Goal: Task Accomplishment & Management: Complete application form

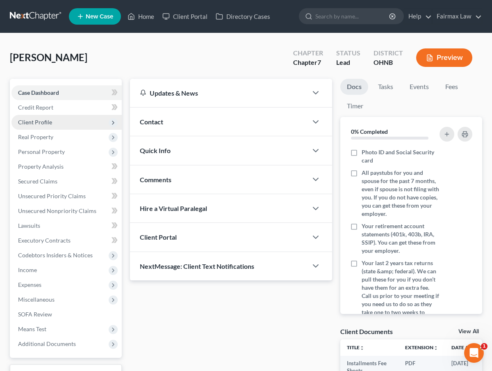
click at [74, 124] on span "Client Profile" at bounding box center [66, 122] width 110 height 15
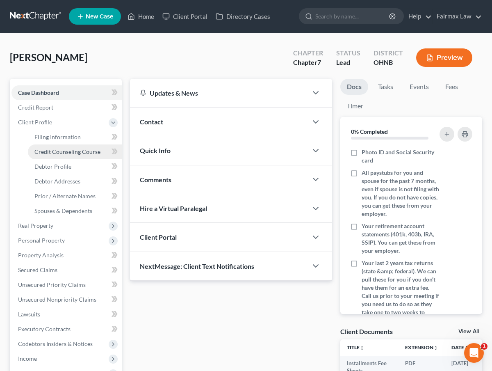
click at [73, 145] on link "Credit Counseling Course" at bounding box center [75, 151] width 94 height 15
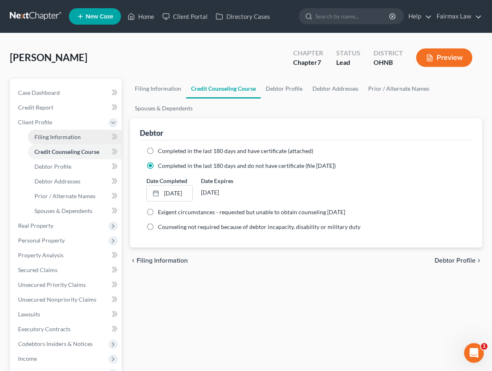
click at [75, 140] on span "Filing Information" at bounding box center [57, 136] width 46 height 7
select select "1"
select select "0"
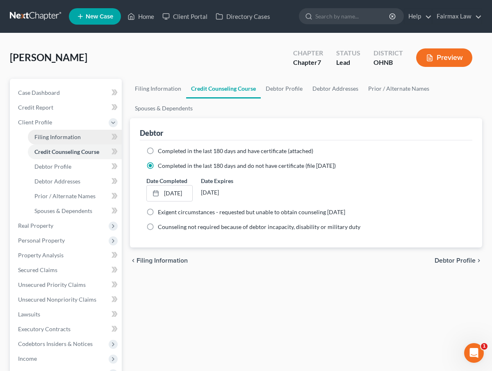
select select "36"
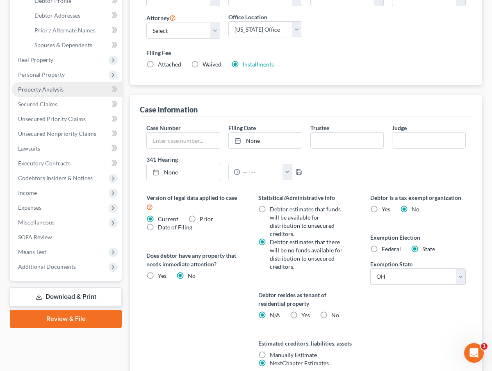
scroll to position [172, 0]
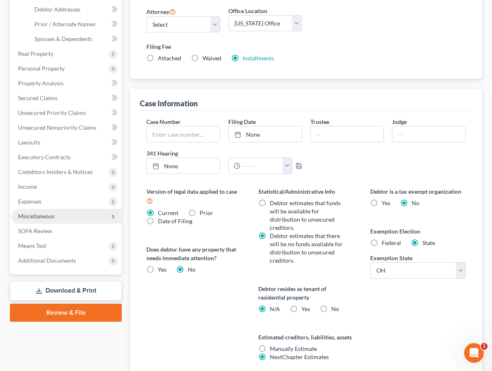
click at [43, 214] on span "Miscellaneous" at bounding box center [36, 215] width 36 height 7
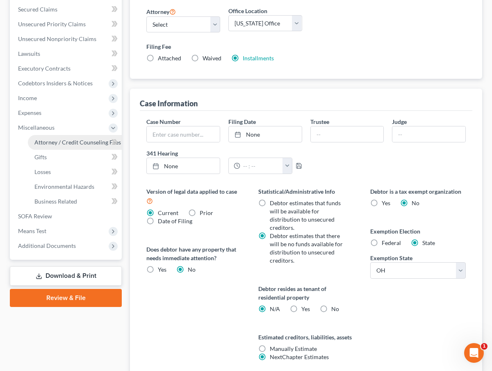
click at [65, 143] on span "Attorney / Credit Counseling Fees" at bounding box center [77, 142] width 87 height 7
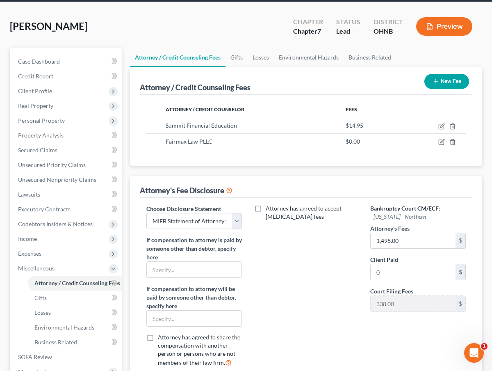
scroll to position [45, 0]
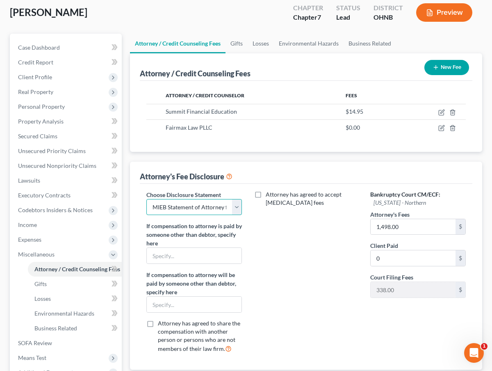
select select "1"
click at [236, 234] on label "If compensation to attorney is paid by someone other than debtor, specify here" at bounding box center [194, 234] width 96 height 26
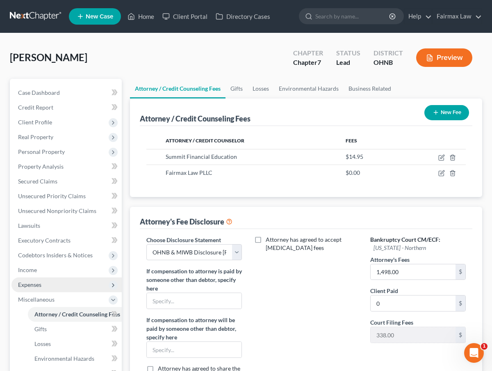
scroll to position [0, 0]
click at [64, 280] on span "Expenses" at bounding box center [66, 284] width 110 height 15
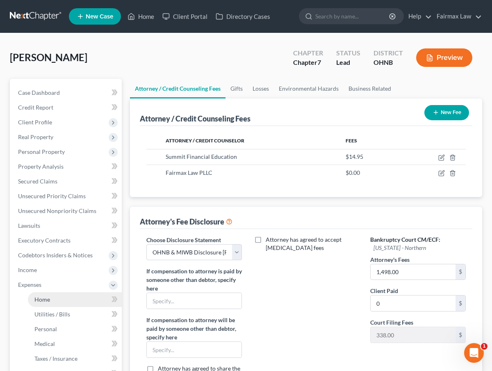
click at [55, 304] on link "Home" at bounding box center [75, 299] width 94 height 15
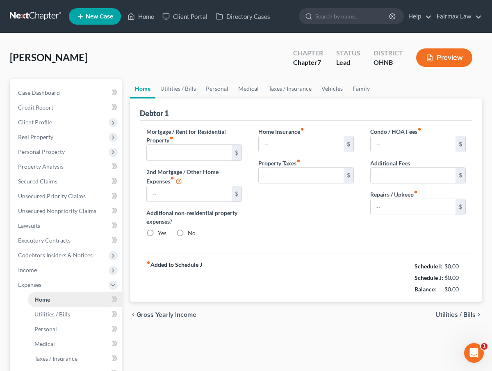
type input "0.00"
radio input "true"
type input "0.00"
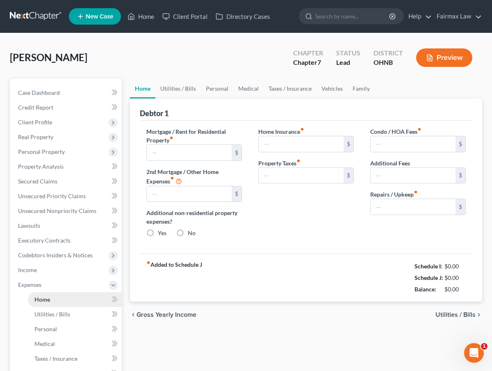
type input "0.00"
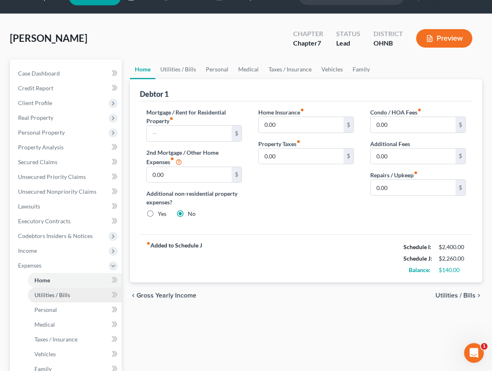
scroll to position [22, 0]
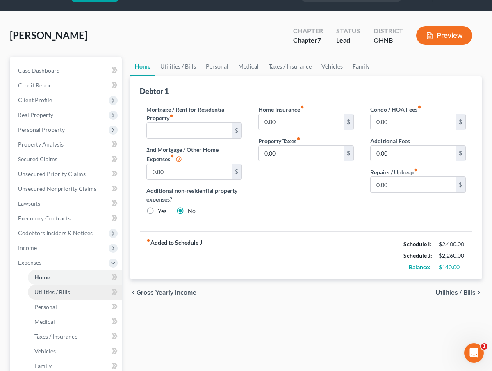
click at [58, 296] on link "Utilities / Bills" at bounding box center [75, 292] width 94 height 15
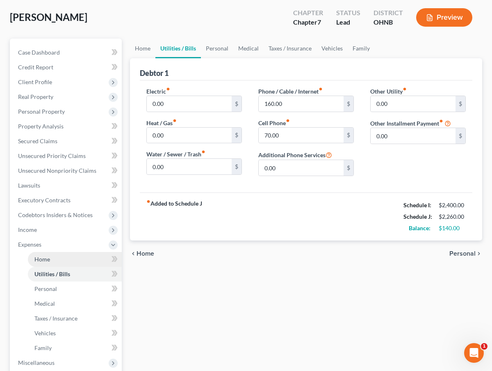
scroll to position [41, 0]
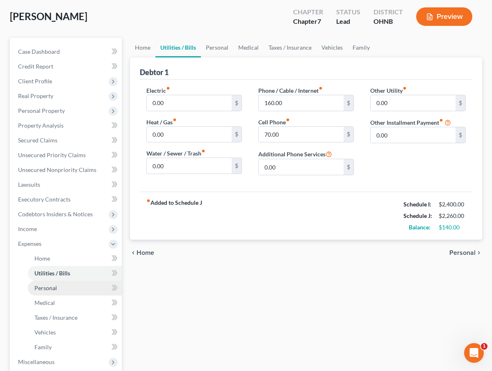
click at [58, 285] on link "Personal" at bounding box center [75, 287] width 94 height 15
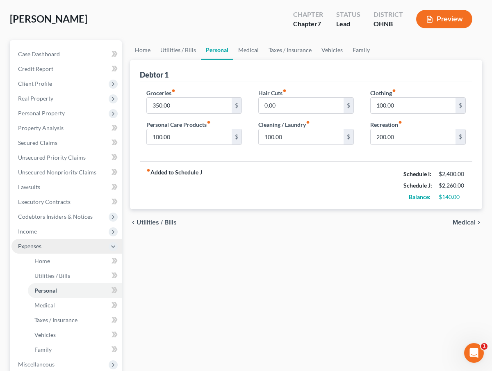
scroll to position [39, 0]
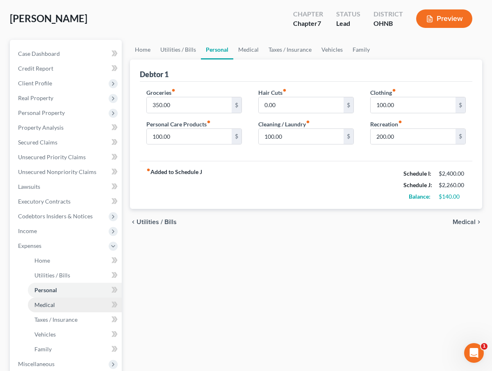
click at [52, 302] on span "Medical" at bounding box center [44, 304] width 21 height 7
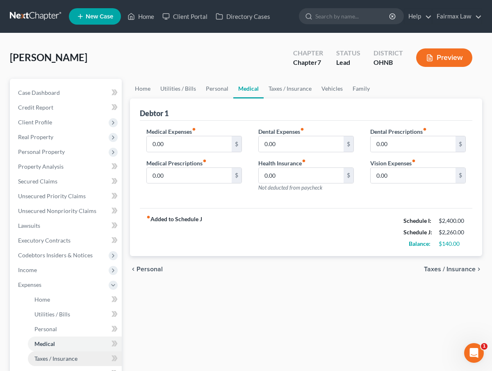
click at [50, 358] on span "Taxes / Insurance" at bounding box center [55, 358] width 43 height 7
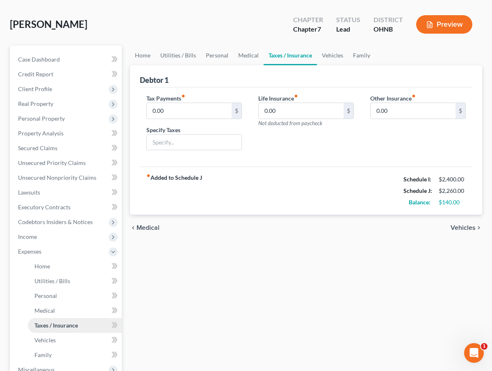
scroll to position [34, 0]
click at [52, 342] on span "Vehicles" at bounding box center [44, 339] width 21 height 7
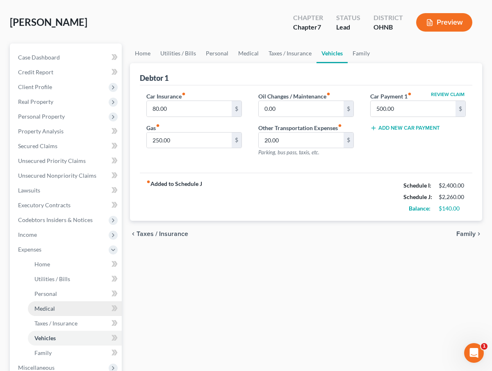
scroll to position [39, 0]
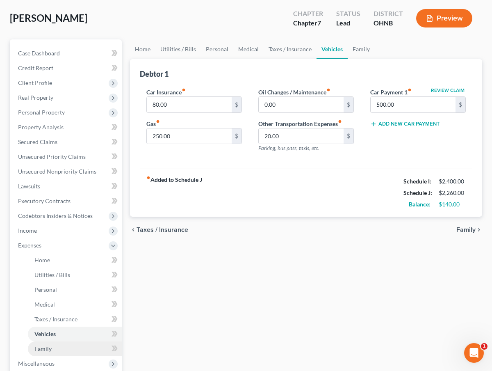
click at [53, 349] on link "Family" at bounding box center [75, 348] width 94 height 15
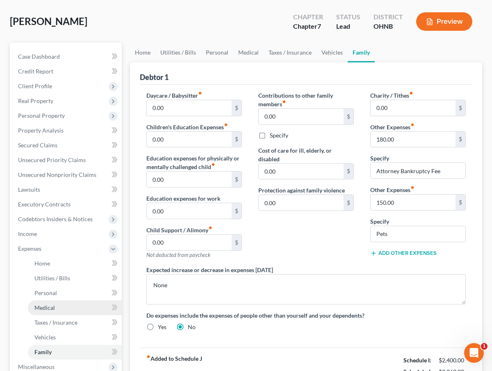
scroll to position [44, 0]
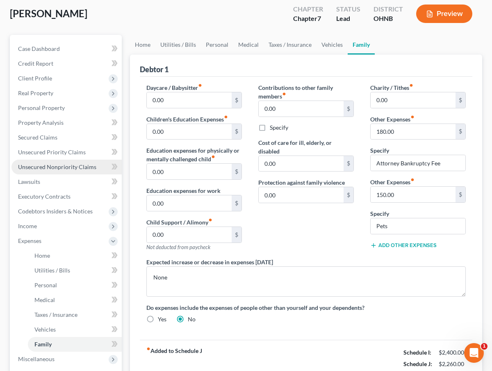
click at [52, 167] on span "Unsecured Nonpriority Claims" at bounding box center [57, 166] width 78 height 7
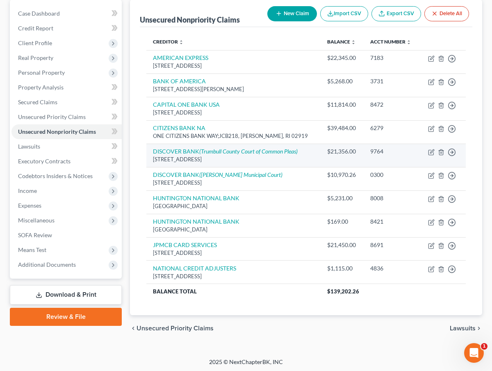
scroll to position [78, 0]
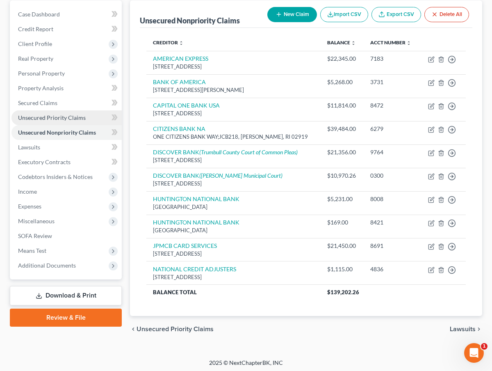
click at [65, 113] on link "Unsecured Priority Claims" at bounding box center [66, 117] width 110 height 15
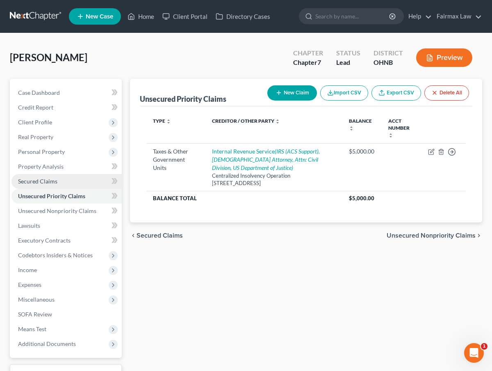
click at [61, 185] on link "Secured Claims" at bounding box center [66, 181] width 110 height 15
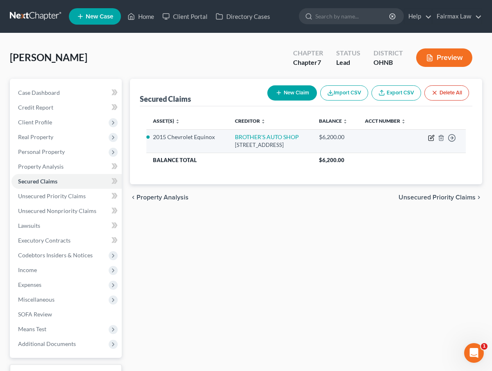
click at [432, 141] on icon "button" at bounding box center [430, 138] width 5 height 5
select select "36"
select select "2"
select select "0"
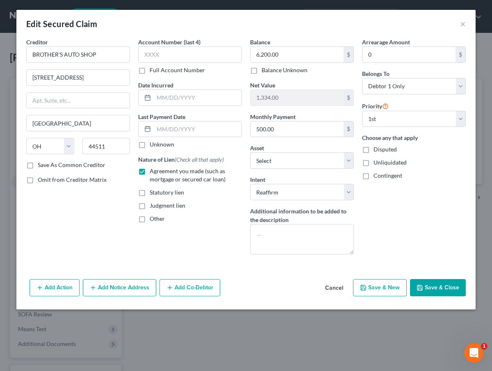
click at [446, 296] on button "Save & Close" at bounding box center [438, 287] width 56 height 17
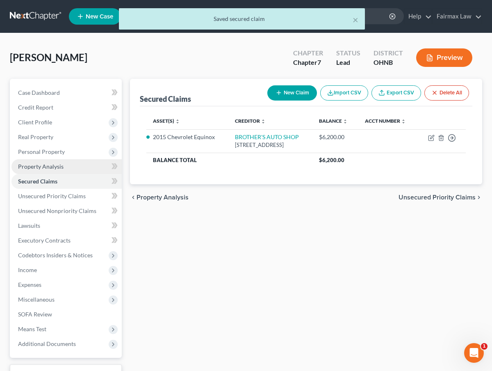
click at [66, 167] on link "Property Analysis" at bounding box center [66, 166] width 110 height 15
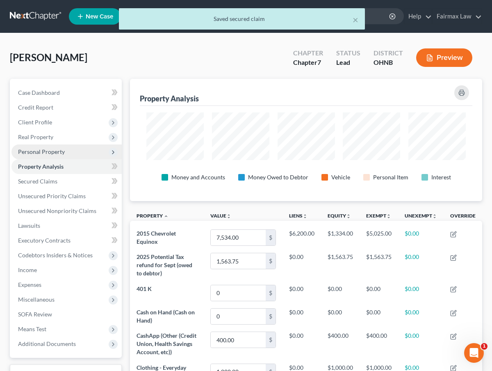
click at [70, 157] on span "Personal Property" at bounding box center [66, 151] width 110 height 15
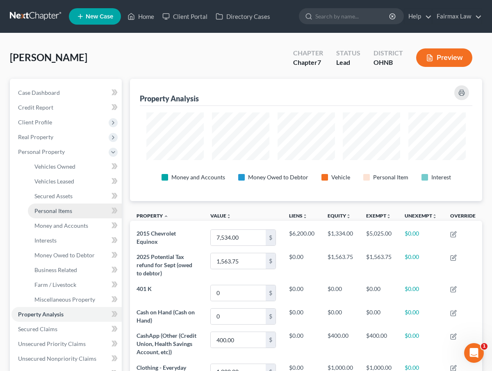
click at [73, 209] on link "Personal Items" at bounding box center [75, 210] width 94 height 15
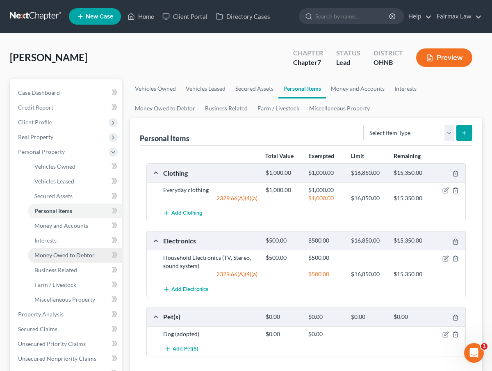
click at [69, 251] on span "Money Owed to Debtor" at bounding box center [64, 254] width 60 height 7
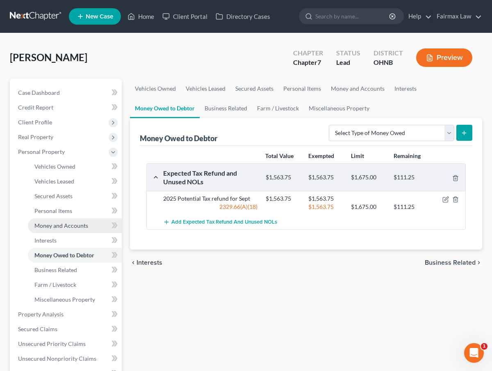
click at [74, 228] on span "Money and Accounts" at bounding box center [61, 225] width 54 height 7
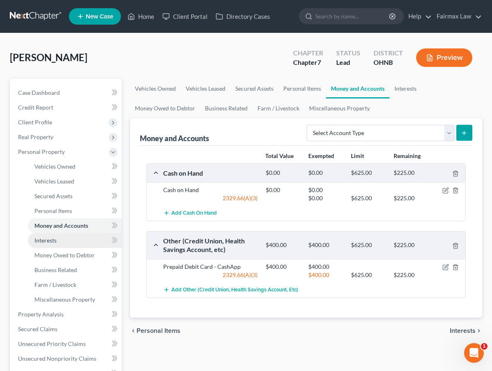
click at [68, 239] on link "Interests" at bounding box center [75, 240] width 94 height 15
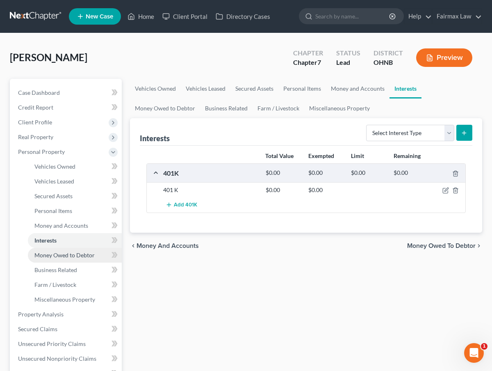
click at [89, 258] on span "Money Owed to Debtor" at bounding box center [64, 254] width 60 height 7
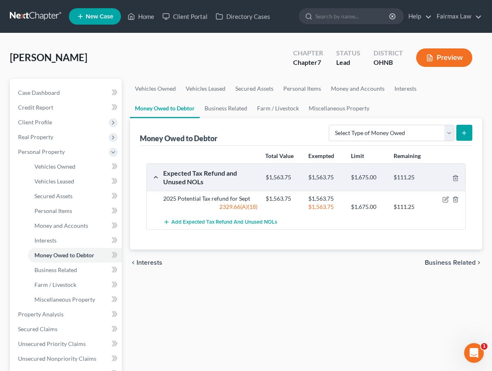
click at [446, 203] on div "$1,563.75 $1,675.00 $111.25" at bounding box center [364, 207] width 205 height 8
click at [445, 201] on icon "button" at bounding box center [445, 199] width 7 height 7
select select "0"
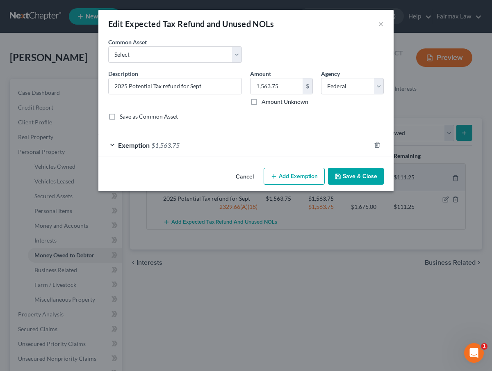
click at [208, 151] on div "Exemption $1,563.75" at bounding box center [234, 145] width 272 height 22
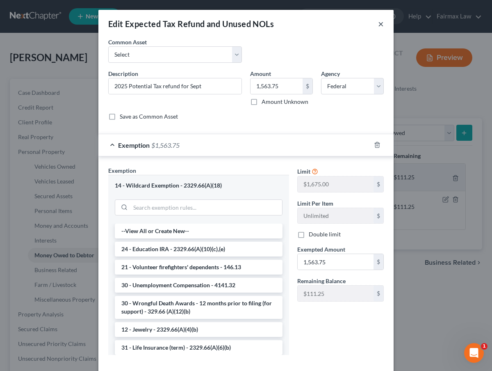
click at [380, 27] on button "×" at bounding box center [381, 24] width 6 height 10
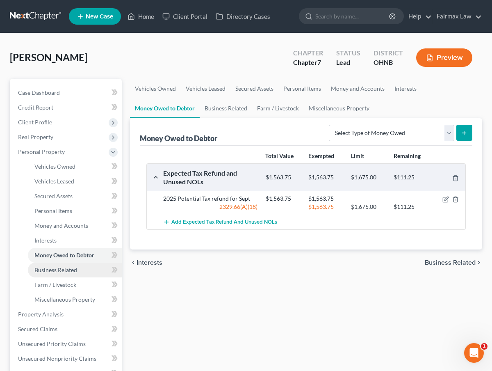
click at [72, 271] on span "Business Related" at bounding box center [55, 269] width 43 height 7
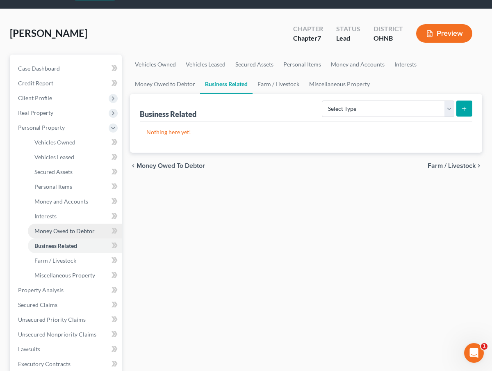
scroll to position [25, 0]
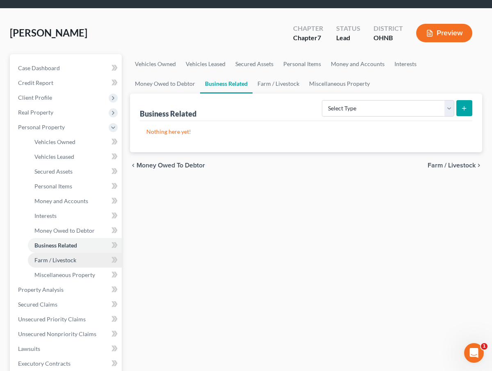
click at [69, 262] on span "Farm / Livestock" at bounding box center [55, 259] width 42 height 7
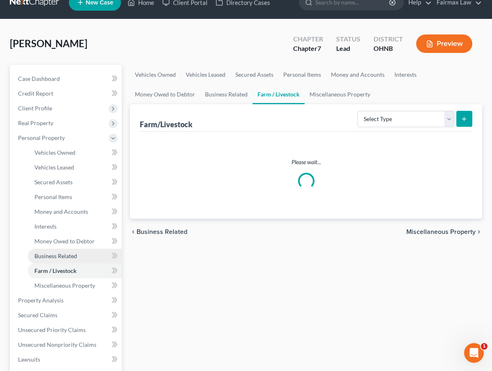
scroll to position [15, 0]
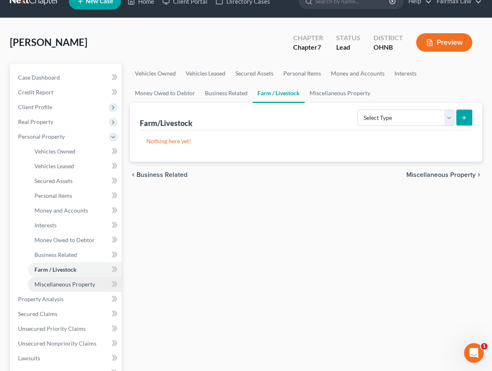
click at [66, 280] on span "Miscellaneous Property" at bounding box center [64, 283] width 61 height 7
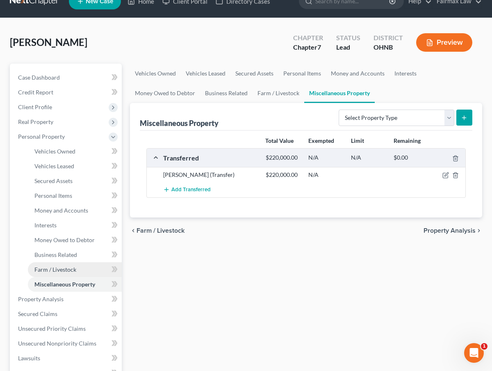
scroll to position [17, 0]
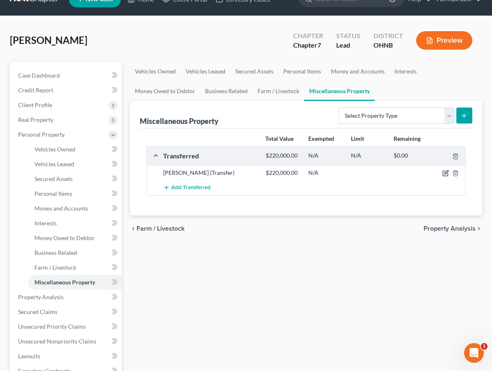
click at [443, 173] on icon "button" at bounding box center [445, 173] width 5 height 5
select select "Ordinary (within 2 years)"
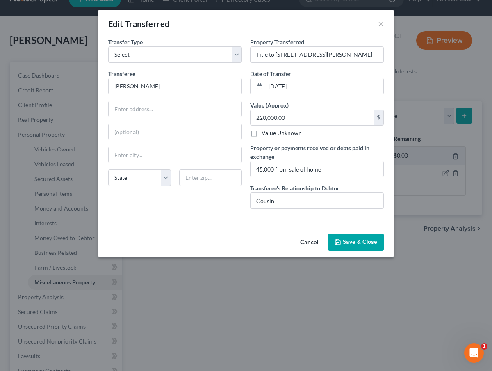
click at [349, 246] on button "Save & Close" at bounding box center [356, 241] width 56 height 17
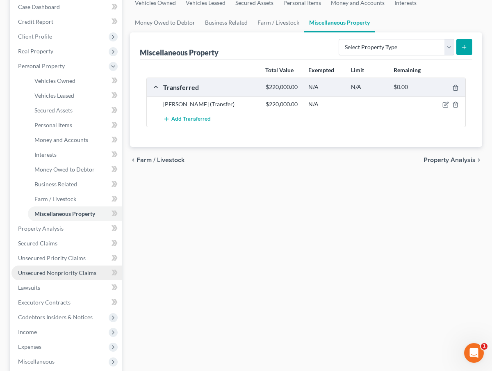
click at [64, 274] on span "Unsecured Nonpriority Claims" at bounding box center [57, 272] width 78 height 7
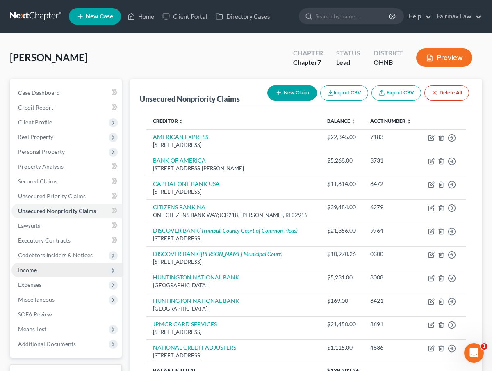
click at [50, 264] on span "Income" at bounding box center [66, 269] width 110 height 15
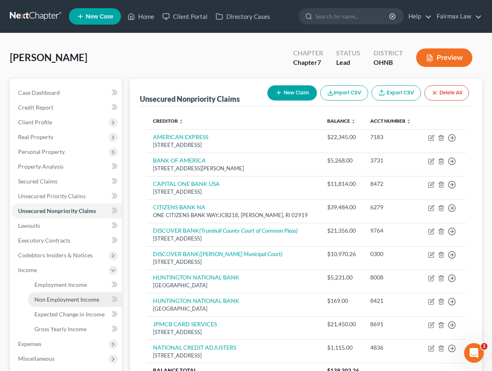
click at [54, 296] on span "Non Employment Income" at bounding box center [66, 299] width 65 height 7
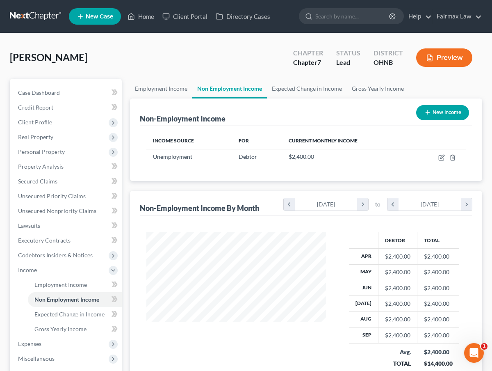
scroll to position [147, 196]
click at [53, 328] on span "Gross Yearly Income" at bounding box center [60, 328] width 52 height 7
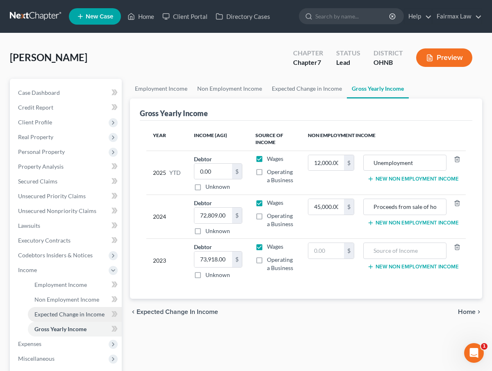
click at [64, 312] on span "Expected Change in Income" at bounding box center [69, 313] width 70 height 7
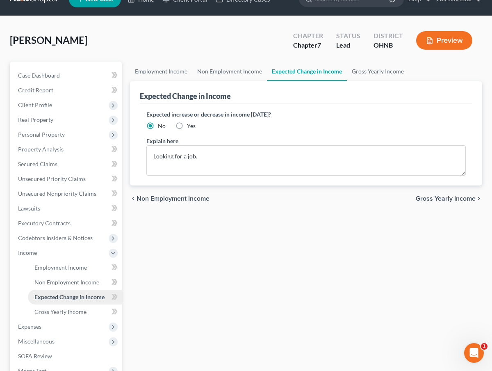
scroll to position [16, 0]
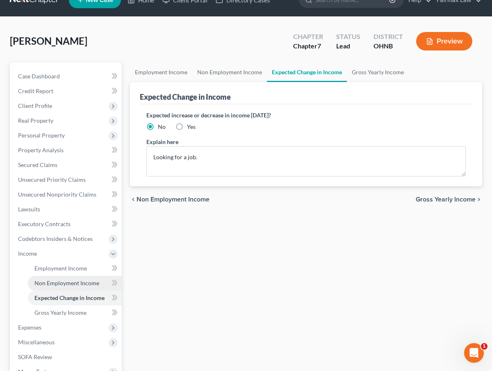
click at [68, 285] on span "Non Employment Income" at bounding box center [66, 282] width 65 height 7
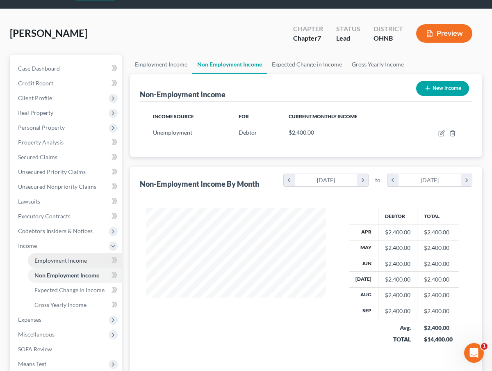
scroll to position [25, 0]
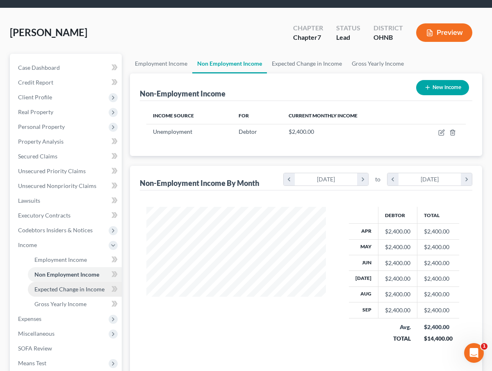
click at [68, 285] on span "Expected Change in Income" at bounding box center [69, 288] width 70 height 7
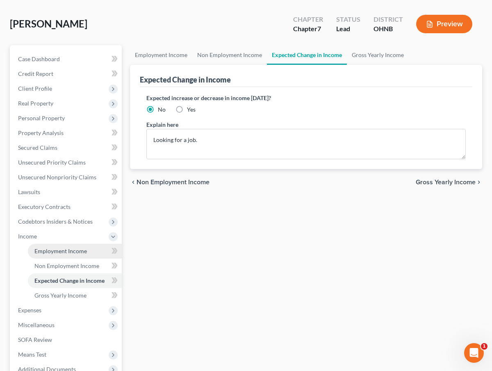
scroll to position [34, 0]
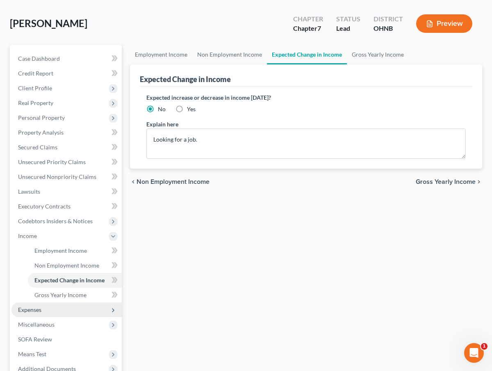
click at [54, 313] on span "Expenses" at bounding box center [66, 309] width 110 height 15
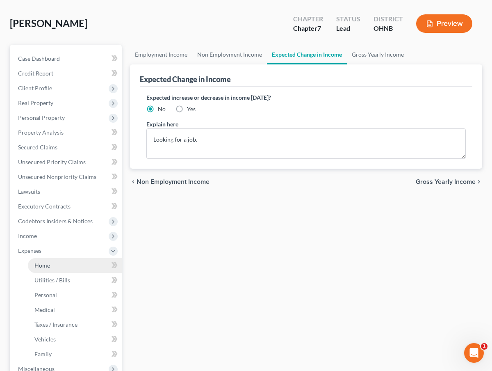
click at [62, 271] on link "Home" at bounding box center [75, 265] width 94 height 15
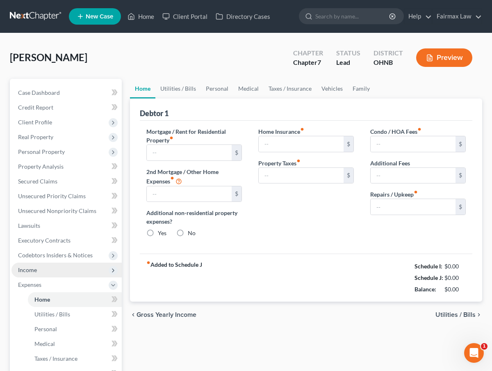
type input "0.00"
radio input "true"
type input "0.00"
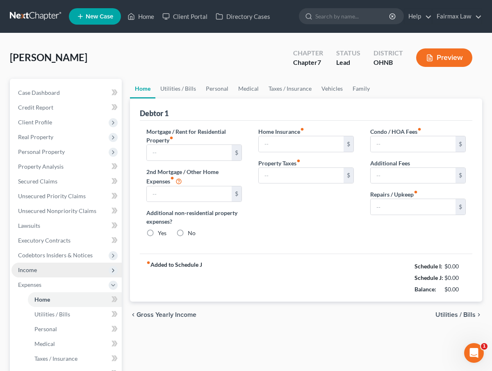
type input "0.00"
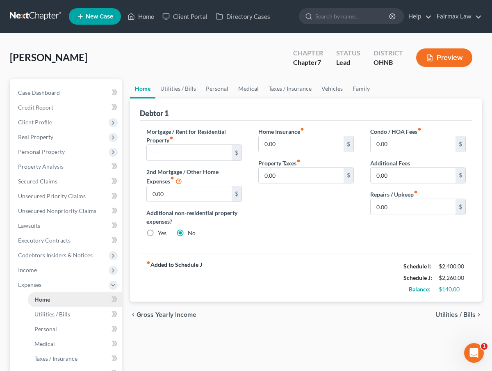
scroll to position [44, 0]
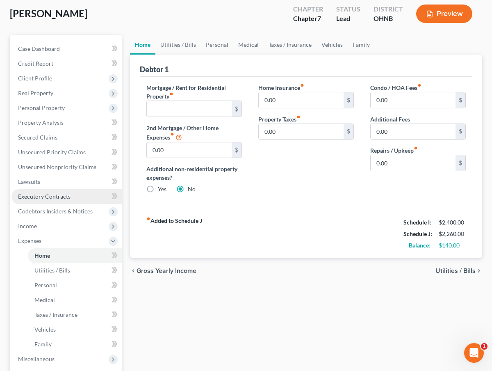
click at [67, 194] on span "Executory Contracts" at bounding box center [44, 196] width 52 height 7
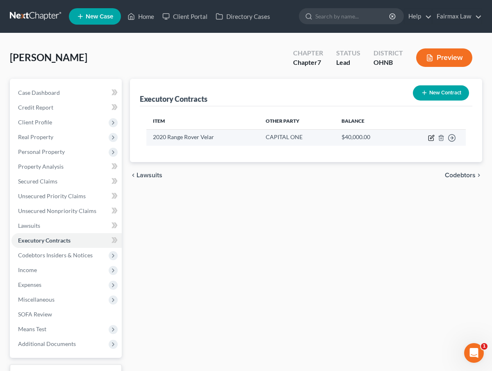
click at [429, 137] on icon "button" at bounding box center [431, 137] width 7 height 7
select select "3"
select select "48"
select select "0"
select select "1"
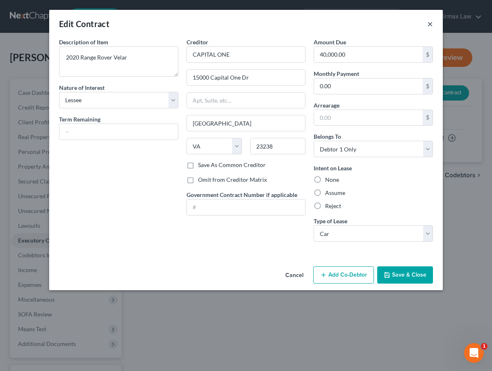
click at [430, 26] on button "×" at bounding box center [430, 24] width 6 height 10
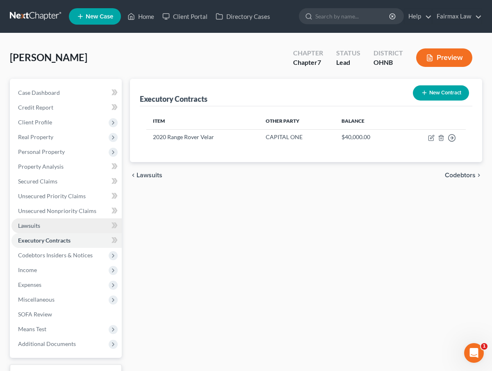
click at [88, 232] on link "Lawsuits" at bounding box center [66, 225] width 110 height 15
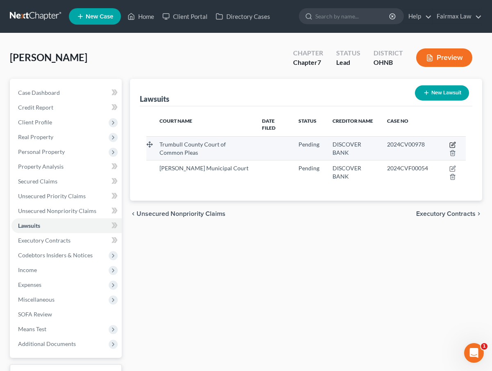
click at [453, 143] on icon "button" at bounding box center [452, 144] width 7 height 7
select select "36"
select select "0"
select select "1"
select select "14"
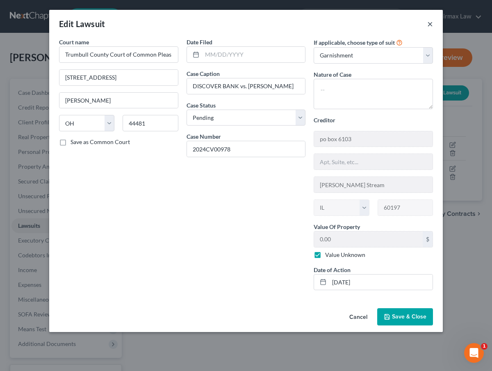
click at [431, 24] on button "×" at bounding box center [430, 24] width 6 height 10
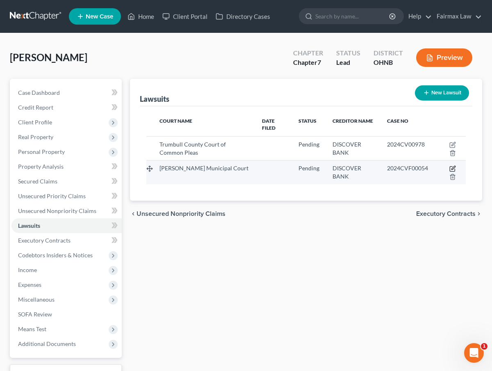
click at [454, 169] on icon "button" at bounding box center [452, 168] width 7 height 7
select select "36"
select select "0"
select select "1"
select select "14"
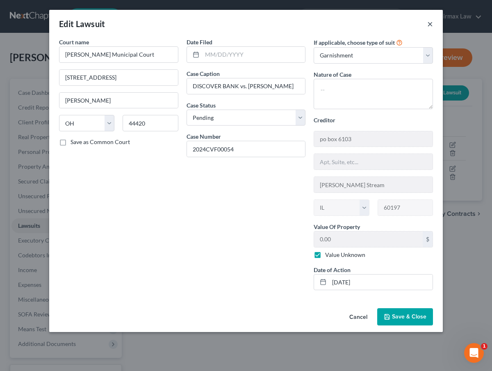
click at [431, 25] on button "×" at bounding box center [430, 24] width 6 height 10
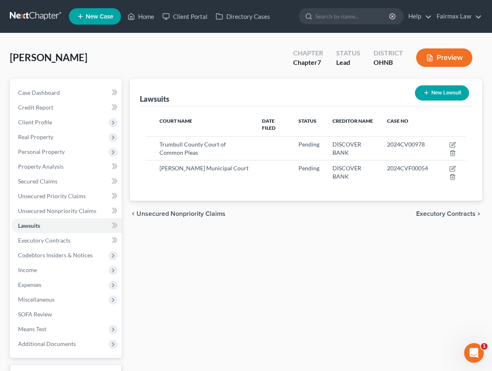
click at [285, 124] on th "Date Filed" at bounding box center [273, 125] width 36 height 24
click at [285, 125] on th "Date Filed" at bounding box center [273, 125] width 36 height 24
click at [49, 273] on span "Income" at bounding box center [66, 269] width 110 height 15
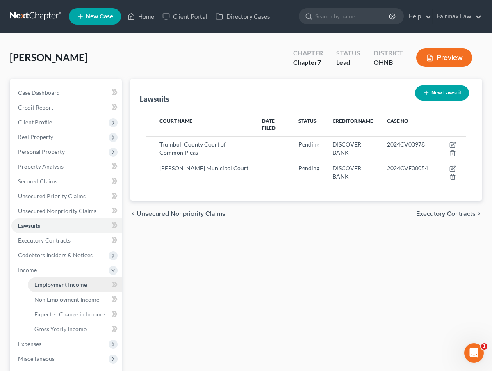
click at [52, 291] on link "Employment Income" at bounding box center [75, 284] width 94 height 15
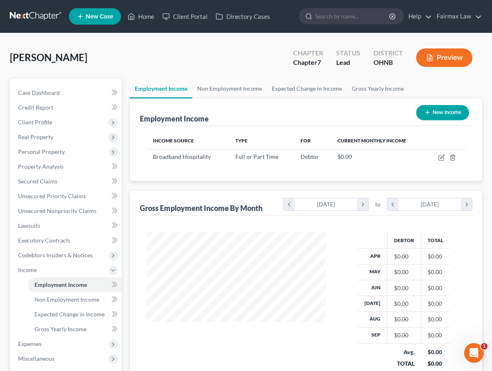
scroll to position [147, 196]
click at [441, 157] on icon "button" at bounding box center [441, 157] width 7 height 7
select select "0"
select select "36"
select select "2"
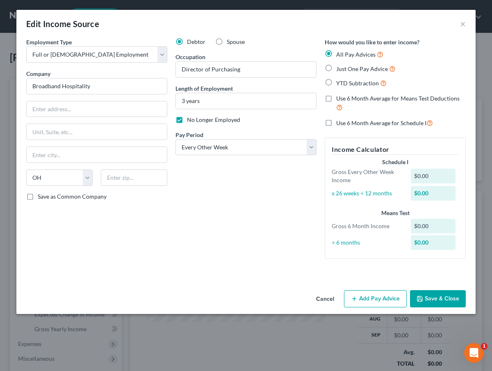
click at [325, 298] on button "Cancel" at bounding box center [325, 299] width 31 height 16
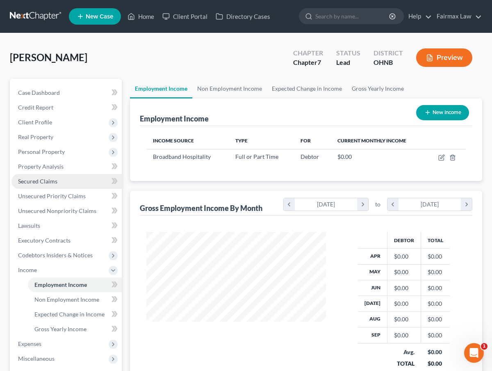
click at [71, 182] on link "Secured Claims" at bounding box center [66, 181] width 110 height 15
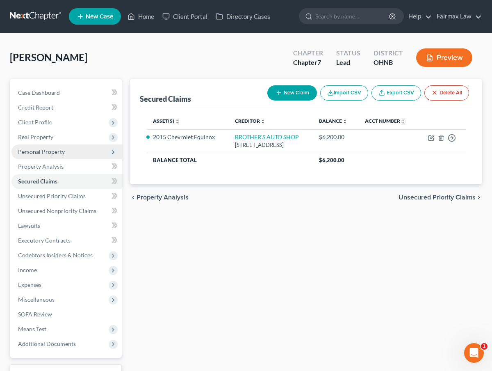
click at [65, 148] on span "Personal Property" at bounding box center [66, 151] width 110 height 15
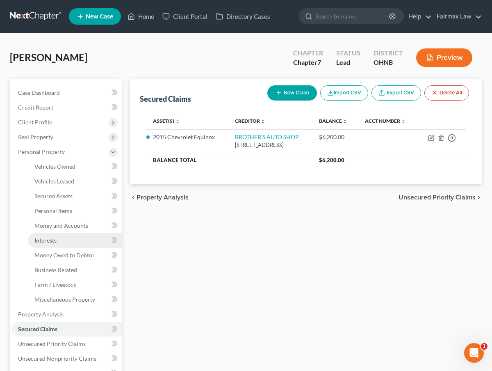
click at [58, 246] on link "Interests" at bounding box center [75, 240] width 94 height 15
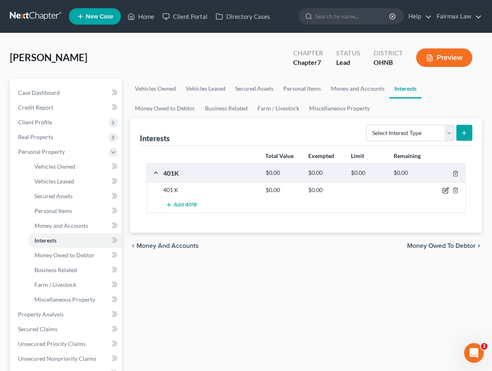
click at [448, 188] on icon "button" at bounding box center [446, 190] width 4 height 4
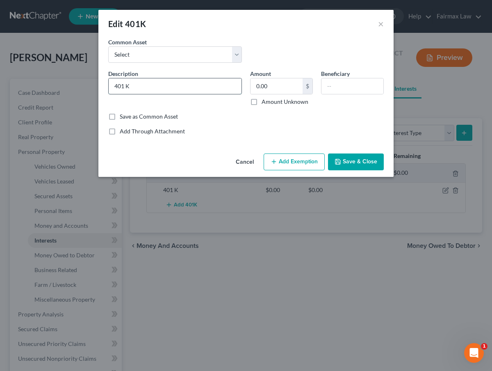
click at [183, 82] on input "401 K" at bounding box center [175, 86] width 133 height 16
type input "401 K (through old employer)"
click at [345, 166] on button "Save & Close" at bounding box center [356, 161] width 56 height 17
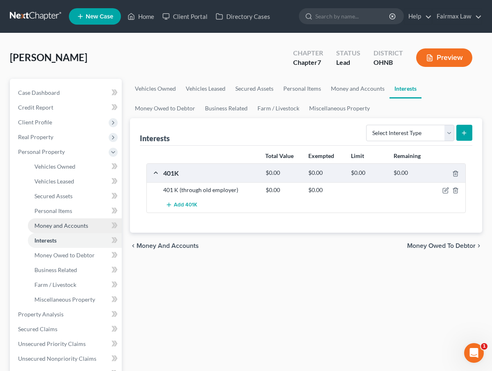
click at [89, 221] on link "Money and Accounts" at bounding box center [75, 225] width 94 height 15
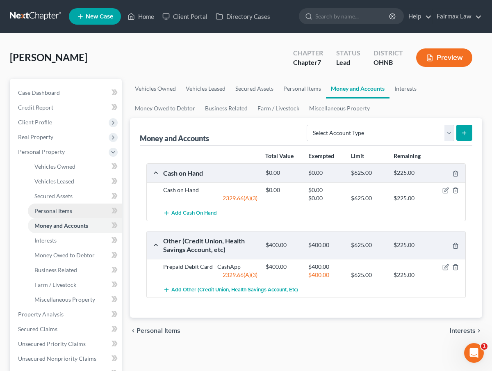
click at [88, 212] on link "Personal Items" at bounding box center [75, 210] width 94 height 15
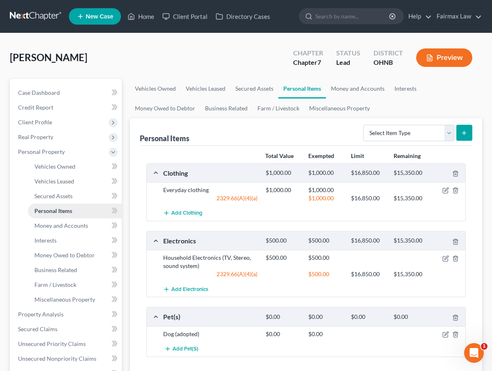
click at [82, 212] on link "Personal Items" at bounding box center [75, 210] width 94 height 15
click at [79, 226] on span "Money and Accounts" at bounding box center [61, 225] width 54 height 7
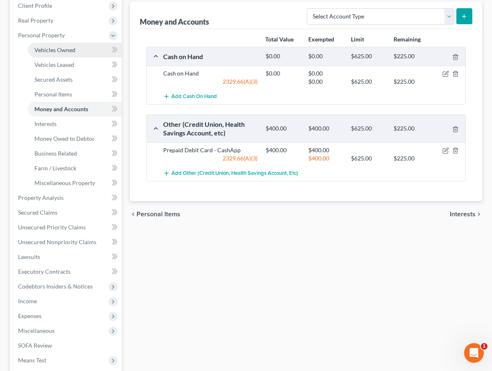
scroll to position [170, 0]
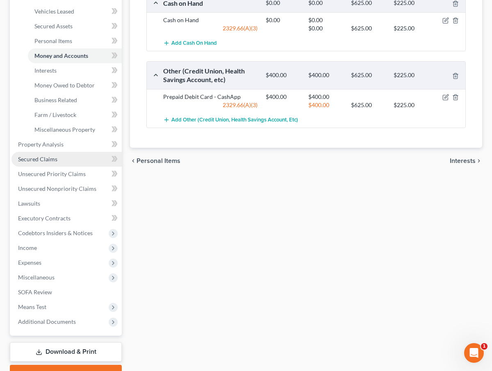
click at [70, 160] on link "Secured Claims" at bounding box center [66, 159] width 110 height 15
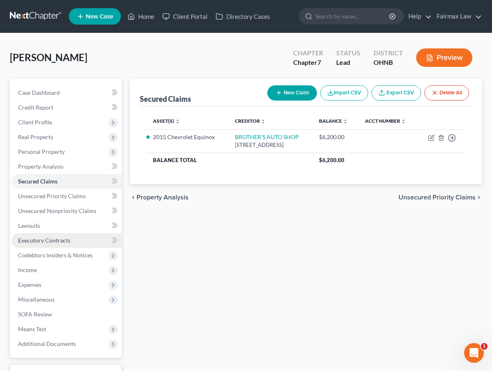
click at [60, 241] on span "Executory Contracts" at bounding box center [44, 240] width 52 height 7
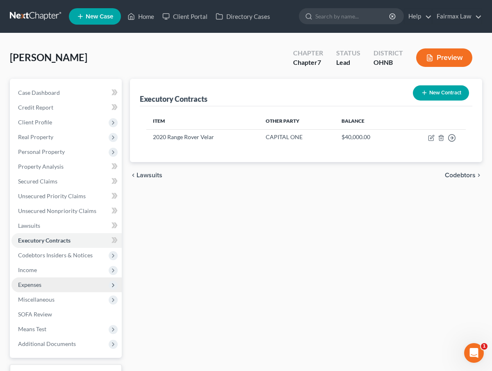
click at [46, 283] on span "Expenses" at bounding box center [66, 284] width 110 height 15
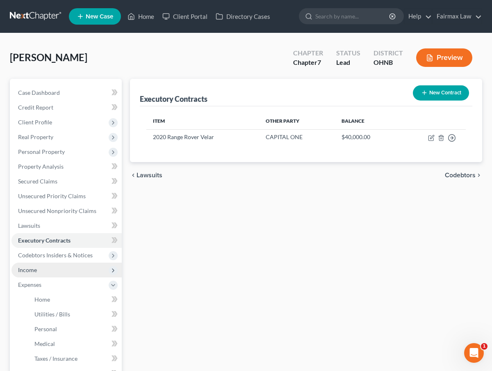
click at [45, 270] on span "Income" at bounding box center [66, 269] width 110 height 15
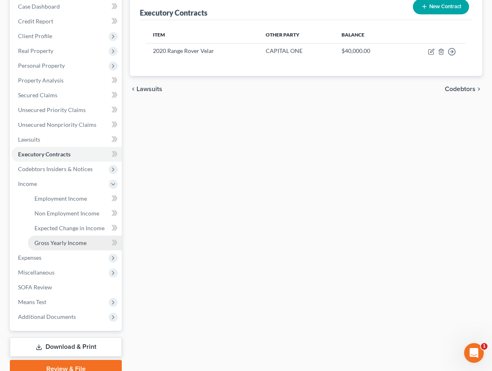
scroll to position [105, 0]
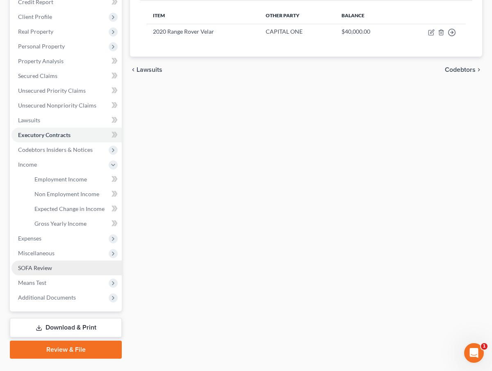
click at [36, 271] on link "SOFA Review" at bounding box center [66, 267] width 110 height 15
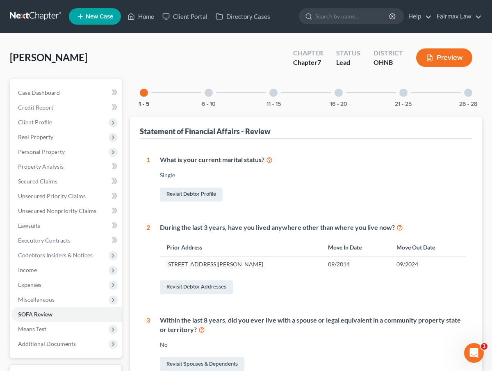
click at [202, 96] on div "6 - 10" at bounding box center [209, 93] width 28 height 28
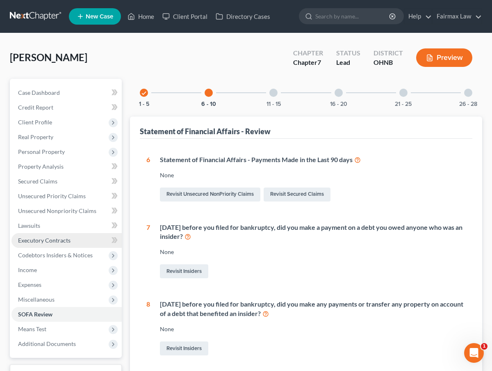
click at [57, 239] on span "Executory Contracts" at bounding box center [44, 240] width 52 height 7
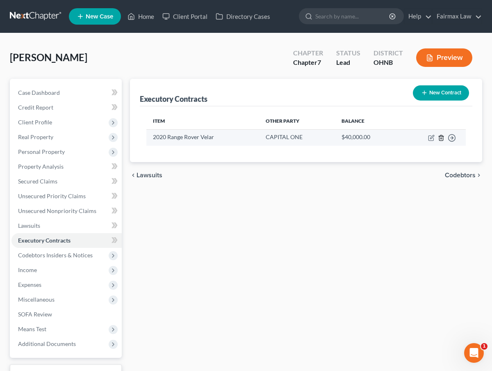
click at [442, 140] on icon "button" at bounding box center [441, 137] width 7 height 7
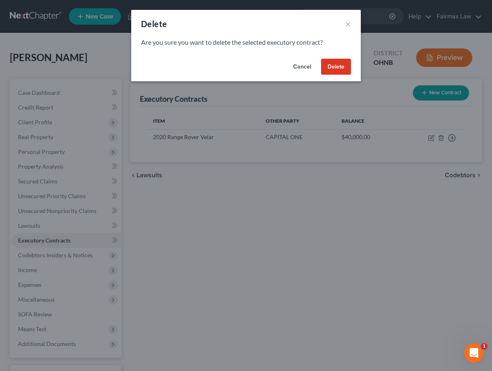
click at [340, 71] on button "Delete" at bounding box center [336, 67] width 30 height 16
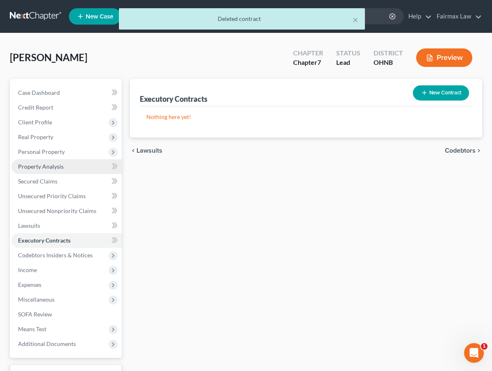
click at [64, 163] on link "Property Analysis" at bounding box center [66, 166] width 110 height 15
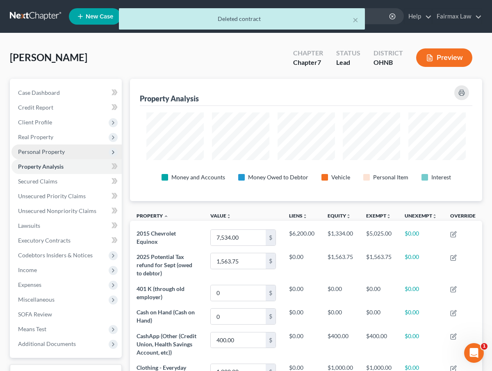
scroll to position [122, 352]
click at [67, 149] on span "Personal Property" at bounding box center [66, 151] width 110 height 15
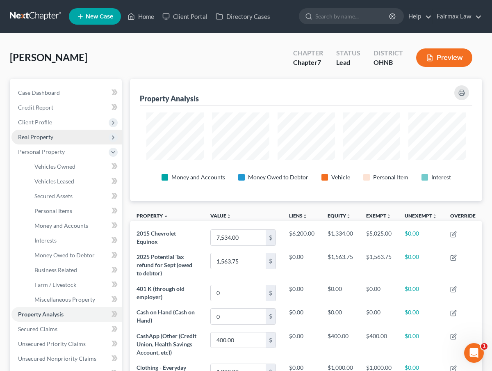
click at [68, 136] on span "Real Property" at bounding box center [66, 137] width 110 height 15
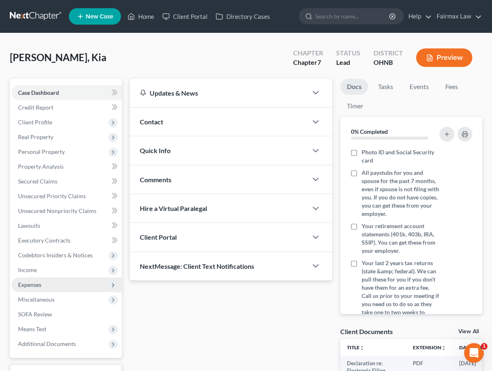
click at [51, 288] on span "Expenses" at bounding box center [66, 284] width 110 height 15
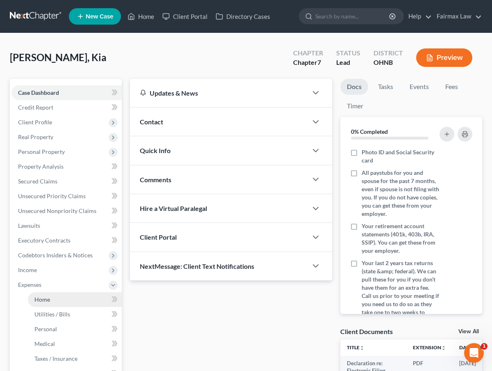
click at [53, 301] on link "Home" at bounding box center [75, 299] width 94 height 15
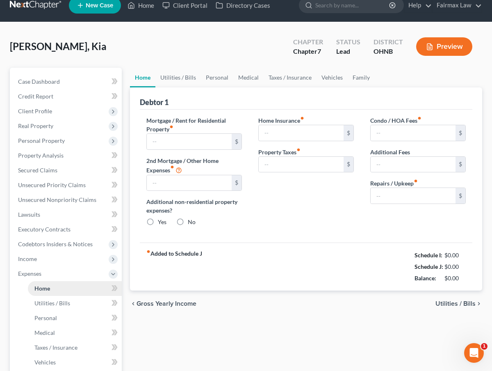
type input "470.00"
type input "0.00"
radio input "true"
type input "0.00"
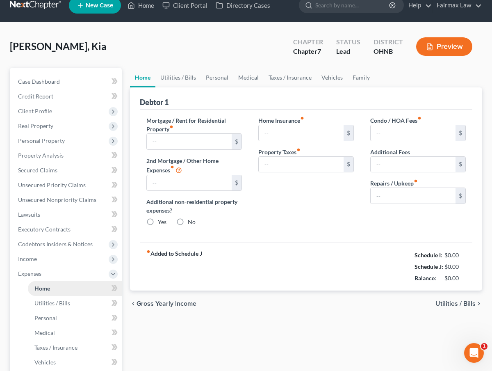
type input "0.00"
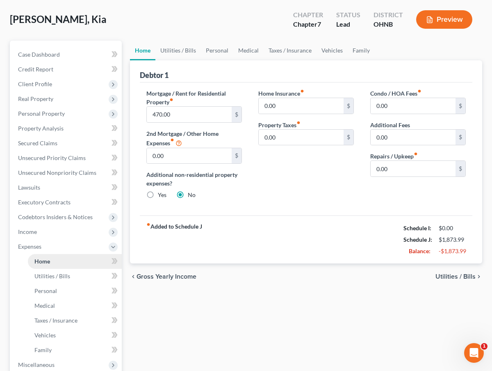
scroll to position [39, 0]
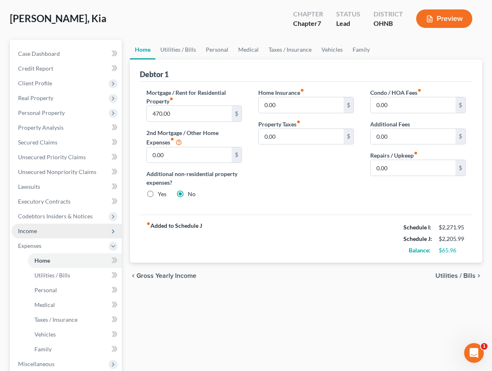
click at [48, 230] on span "Income" at bounding box center [66, 230] width 110 height 15
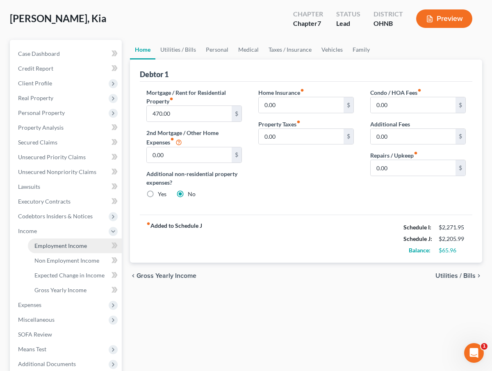
click at [48, 242] on span "Employment Income" at bounding box center [60, 245] width 52 height 7
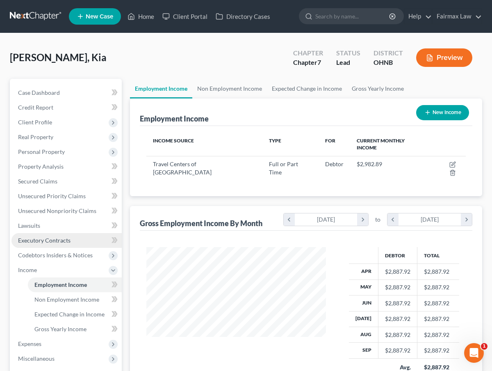
scroll to position [147, 196]
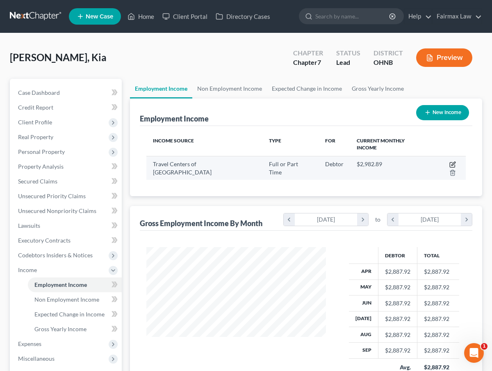
click at [449, 161] on icon "button" at bounding box center [452, 164] width 7 height 7
select select "0"
select select "36"
select select "2"
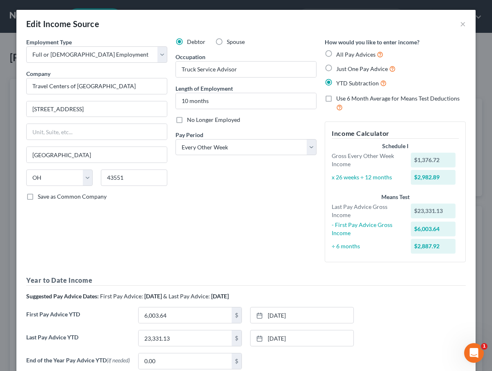
scroll to position [0, 0]
click at [461, 26] on button "×" at bounding box center [463, 24] width 6 height 10
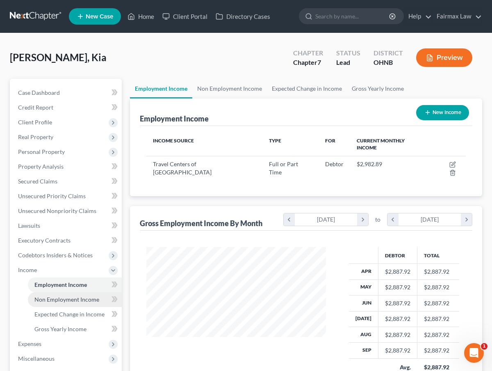
click at [45, 299] on span "Non Employment Income" at bounding box center [66, 299] width 65 height 7
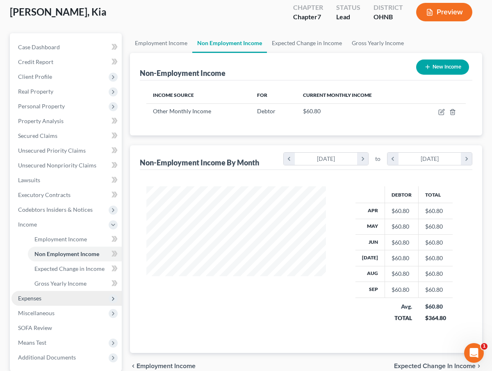
scroll to position [147, 196]
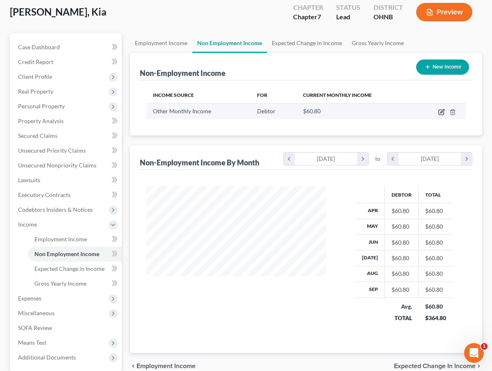
click at [442, 111] on icon "button" at bounding box center [441, 112] width 7 height 7
select select "13"
select select "0"
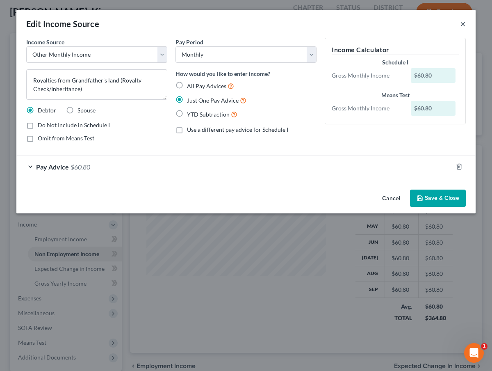
click at [462, 24] on button "×" at bounding box center [463, 24] width 6 height 10
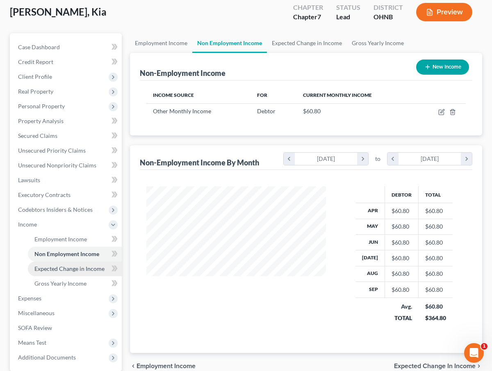
click at [92, 271] on span "Expected Change in Income" at bounding box center [69, 268] width 70 height 7
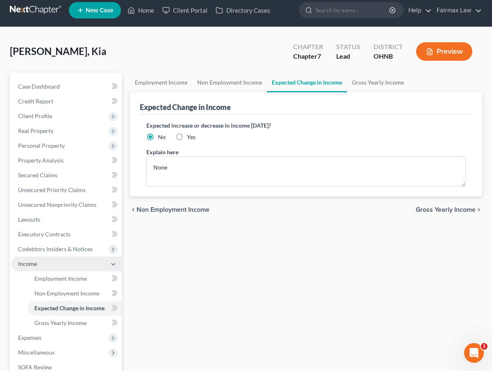
scroll to position [8, 0]
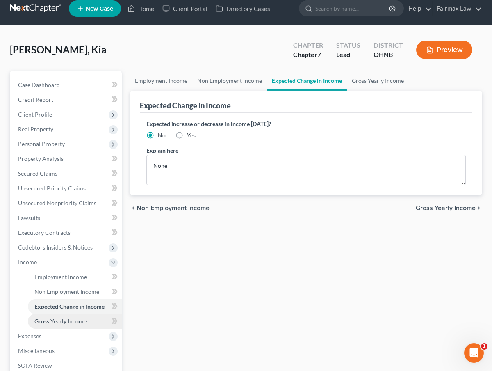
click at [71, 322] on span "Gross Yearly Income" at bounding box center [60, 320] width 52 height 7
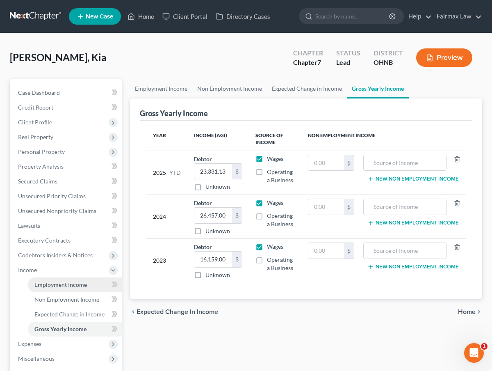
click at [76, 284] on span "Employment Income" at bounding box center [60, 284] width 52 height 7
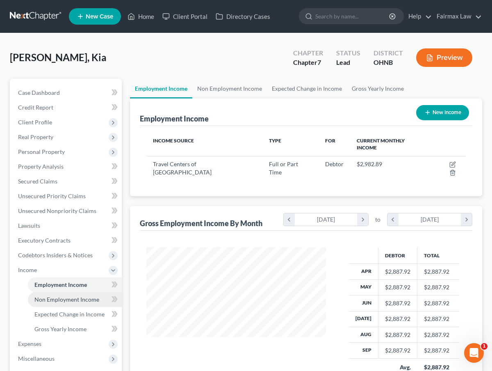
scroll to position [147, 196]
click at [59, 301] on span "Non Employment Income" at bounding box center [66, 299] width 65 height 7
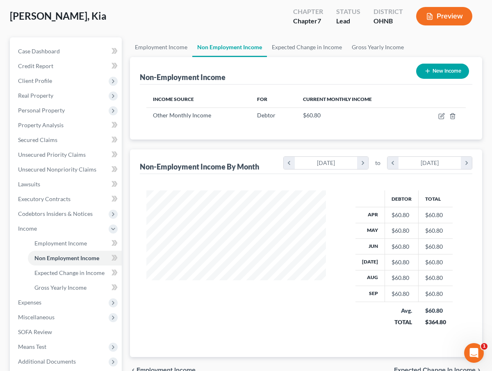
scroll to position [43, 0]
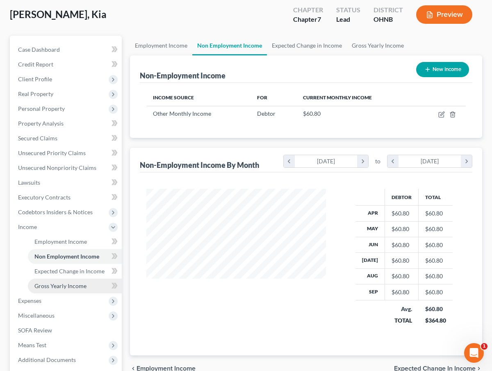
click at [77, 286] on span "Gross Yearly Income" at bounding box center [60, 285] width 52 height 7
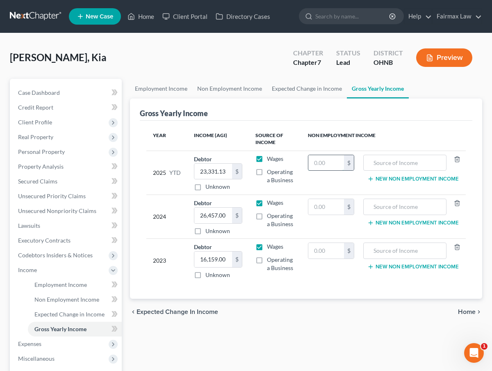
click at [326, 162] on input "text" at bounding box center [326, 163] width 36 height 16
type input "547.20"
type input "O"
type input "I"
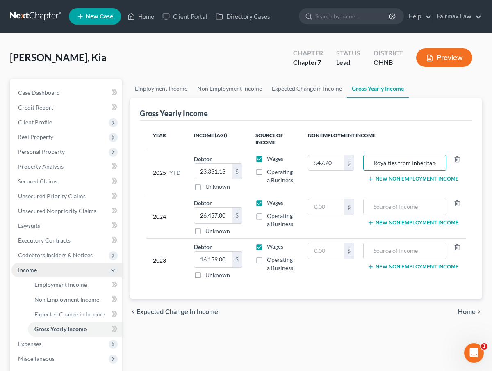
type input "Royalties from Inheritance"
click at [75, 267] on span "Income" at bounding box center [66, 269] width 110 height 15
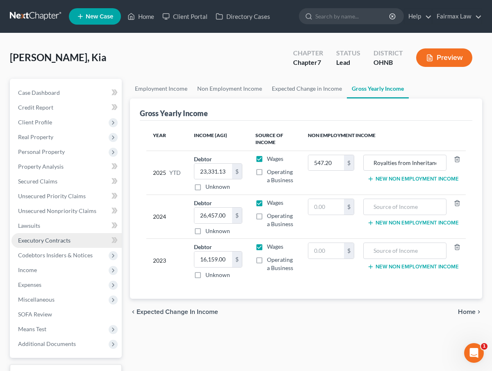
click at [75, 245] on link "Executory Contracts" at bounding box center [66, 240] width 110 height 15
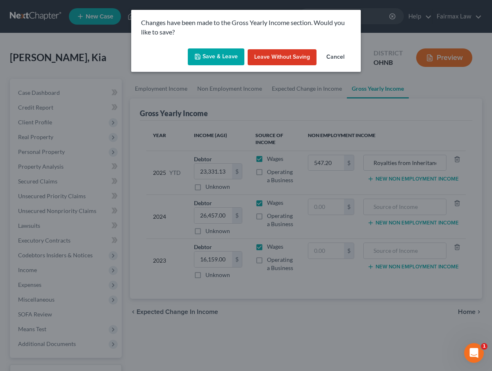
click at [228, 59] on button "Save & Leave" at bounding box center [216, 56] width 57 height 17
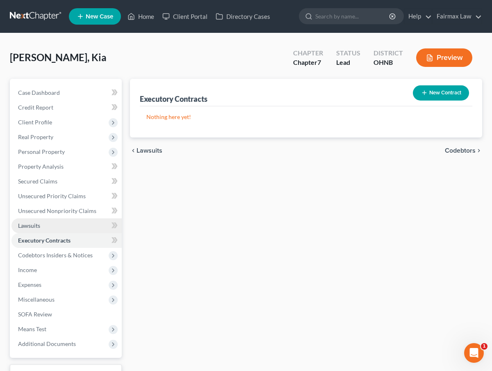
click at [88, 226] on link "Lawsuits" at bounding box center [66, 225] width 110 height 15
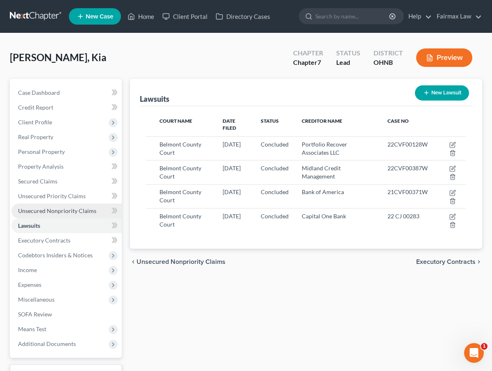
click at [91, 212] on span "Unsecured Nonpriority Claims" at bounding box center [57, 210] width 78 height 7
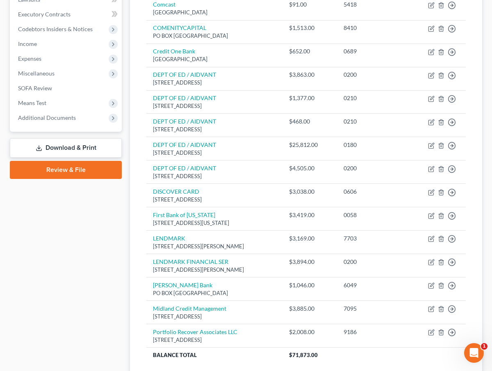
scroll to position [222, 0]
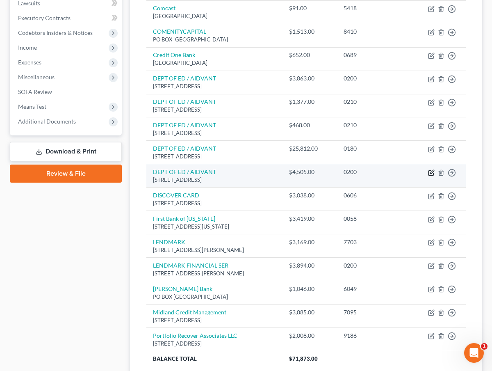
click at [429, 169] on icon "button" at bounding box center [431, 172] width 7 height 7
select select "48"
select select "17"
select select "0"
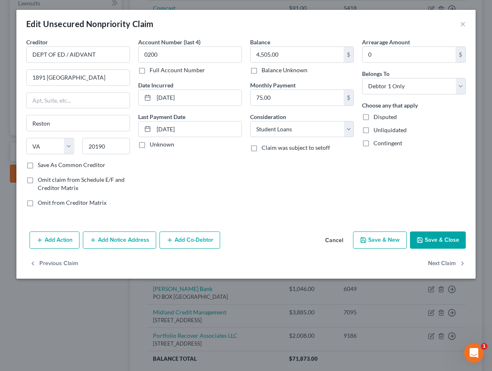
click at [423, 237] on icon "button" at bounding box center [420, 240] width 7 height 7
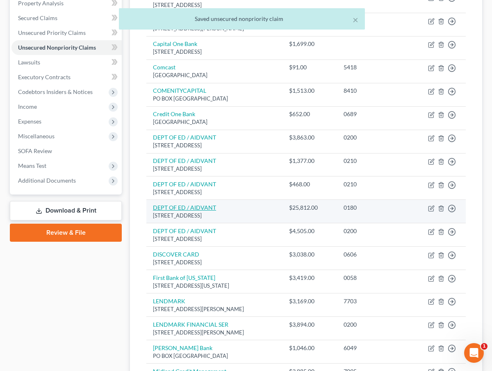
scroll to position [150, 0]
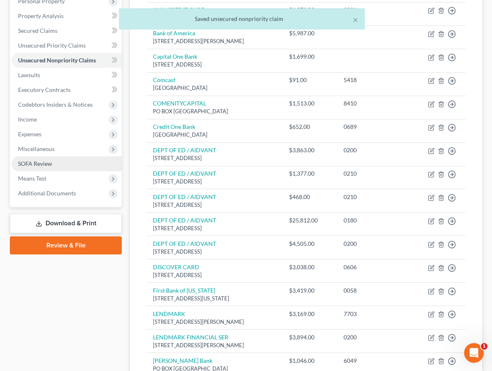
click at [68, 159] on link "SOFA Review" at bounding box center [66, 163] width 110 height 15
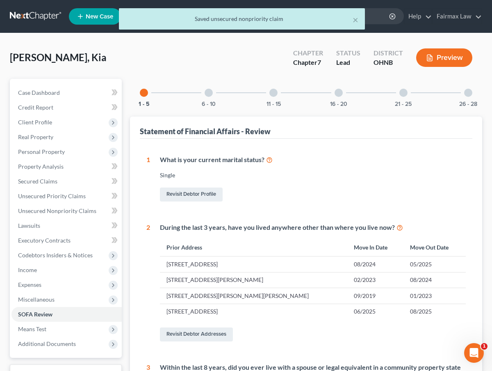
click at [216, 93] on div "6 - 10" at bounding box center [209, 93] width 28 height 28
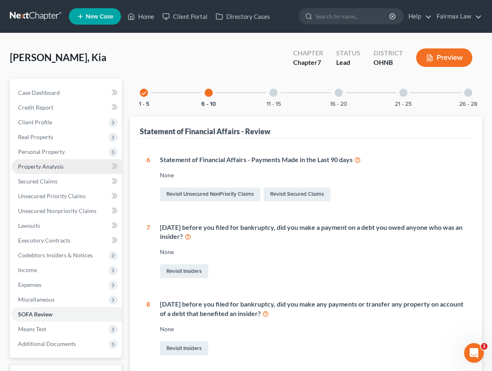
click at [82, 173] on link "Property Analysis" at bounding box center [66, 166] width 110 height 15
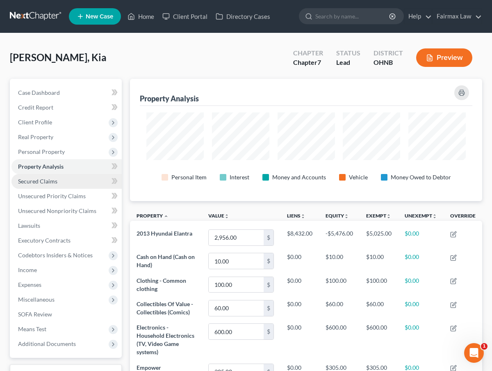
scroll to position [122, 352]
click at [80, 180] on link "Secured Claims" at bounding box center [66, 181] width 110 height 15
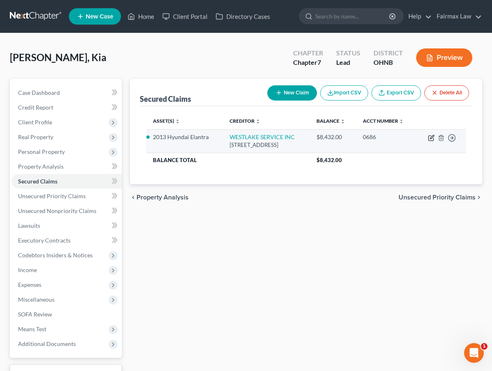
click at [429, 141] on icon "button" at bounding box center [431, 137] width 7 height 7
select select "4"
select select "2"
select select "0"
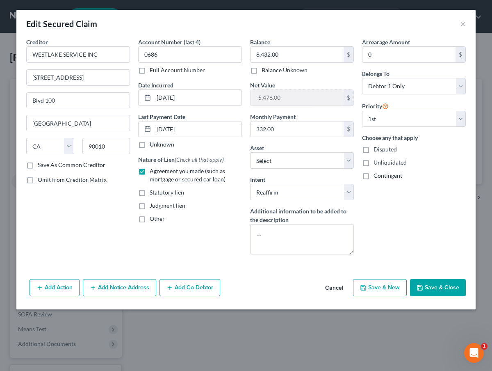
click at [439, 286] on button "Save & Close" at bounding box center [438, 287] width 56 height 17
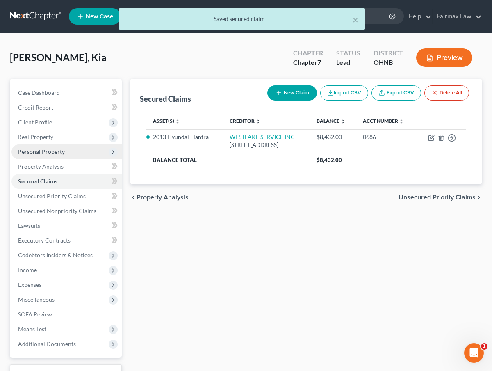
click at [100, 152] on span "Personal Property" at bounding box center [66, 151] width 110 height 15
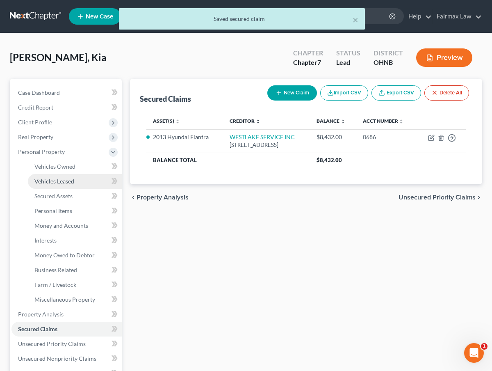
click at [87, 180] on link "Vehicles Leased" at bounding box center [75, 181] width 94 height 15
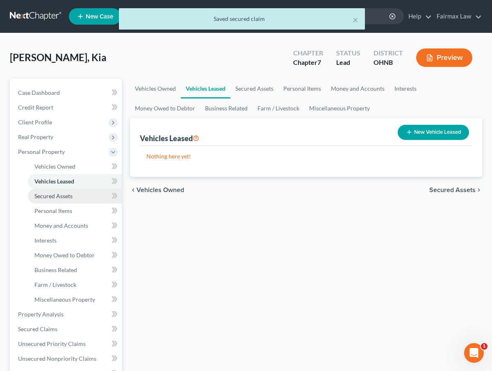
click at [86, 196] on link "Secured Assets" at bounding box center [75, 196] width 94 height 15
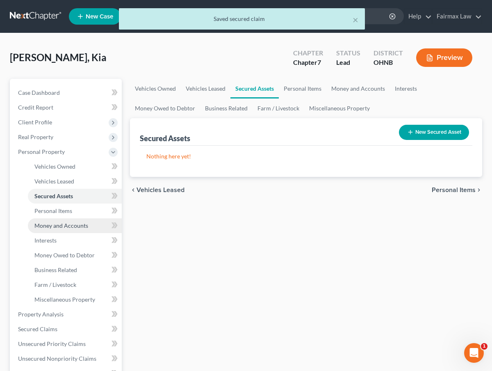
click at [79, 227] on span "Money and Accounts" at bounding box center [61, 225] width 54 height 7
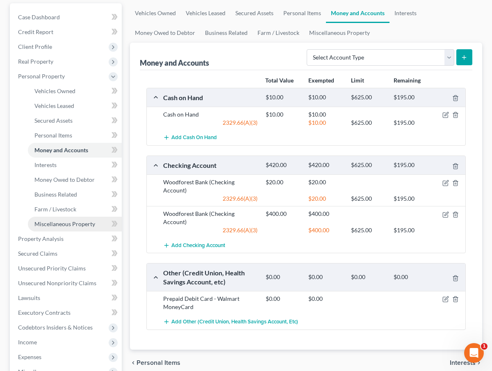
scroll to position [117, 0]
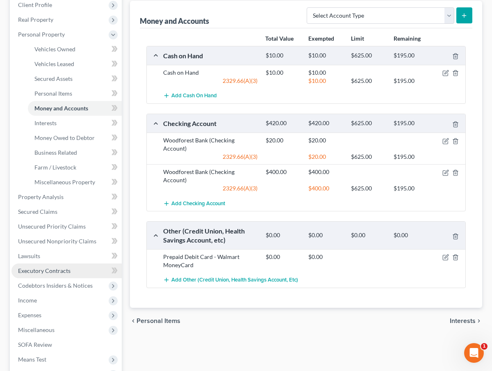
click at [51, 270] on span "Executory Contracts" at bounding box center [44, 270] width 52 height 7
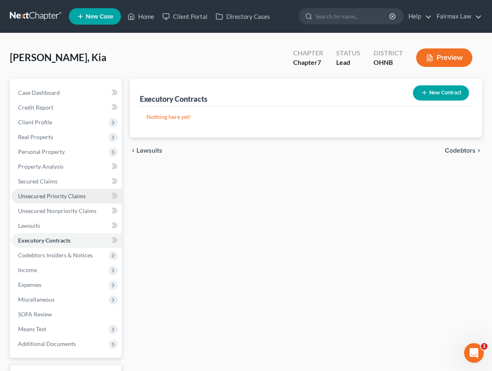
click at [61, 198] on span "Unsecured Priority Claims" at bounding box center [52, 195] width 68 height 7
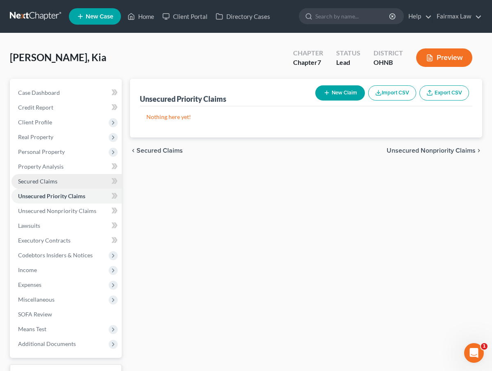
click at [62, 178] on link "Secured Claims" at bounding box center [66, 181] width 110 height 15
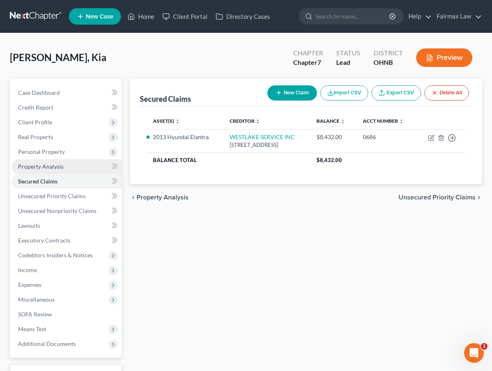
click at [65, 167] on link "Property Analysis" at bounding box center [66, 166] width 110 height 15
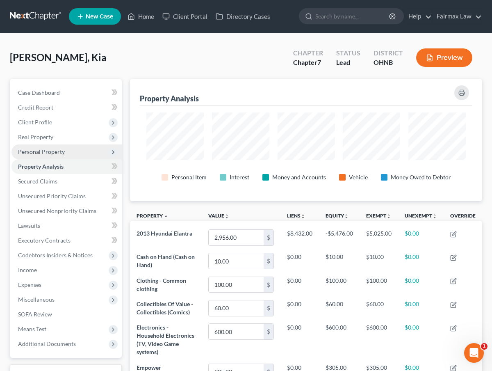
click at [70, 152] on span "Personal Property" at bounding box center [66, 151] width 110 height 15
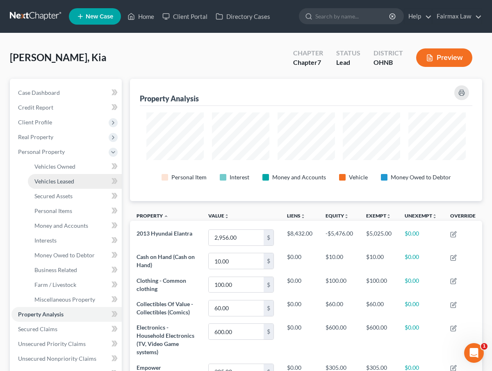
click at [62, 178] on span "Vehicles Leased" at bounding box center [54, 181] width 40 height 7
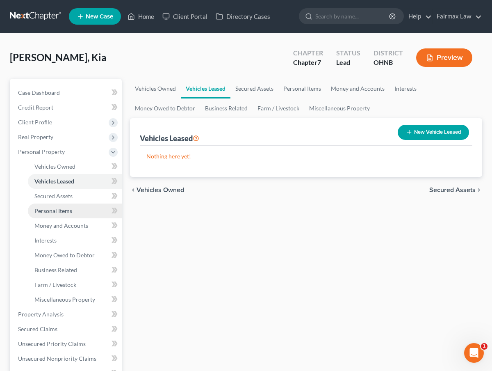
click at [62, 213] on span "Personal Items" at bounding box center [53, 210] width 38 height 7
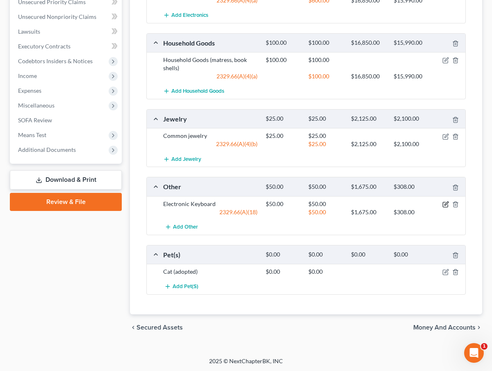
click at [448, 206] on icon "button" at bounding box center [445, 204] width 5 height 5
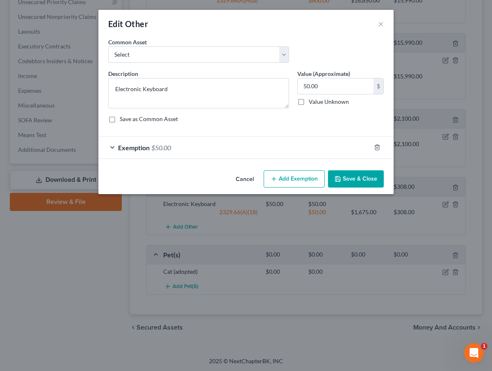
click at [253, 146] on div "Exemption $50.00" at bounding box center [234, 148] width 272 height 22
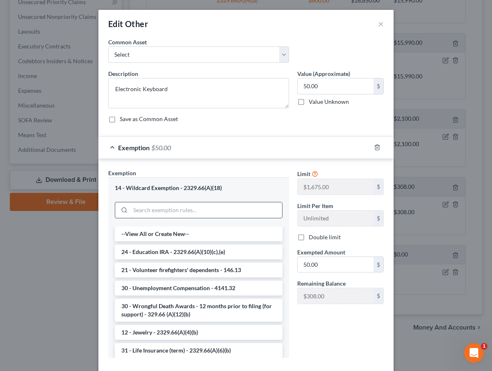
click at [195, 202] on input "search" at bounding box center [206, 210] width 152 height 16
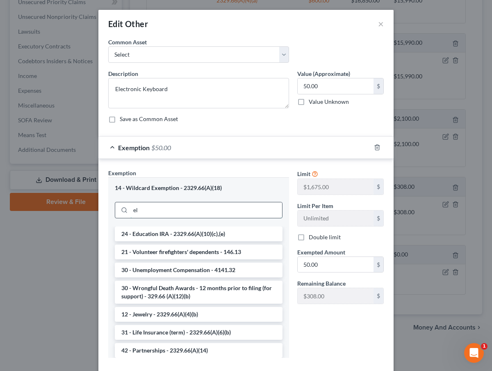
type input "e"
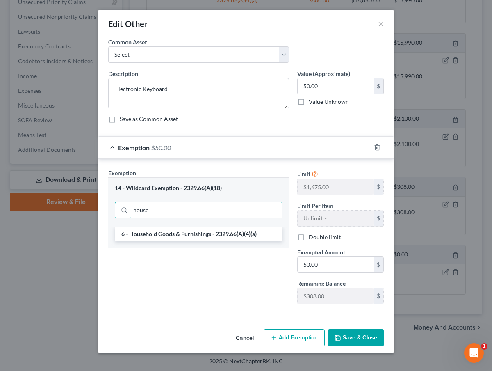
type input "house"
click at [244, 336] on button "Cancel" at bounding box center [244, 338] width 31 height 16
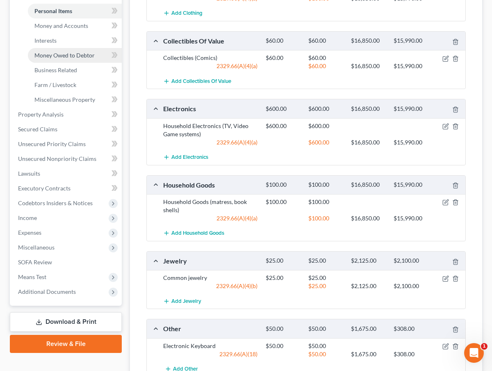
click at [84, 58] on span "Money Owed to Debtor" at bounding box center [64, 55] width 60 height 7
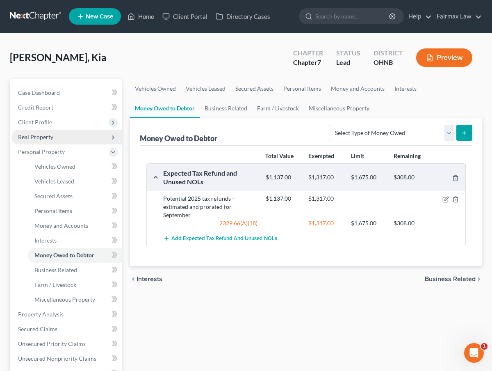
click at [75, 138] on span "Real Property" at bounding box center [66, 137] width 110 height 15
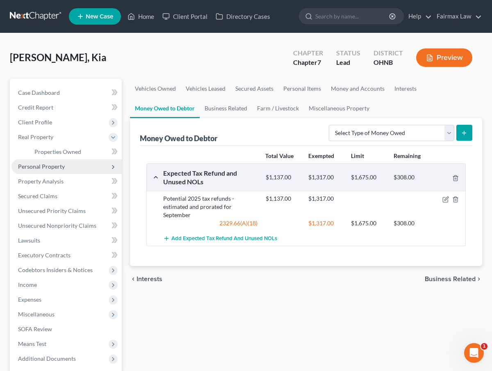
click at [72, 161] on span "Personal Property" at bounding box center [66, 166] width 110 height 15
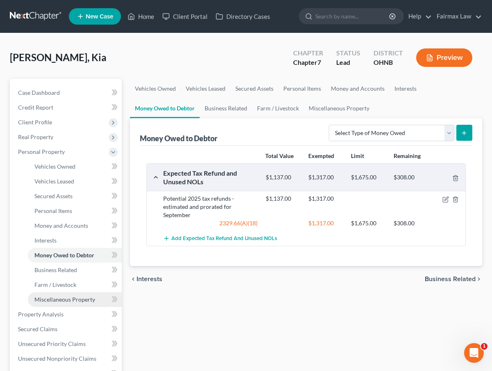
click at [58, 301] on span "Miscellaneous Property" at bounding box center [64, 299] width 61 height 7
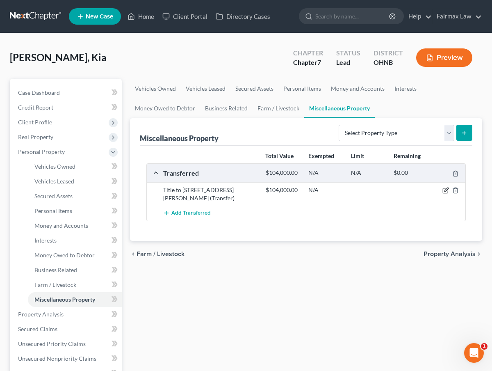
click at [444, 189] on icon "button" at bounding box center [445, 190] width 7 height 7
select select "Within 10 Years"
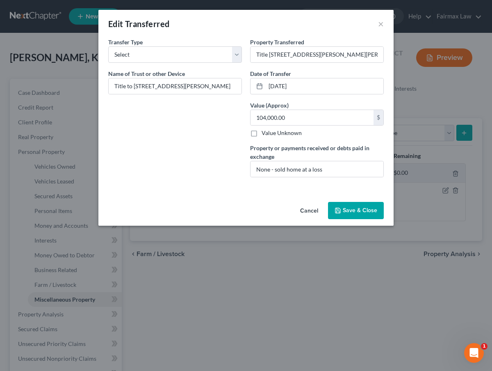
click at [346, 205] on button "Save & Close" at bounding box center [356, 210] width 56 height 17
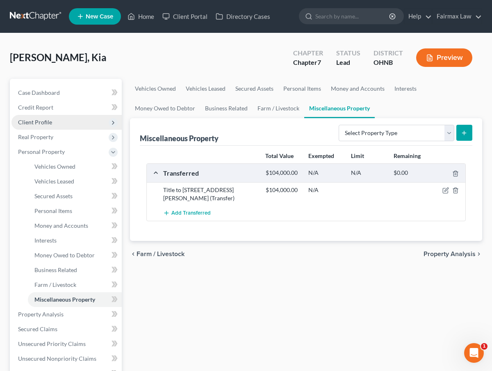
click at [103, 126] on span "Client Profile" at bounding box center [66, 122] width 110 height 15
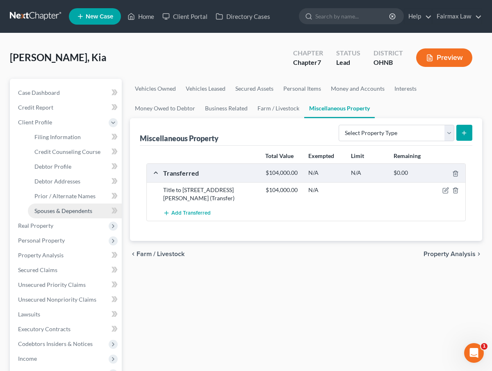
click at [72, 211] on span "Spouses & Dependents" at bounding box center [63, 210] width 58 height 7
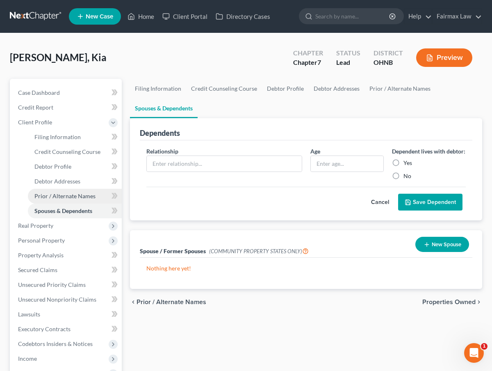
click at [69, 201] on link "Prior / Alternate Names" at bounding box center [75, 196] width 94 height 15
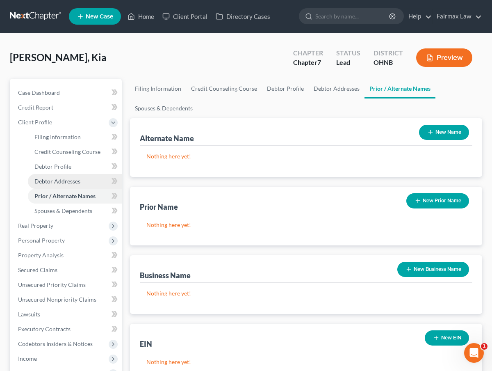
click at [68, 182] on span "Debtor Addresses" at bounding box center [57, 181] width 46 height 7
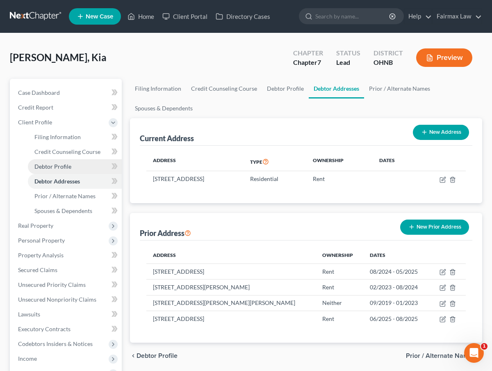
click at [69, 171] on link "Debtor Profile" at bounding box center [75, 166] width 94 height 15
select select "0"
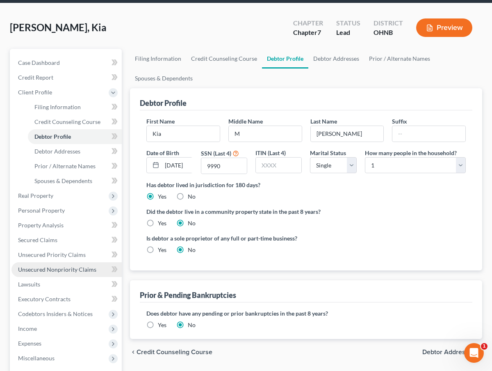
scroll to position [75, 0]
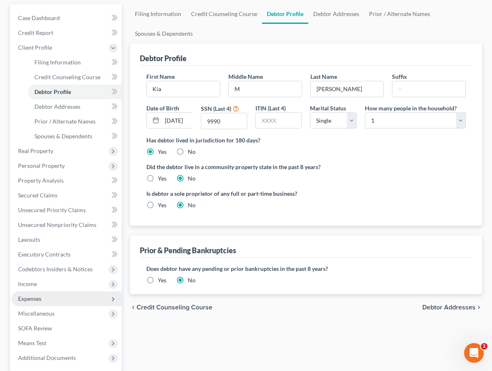
click at [40, 292] on span "Expenses" at bounding box center [66, 298] width 110 height 15
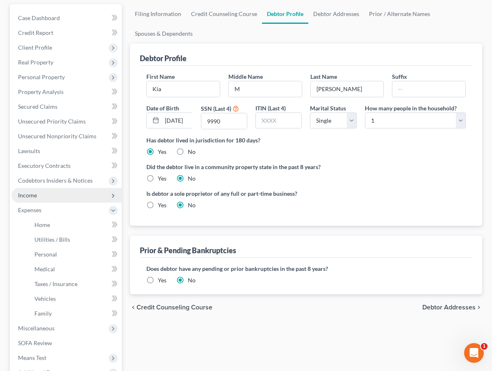
click at [51, 198] on span "Income" at bounding box center [66, 195] width 110 height 15
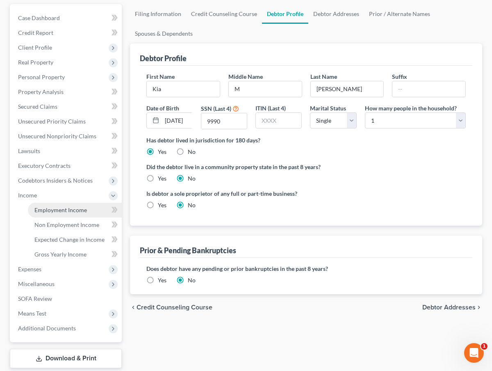
click at [49, 215] on link "Employment Income" at bounding box center [75, 210] width 94 height 15
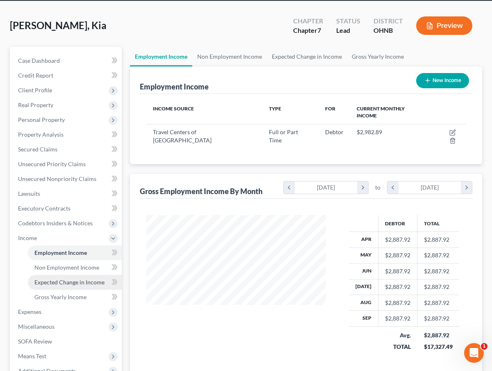
scroll to position [33, 0]
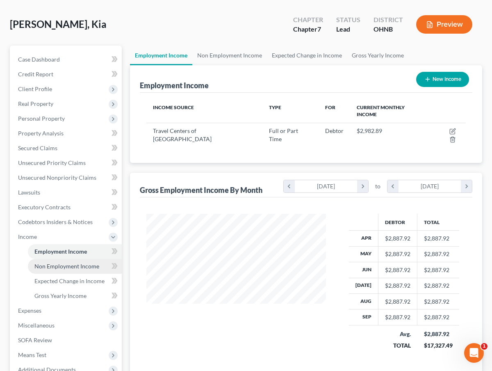
click at [59, 266] on span "Non Employment Income" at bounding box center [66, 265] width 65 height 7
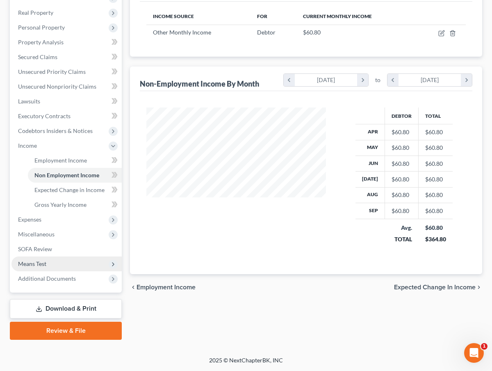
scroll to position [124, 0]
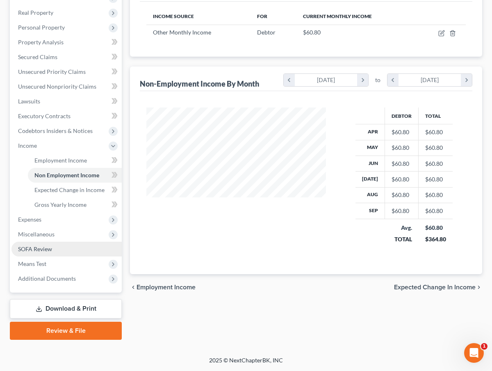
click at [58, 249] on link "SOFA Review" at bounding box center [66, 249] width 110 height 15
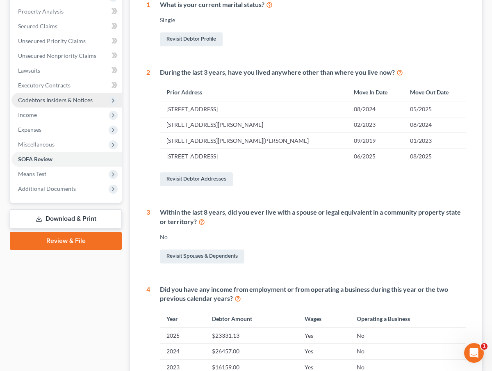
scroll to position [202, 0]
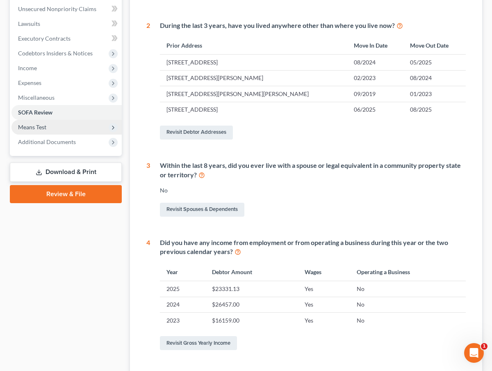
click at [49, 123] on span "Means Test" at bounding box center [66, 127] width 110 height 15
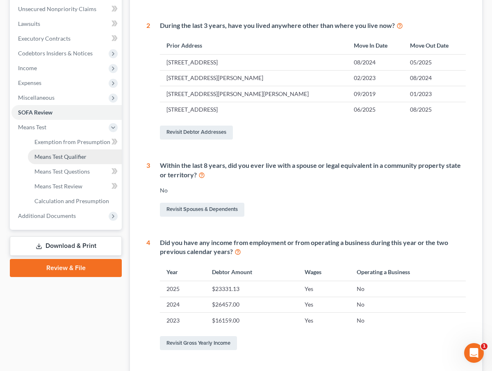
click at [54, 158] on span "Means Test Qualifier" at bounding box center [60, 156] width 52 height 7
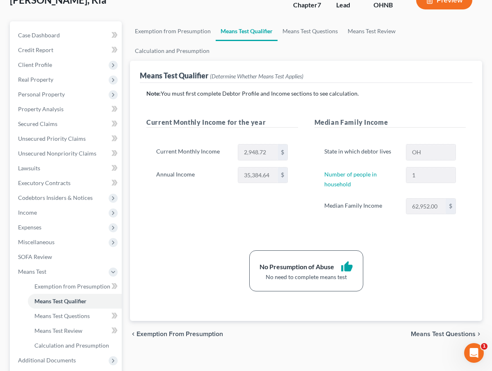
scroll to position [69, 0]
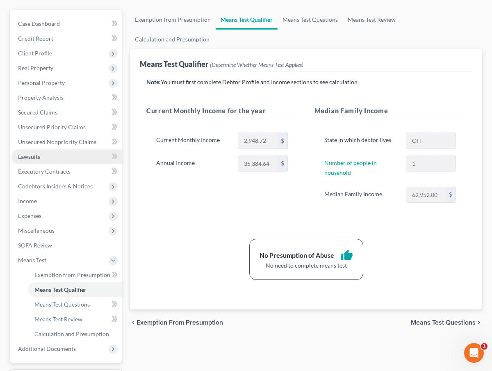
click at [53, 159] on link "Lawsuits" at bounding box center [66, 156] width 110 height 15
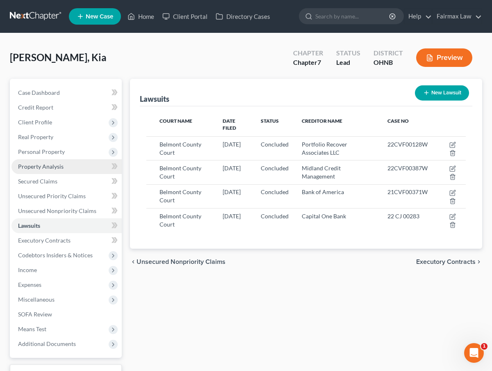
click at [54, 164] on span "Property Analysis" at bounding box center [41, 166] width 46 height 7
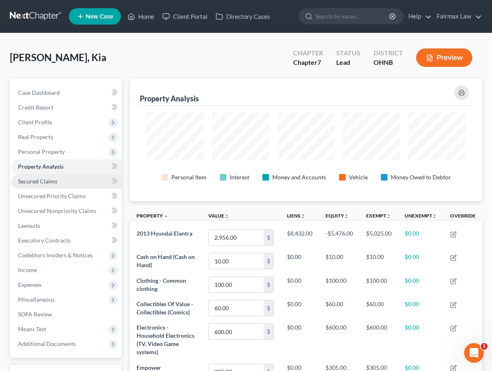
click at [44, 184] on span "Secured Claims" at bounding box center [37, 181] width 39 height 7
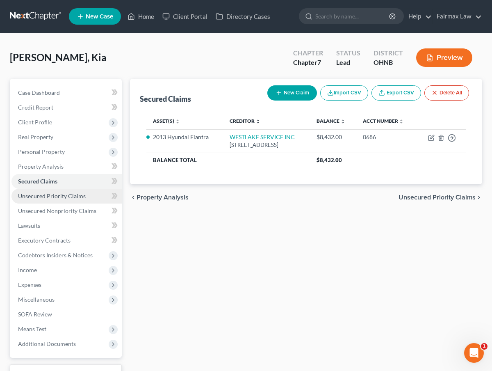
click at [43, 201] on link "Unsecured Priority Claims" at bounding box center [66, 196] width 110 height 15
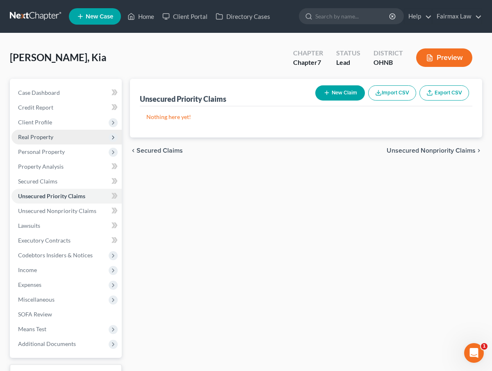
click at [53, 139] on span "Real Property" at bounding box center [66, 137] width 110 height 15
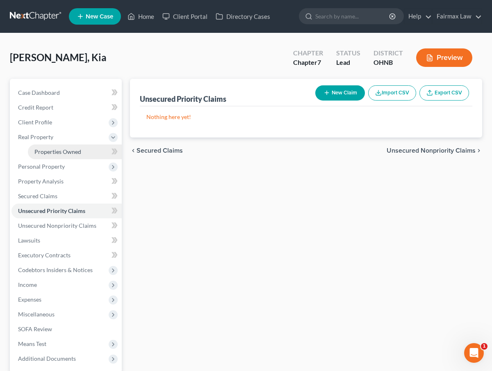
click at [54, 153] on span "Properties Owned" at bounding box center [57, 151] width 47 height 7
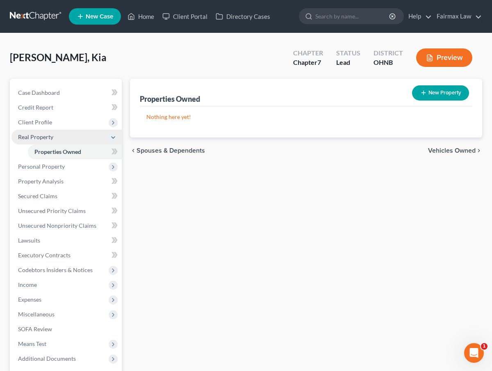
click at [54, 140] on span "Real Property" at bounding box center [66, 137] width 110 height 15
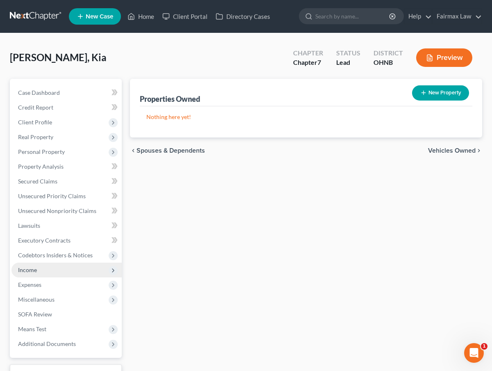
click at [53, 268] on span "Income" at bounding box center [66, 269] width 110 height 15
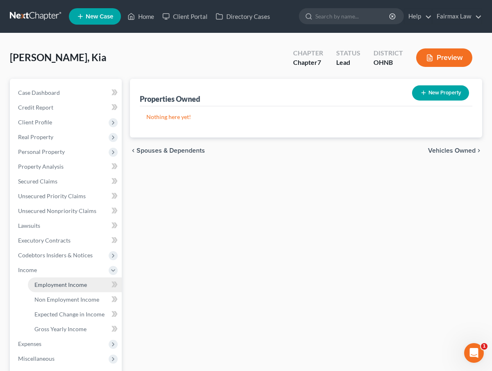
click at [54, 282] on span "Employment Income" at bounding box center [60, 284] width 52 height 7
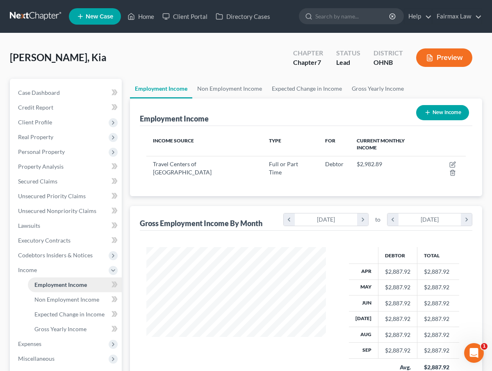
scroll to position [147, 196]
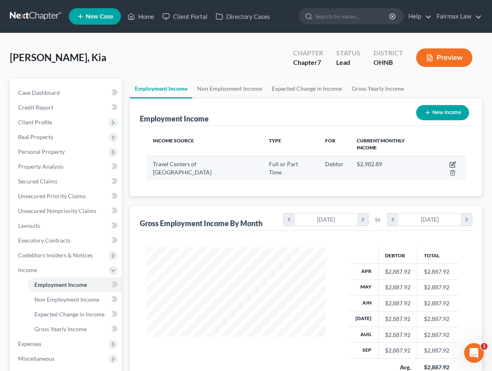
click at [450, 162] on icon "button" at bounding box center [452, 164] width 5 height 5
select select "0"
select select "36"
select select "2"
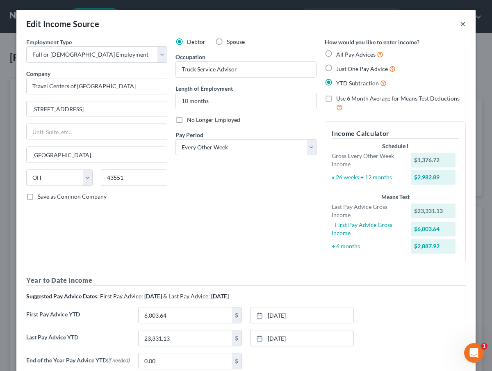
click at [463, 23] on button "×" at bounding box center [463, 24] width 6 height 10
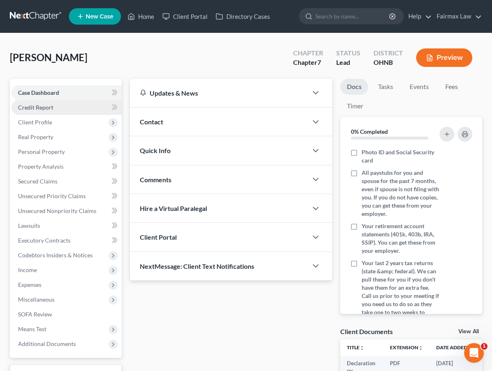
click at [46, 107] on span "Credit Report" at bounding box center [35, 107] width 35 height 7
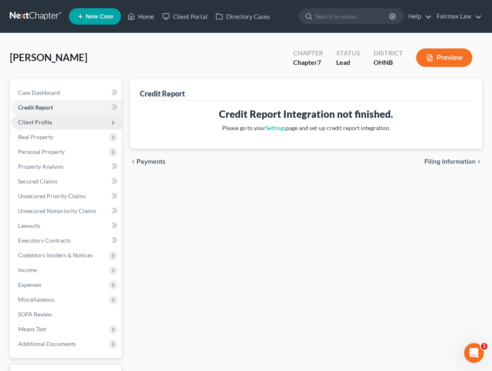
click at [43, 117] on span "Client Profile" at bounding box center [66, 122] width 110 height 15
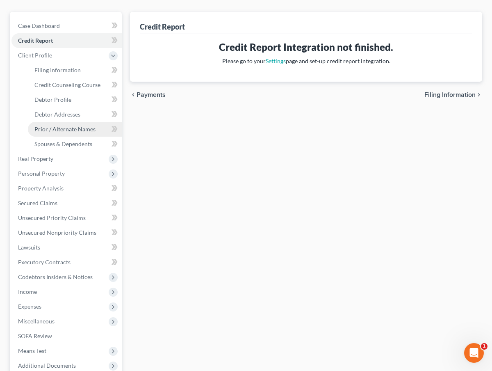
scroll to position [133, 0]
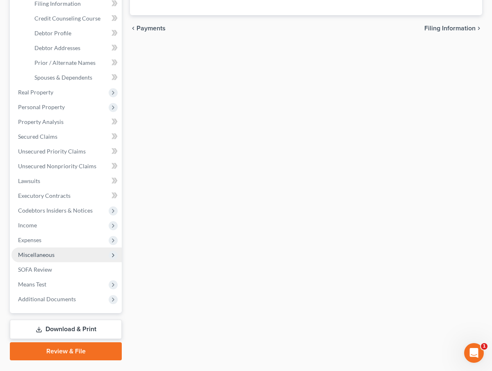
click at [35, 253] on span "Miscellaneous" at bounding box center [36, 254] width 36 height 7
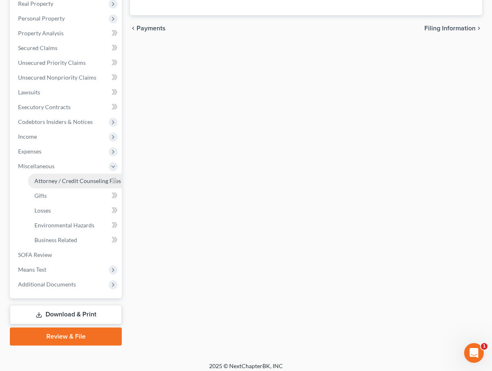
click at [69, 184] on link "Attorney / Credit Counseling Fees" at bounding box center [75, 180] width 94 height 15
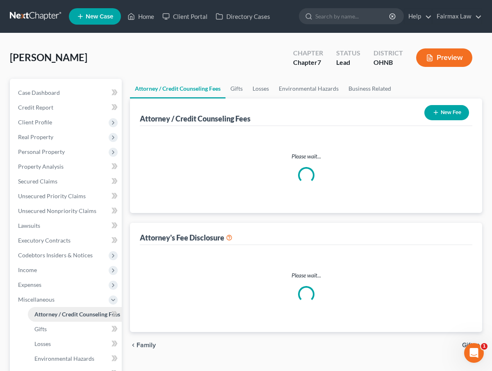
select select "1"
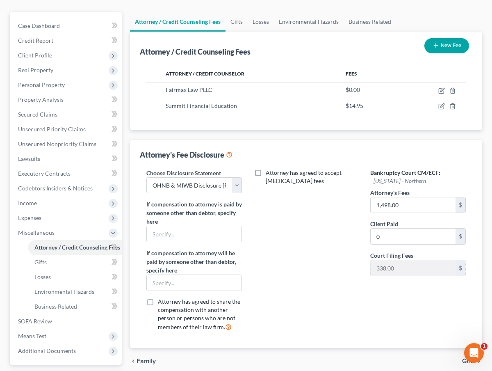
scroll to position [78, 0]
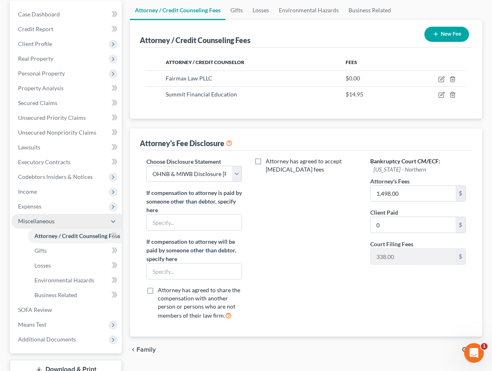
click at [87, 220] on span "Miscellaneous" at bounding box center [66, 221] width 110 height 15
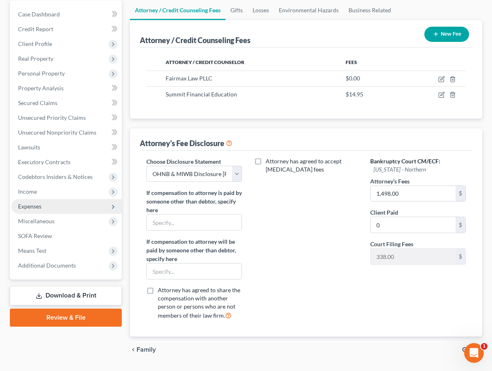
click at [86, 205] on span "Expenses" at bounding box center [66, 206] width 110 height 15
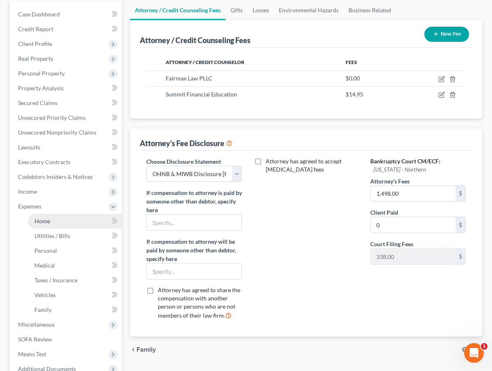
click at [75, 215] on link "Home" at bounding box center [75, 221] width 94 height 15
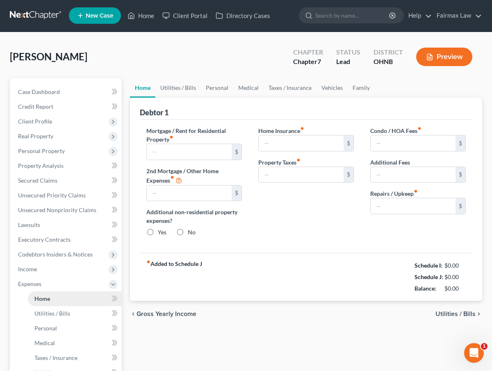
type input "950.00"
type input "0.00"
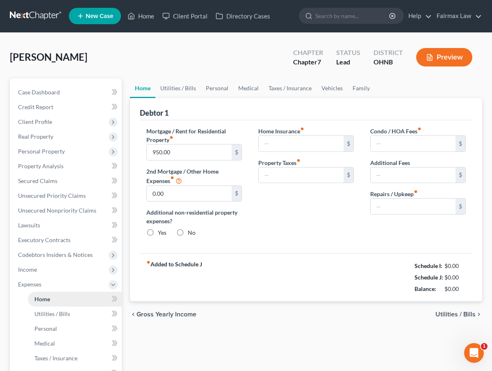
radio input "true"
type input "0.00"
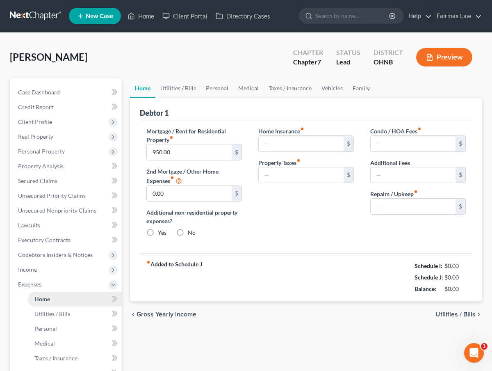
type input "0.00"
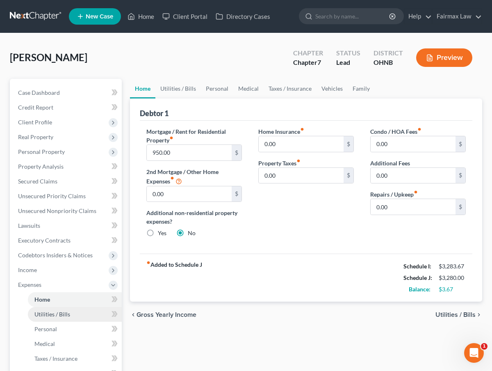
click at [49, 317] on span "Utilities / Bills" at bounding box center [52, 313] width 36 height 7
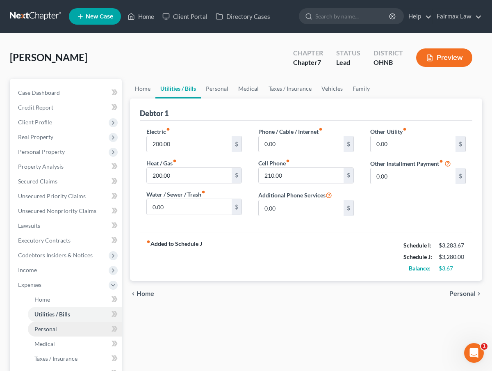
click at [48, 328] on span "Personal" at bounding box center [45, 328] width 23 height 7
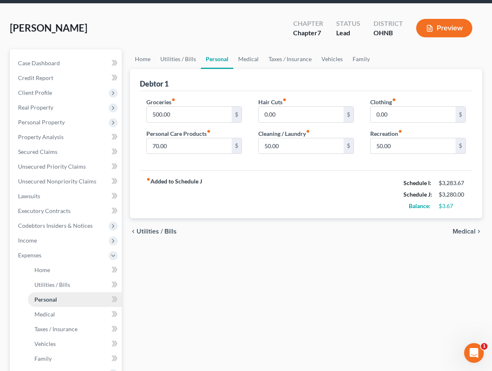
scroll to position [33, 0]
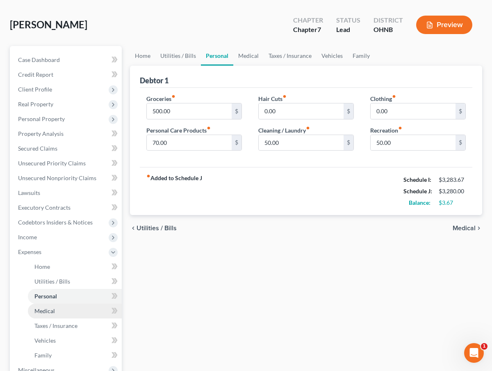
click at [56, 305] on link "Medical" at bounding box center [75, 310] width 94 height 15
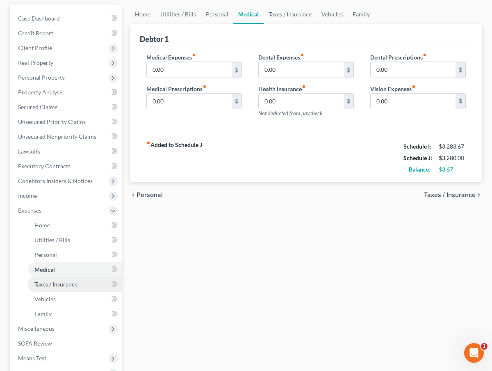
click at [57, 288] on link "Taxes / Insurance" at bounding box center [75, 284] width 94 height 15
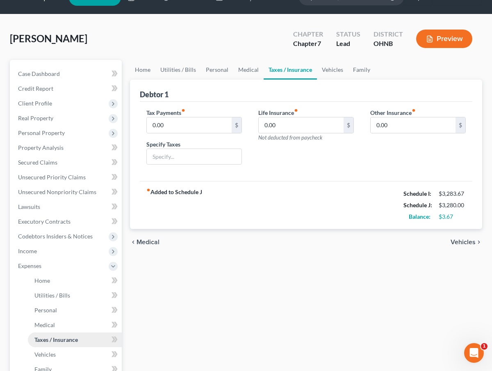
scroll to position [25, 0]
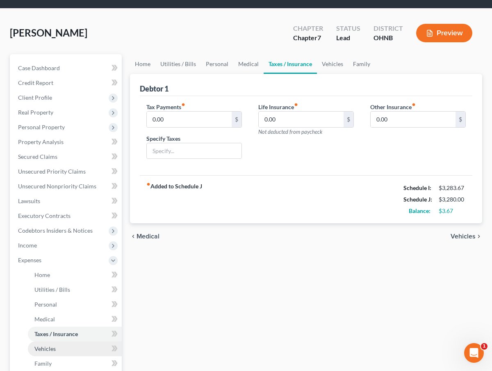
click at [44, 349] on span "Vehicles" at bounding box center [44, 348] width 21 height 7
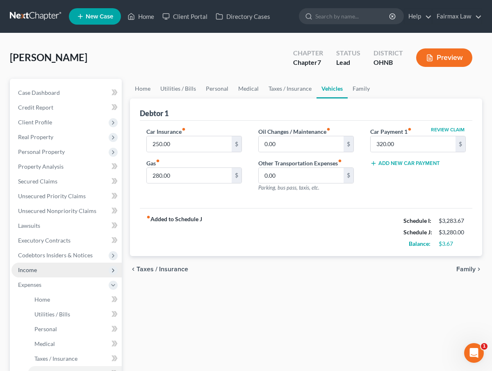
click at [55, 275] on span "Income" at bounding box center [66, 269] width 110 height 15
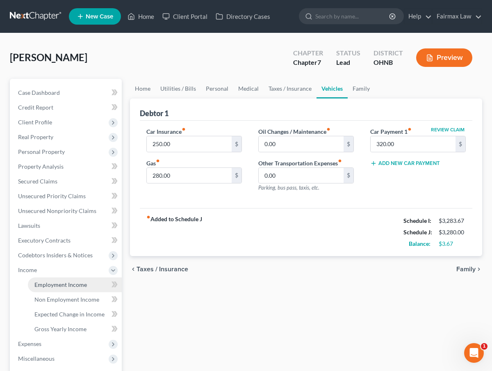
click at [54, 280] on link "Employment Income" at bounding box center [75, 284] width 94 height 15
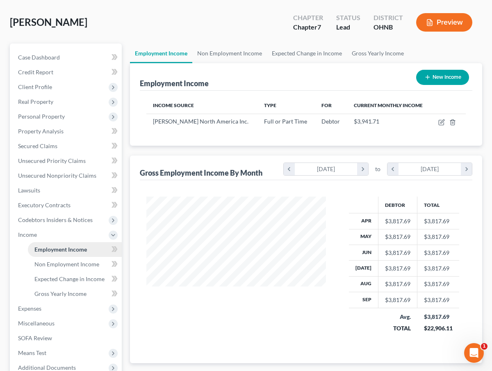
scroll to position [37, 0]
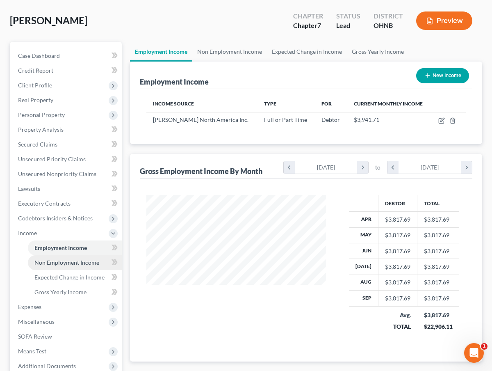
click at [61, 267] on link "Non Employment Income" at bounding box center [75, 262] width 94 height 15
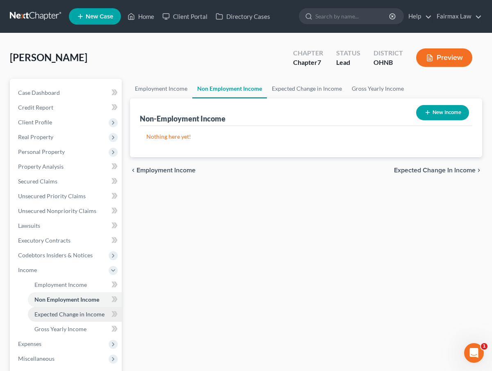
click at [50, 313] on span "Expected Change in Income" at bounding box center [69, 313] width 70 height 7
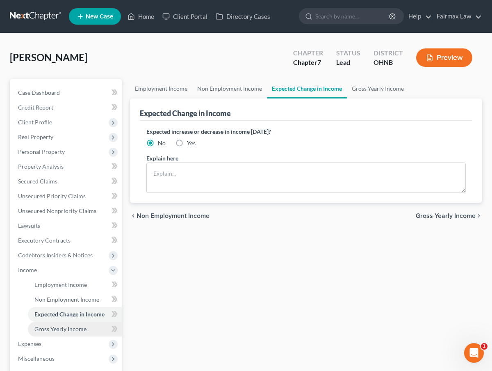
click at [47, 331] on span "Gross Yearly Income" at bounding box center [60, 328] width 52 height 7
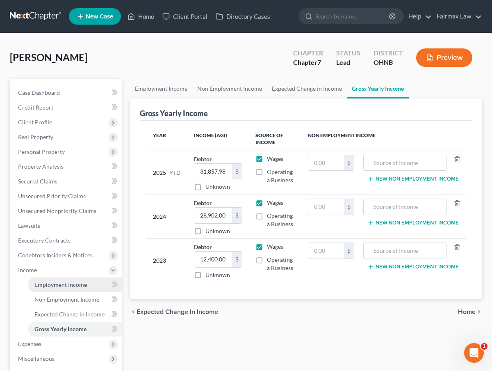
click at [57, 282] on span "Employment Income" at bounding box center [60, 284] width 52 height 7
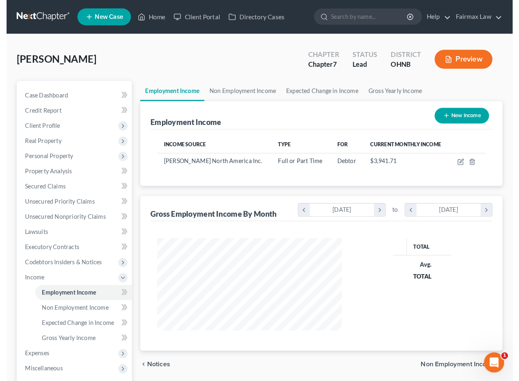
scroll to position [147, 196]
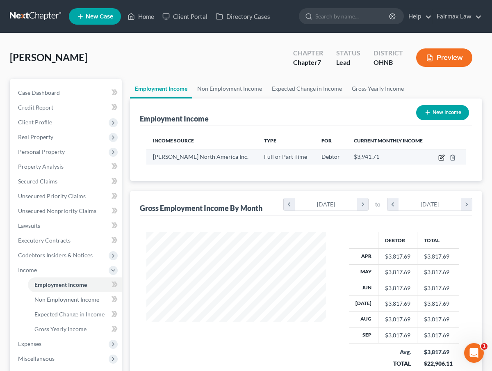
click at [443, 159] on icon "button" at bounding box center [441, 157] width 7 height 7
select select "0"
select select "36"
select select "2"
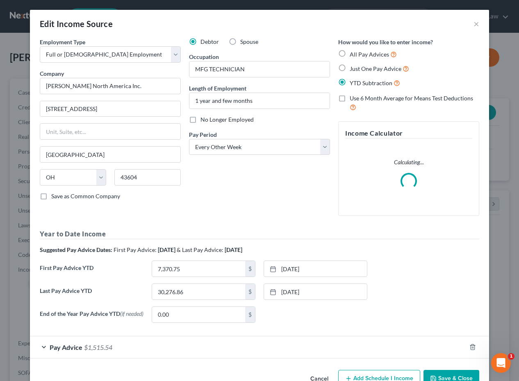
scroll to position [147, 207]
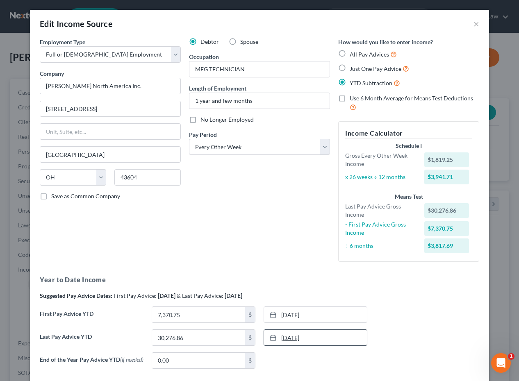
click at [328, 333] on link "8/22/2025" at bounding box center [315, 338] width 103 height 16
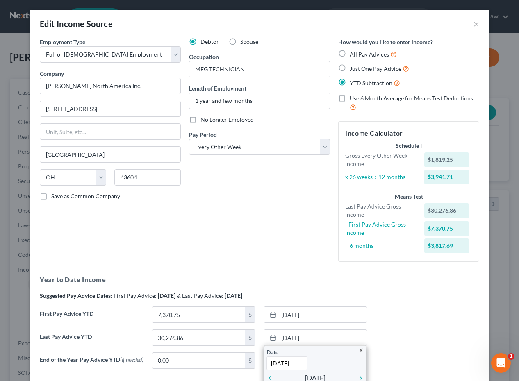
type input "9/5/2025"
click at [287, 241] on div "Debtor Spouse Occupation MFG TECHNICIAN Length of Employment 1 year and few mon…" at bounding box center [259, 153] width 149 height 231
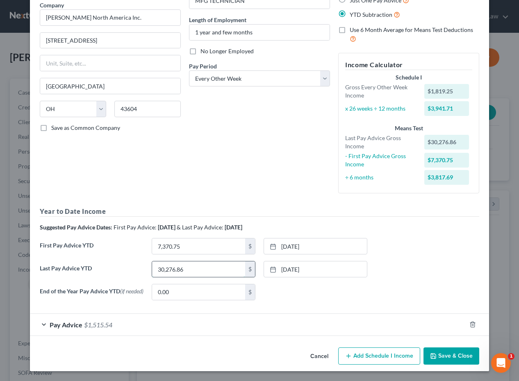
scroll to position [68, 0]
drag, startPoint x: 232, startPoint y: 274, endPoint x: 73, endPoint y: 271, distance: 159.1
click at [73, 272] on div "Last Pay Advice YTD 30,276.86 $ 9/5/2025 close Date 9/5/2025 Time 12:00 AM chev…" at bounding box center [260, 272] width 448 height 23
drag, startPoint x: 214, startPoint y: 269, endPoint x: 124, endPoint y: 269, distance: 89.8
click at [124, 269] on div "Last Pay Advice YTD 30,276.86 $ 9/5/2025 close Date 9/5/2025 Time 12:00 AM chev…" at bounding box center [260, 272] width 448 height 23
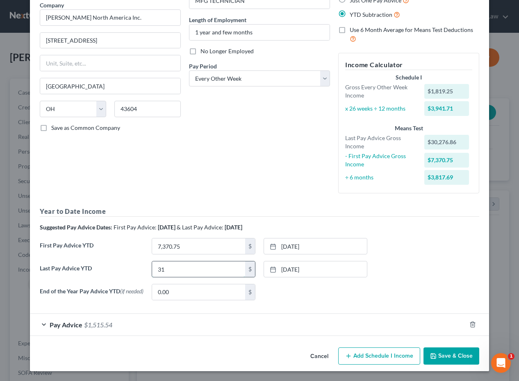
click at [205, 269] on input "31" at bounding box center [198, 270] width 93 height 16
type input "31,857"
click at [283, 243] on link "2/21/2025" at bounding box center [315, 247] width 103 height 16
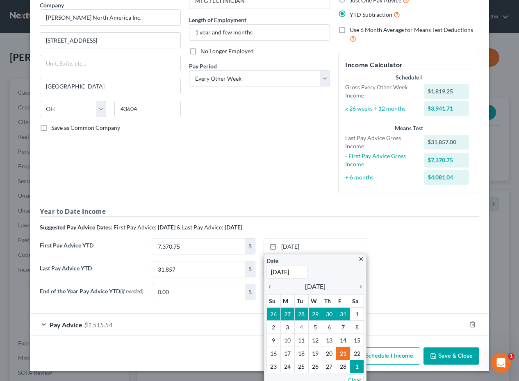
type input "3/7/2025"
click at [245, 164] on div "Debtor Spouse Occupation MFG TECHNICIAN Length of Employment 1 year and few mon…" at bounding box center [259, 84] width 149 height 231
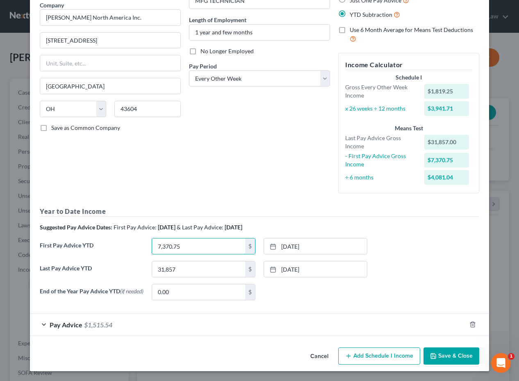
drag, startPoint x: 217, startPoint y: 246, endPoint x: 112, endPoint y: 242, distance: 105.5
click at [206, 245] on input "96" at bounding box center [198, 247] width 93 height 16
type input "9,631.75"
click at [347, 333] on div "Pay Advice $1,515.54" at bounding box center [248, 325] width 436 height 22
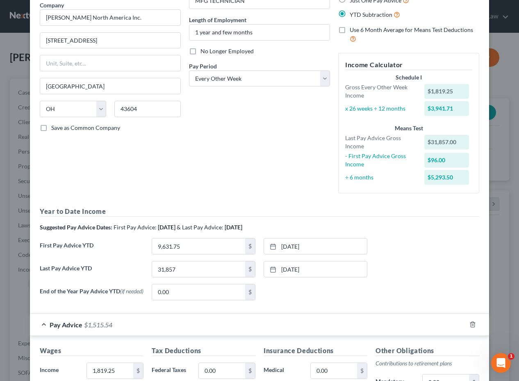
click at [347, 333] on div "Pay Advice $1,515.54" at bounding box center [248, 325] width 436 height 22
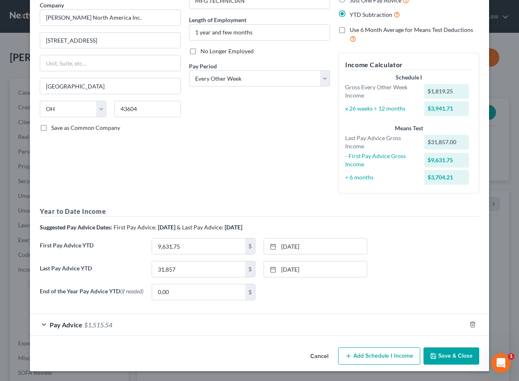
click at [449, 360] on button "Save & Close" at bounding box center [452, 356] width 56 height 17
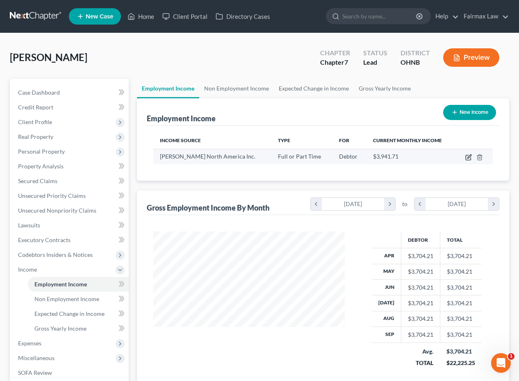
click at [465, 160] on icon "button" at bounding box center [468, 157] width 7 height 7
select select "0"
select select "36"
select select "2"
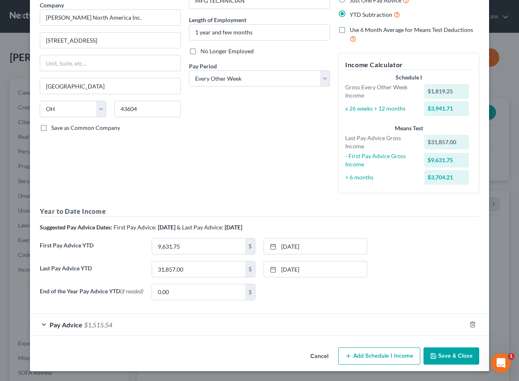
click at [453, 354] on button "Save & Close" at bounding box center [452, 356] width 56 height 17
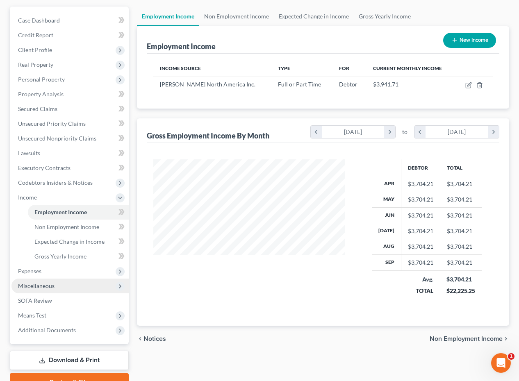
scroll to position [84, 0]
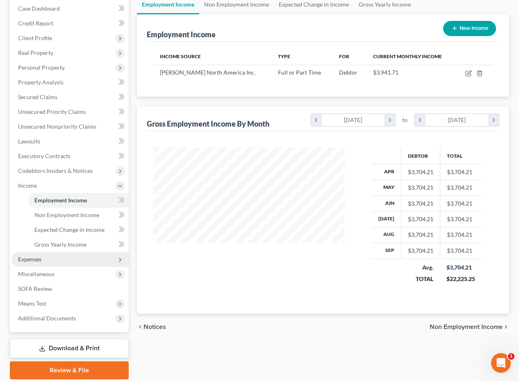
click at [53, 260] on span "Expenses" at bounding box center [69, 259] width 117 height 15
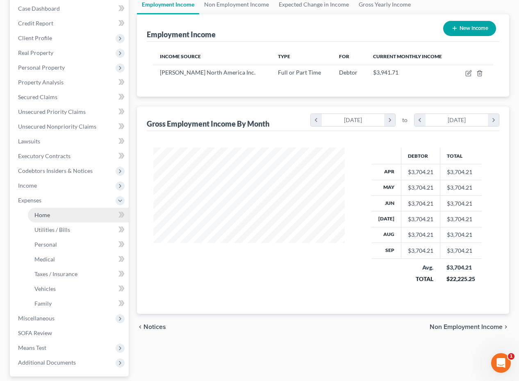
click at [55, 221] on link "Home" at bounding box center [78, 215] width 101 height 15
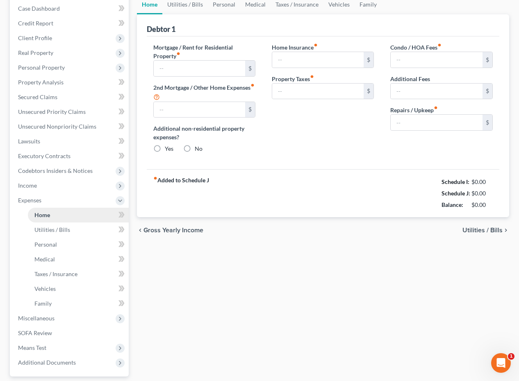
scroll to position [1, 0]
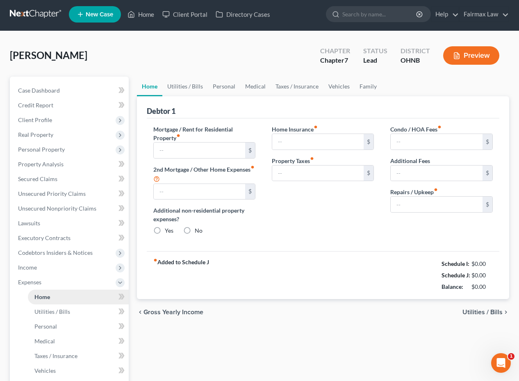
type input "950.00"
type input "0.00"
radio input "true"
type input "0.00"
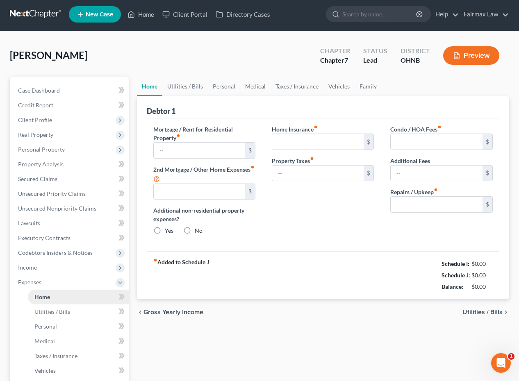
type input "0.00"
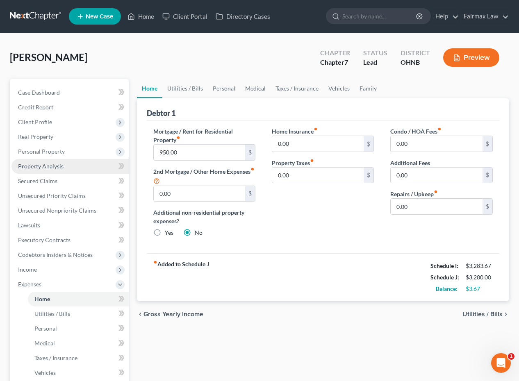
scroll to position [0, 0]
click at [58, 163] on span "Property Analysis" at bounding box center [41, 166] width 46 height 7
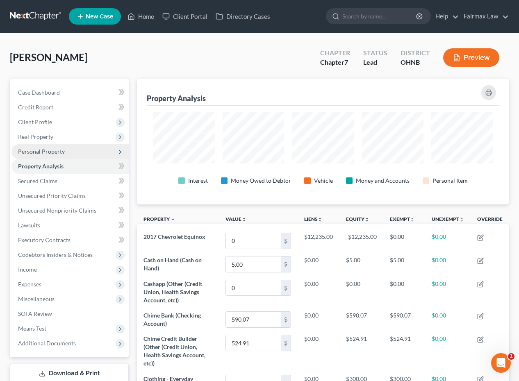
click at [57, 153] on span "Personal Property" at bounding box center [41, 151] width 47 height 7
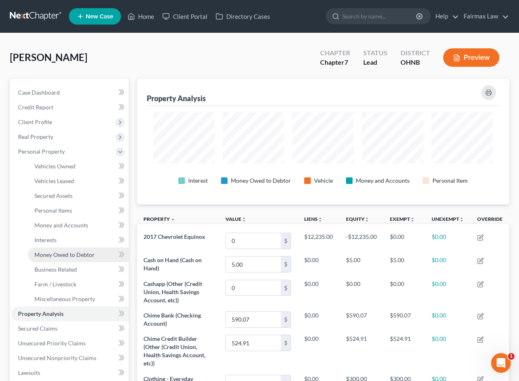
click at [51, 257] on span "Money Owed to Debtor" at bounding box center [64, 254] width 60 height 7
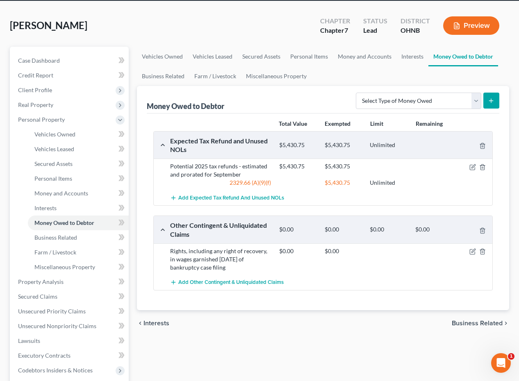
scroll to position [46, 0]
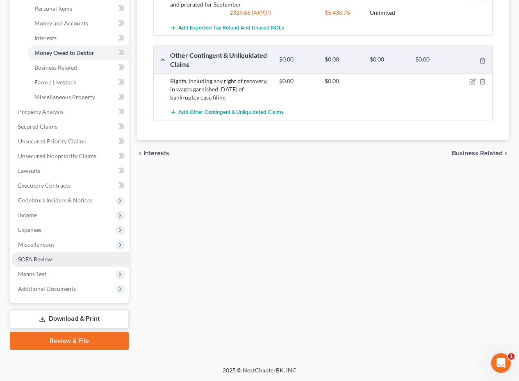
click at [48, 262] on span "SOFA Review" at bounding box center [35, 259] width 34 height 7
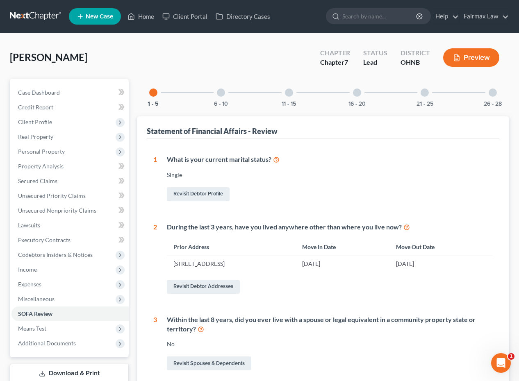
click at [224, 95] on div at bounding box center [221, 93] width 8 height 8
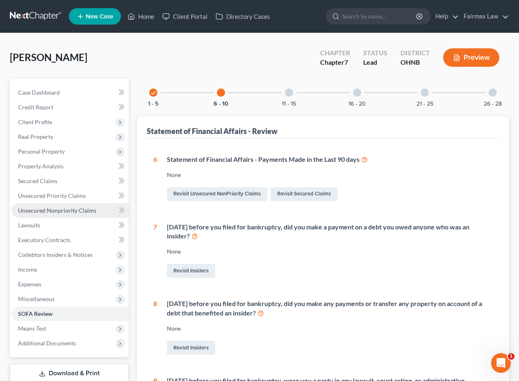
click at [75, 210] on span "Unsecured Nonpriority Claims" at bounding box center [57, 210] width 78 height 7
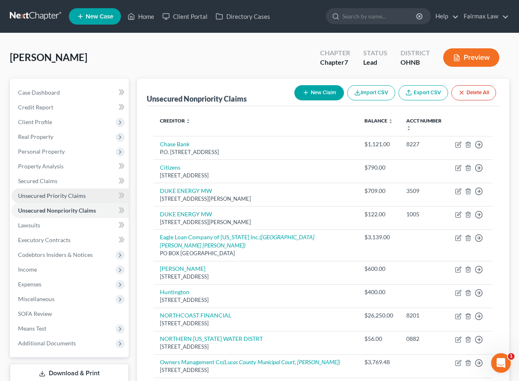
click at [70, 199] on link "Unsecured Priority Claims" at bounding box center [69, 196] width 117 height 15
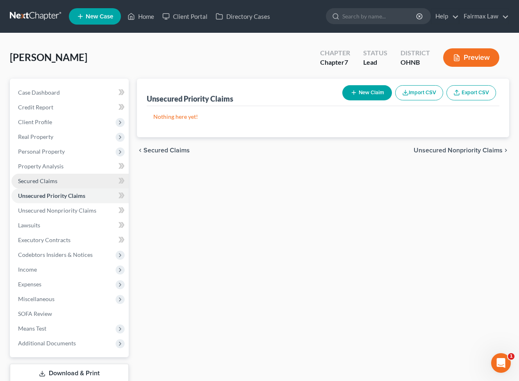
click at [70, 182] on link "Secured Claims" at bounding box center [69, 181] width 117 height 15
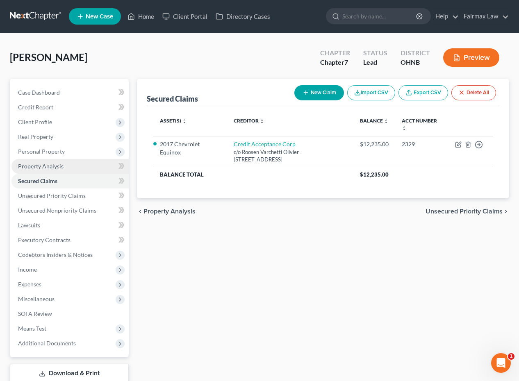
click at [70, 166] on link "Property Analysis" at bounding box center [69, 166] width 117 height 15
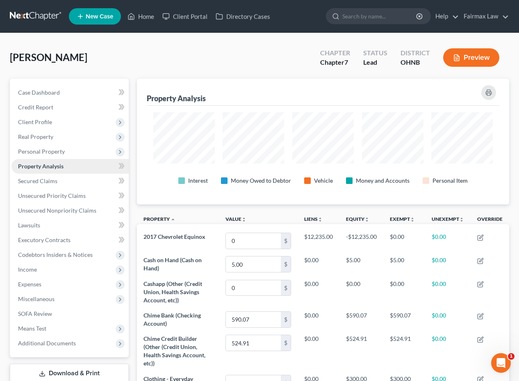
scroll to position [126, 372]
click at [67, 150] on span "Personal Property" at bounding box center [69, 151] width 117 height 15
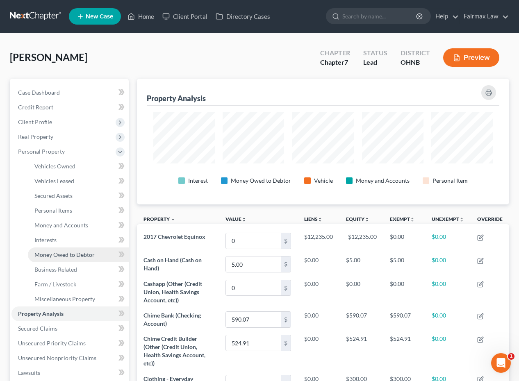
click at [70, 254] on span "Money Owed to Debtor" at bounding box center [64, 254] width 60 height 7
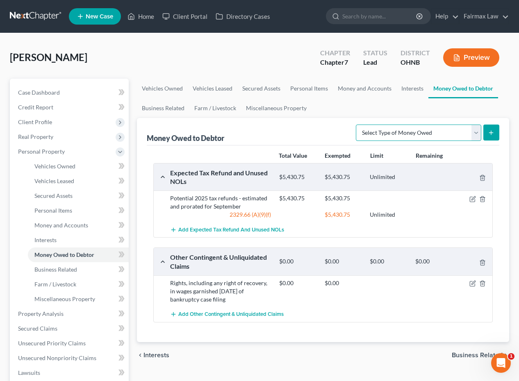
select select "other_contingent_and_unliquidated_claims"
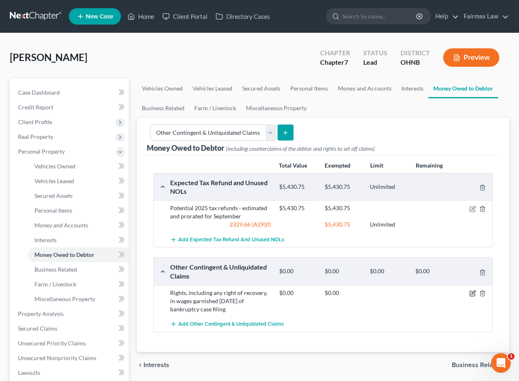
click at [470, 296] on icon "button" at bounding box center [472, 294] width 5 height 5
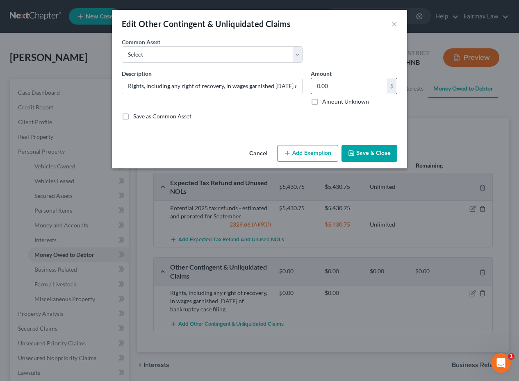
click at [339, 89] on input "0.00" at bounding box center [349, 86] width 76 height 16
type input "712.36"
click at [319, 157] on button "Add Exemption" at bounding box center [307, 153] width 61 height 17
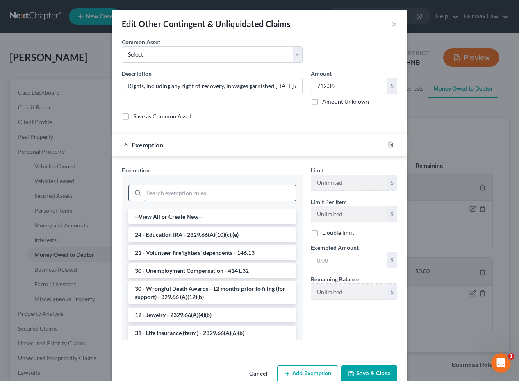
click at [212, 200] on input "search" at bounding box center [220, 193] width 152 height 16
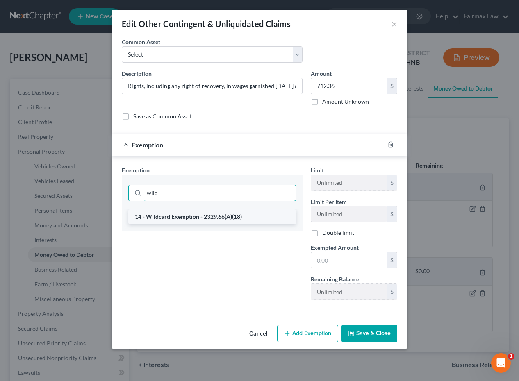
type input "wild"
click at [208, 212] on li "14 - Wildcard Exemption - 2329.66(A)(18)" at bounding box center [212, 217] width 168 height 15
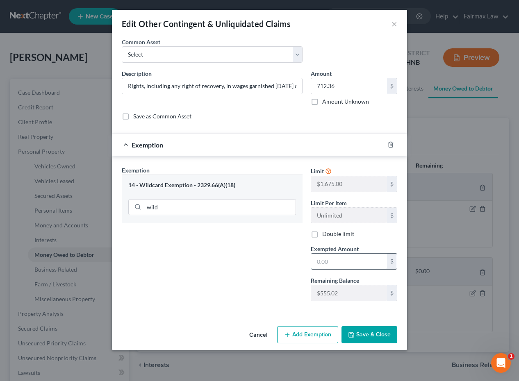
click at [343, 268] on input "text" at bounding box center [349, 262] width 76 height 16
type input "555.02"
click at [387, 337] on button "Save & Close" at bounding box center [370, 334] width 56 height 17
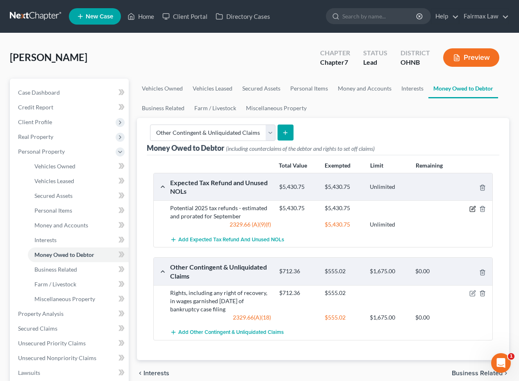
click at [476, 207] on icon "button" at bounding box center [472, 209] width 7 height 7
select select "0"
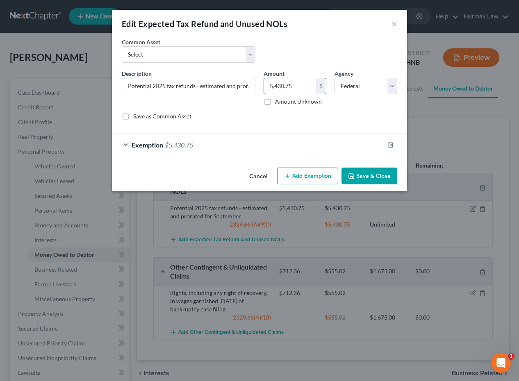
click at [303, 85] on input "5,430.75" at bounding box center [290, 86] width 52 height 16
drag, startPoint x: 303, startPoint y: 85, endPoint x: 263, endPoint y: 77, distance: 40.5
click at [263, 77] on div "Amount 5,430.75 $ Amount Unknown Balance Undetermined 5,430.75 $ Amount Unknown" at bounding box center [295, 87] width 71 height 36
type input "8,137.00"
click at [300, 141] on div "Exemption $5,430.75" at bounding box center [248, 145] width 272 height 22
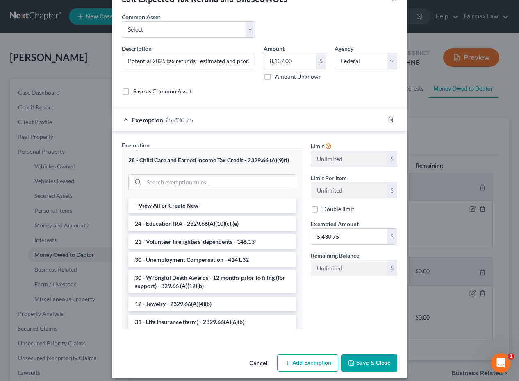
scroll to position [25, 0]
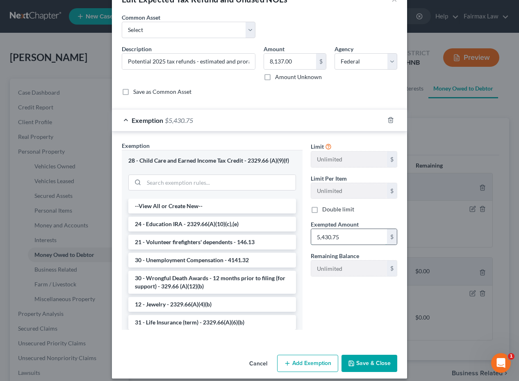
click at [346, 234] on input "5,430.75" at bounding box center [349, 237] width 76 height 16
drag, startPoint x: 350, startPoint y: 234, endPoint x: 289, endPoint y: 233, distance: 60.3
click at [289, 233] on div "Exemption Set must be selected for CA. Exemption * 28 - Child Care and Earned I…" at bounding box center [260, 239] width 284 height 196
click at [337, 233] on input "80" at bounding box center [349, 237] width 76 height 16
type input "8,017"
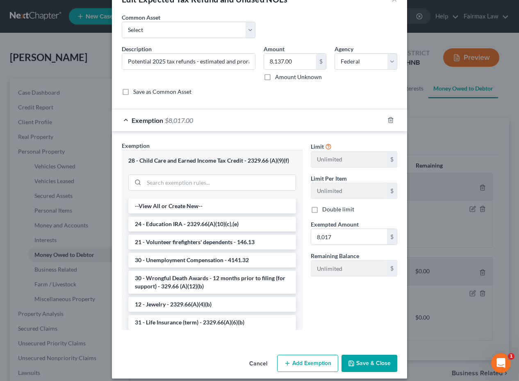
click at [326, 365] on button "Add Exemption" at bounding box center [307, 363] width 61 height 17
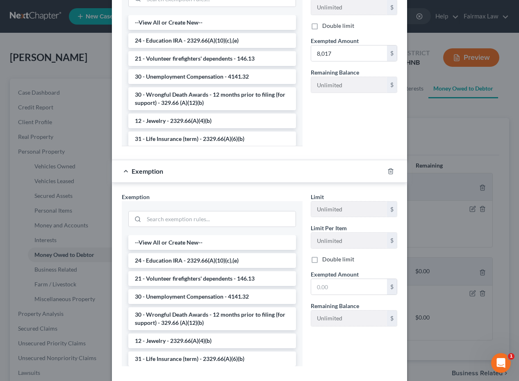
scroll to position [252, 0]
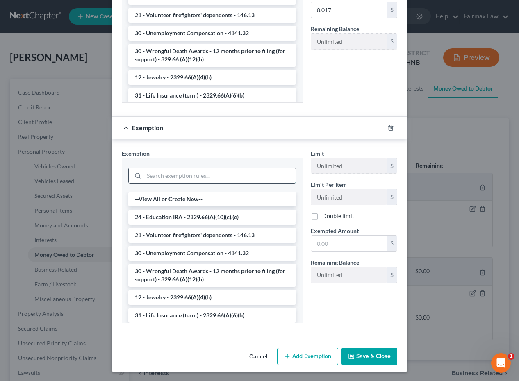
click at [235, 169] on input "search" at bounding box center [220, 176] width 152 height 16
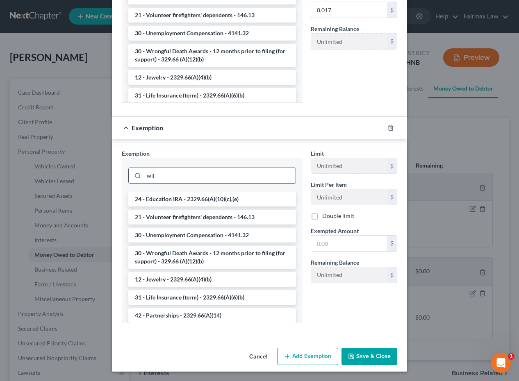
scroll to position [212, 0]
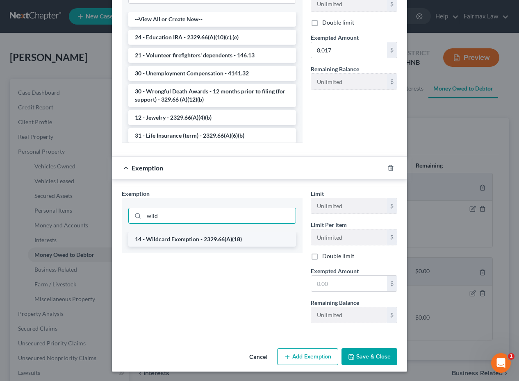
type input "wild"
click at [233, 237] on li "14 - Wildcard Exemption - 2329.66(A)(18)" at bounding box center [212, 239] width 168 height 15
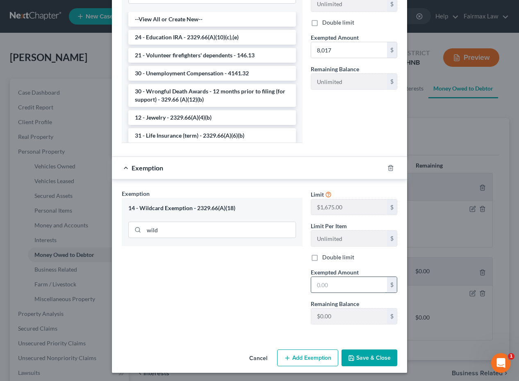
click at [346, 284] on input "text" at bounding box center [349, 285] width 76 height 16
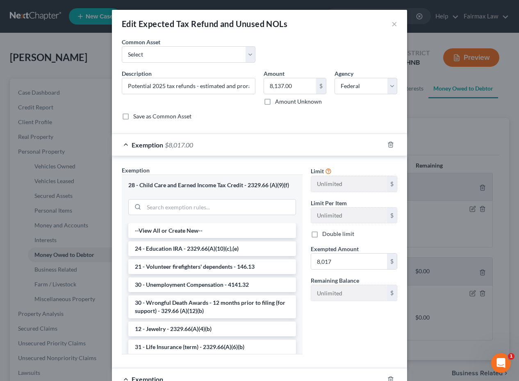
scroll to position [0, 0]
click at [257, 209] on input "search" at bounding box center [220, 208] width 152 height 16
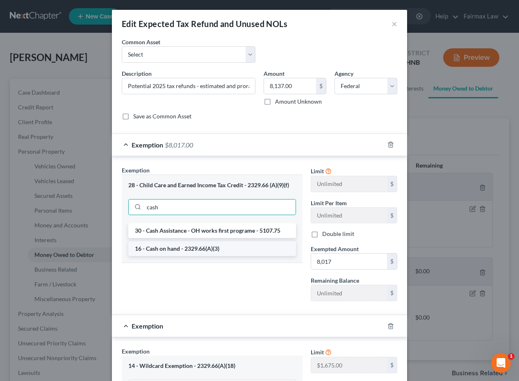
click at [237, 250] on li "16 - Cash on hand - 2329.66(A)(3)" at bounding box center [212, 249] width 168 height 15
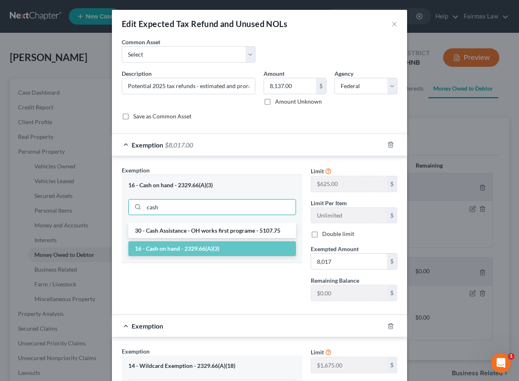
drag, startPoint x: 250, startPoint y: 204, endPoint x: 123, endPoint y: 173, distance: 130.5
click at [123, 173] on div "Exemption * 16 - Cash on hand - 2329.66(A)(3) cash 30 - Cash Assistance - OH wo…" at bounding box center [212, 214] width 181 height 97
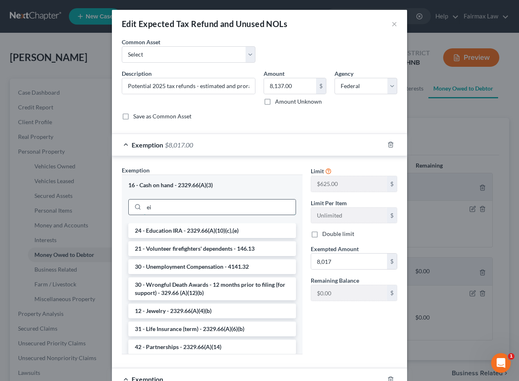
type input "e"
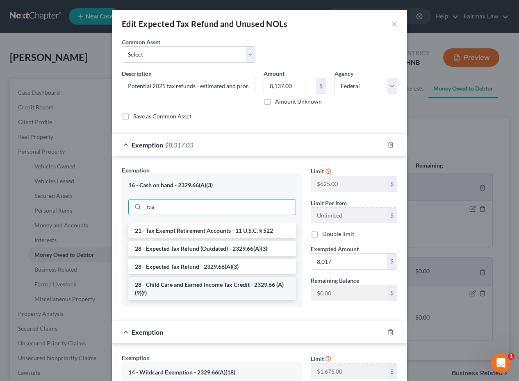
type input "tax"
click at [184, 294] on li "28 - Child Care and Earned Income Tax Credit - 2329.66 (A)(9)(f)" at bounding box center [212, 289] width 168 height 23
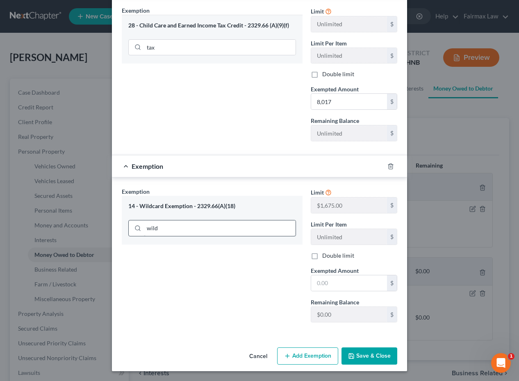
scroll to position [159, 0]
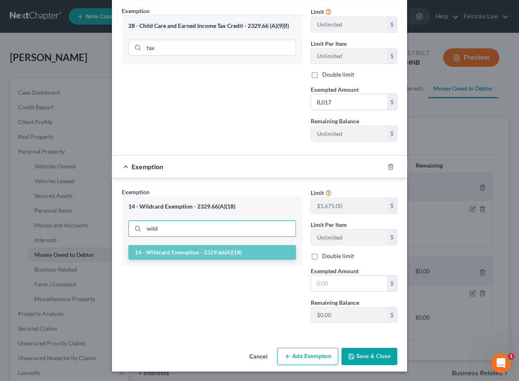
drag, startPoint x: 240, startPoint y: 227, endPoint x: 122, endPoint y: 202, distance: 120.7
click at [122, 202] on div "14 - Wildcard Exemption - 2329.66(A)(18) wild" at bounding box center [212, 220] width 181 height 48
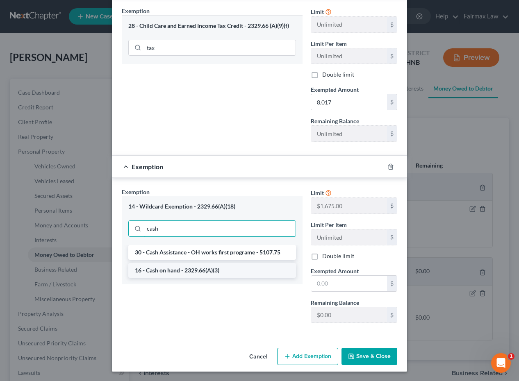
type input "cash"
click at [172, 269] on li "16 - Cash on hand - 2329.66(A)(3)" at bounding box center [212, 270] width 168 height 15
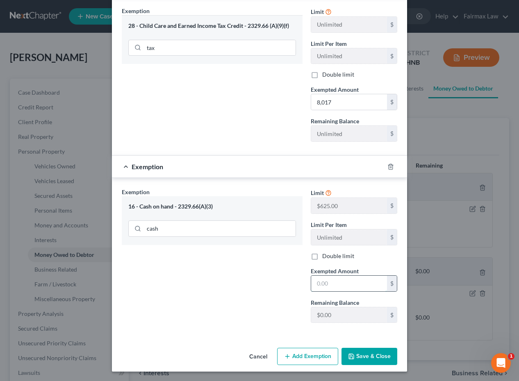
click at [333, 286] on input "text" at bounding box center [349, 284] width 76 height 16
type input "120.00"
click at [371, 358] on button "Save & Close" at bounding box center [370, 356] width 56 height 17
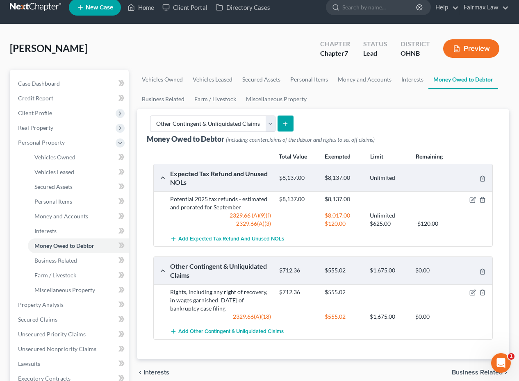
scroll to position [9, 0]
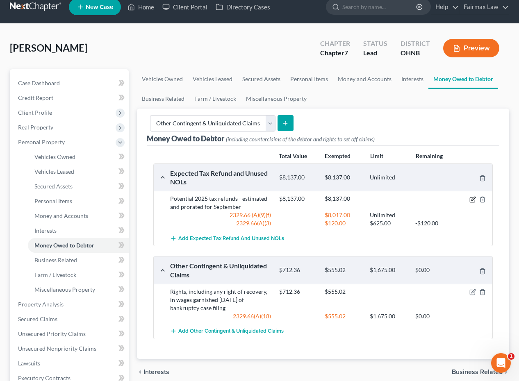
click at [472, 199] on icon "button" at bounding box center [474, 199] width 4 height 4
select select "0"
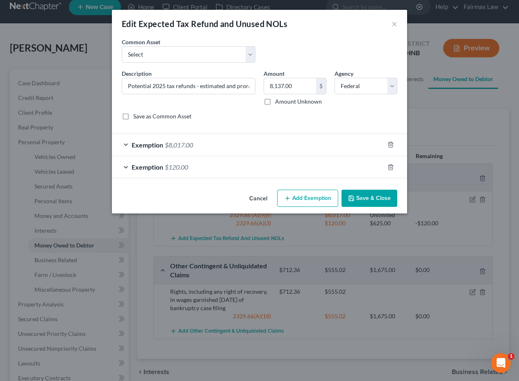
click at [296, 171] on div "Exemption $120.00" at bounding box center [248, 167] width 272 height 22
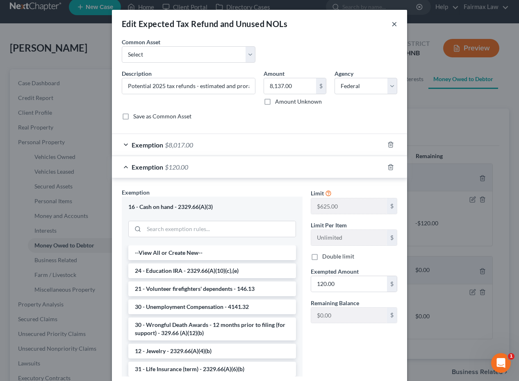
scroll to position [0, 0]
click at [393, 22] on button "×" at bounding box center [395, 24] width 6 height 10
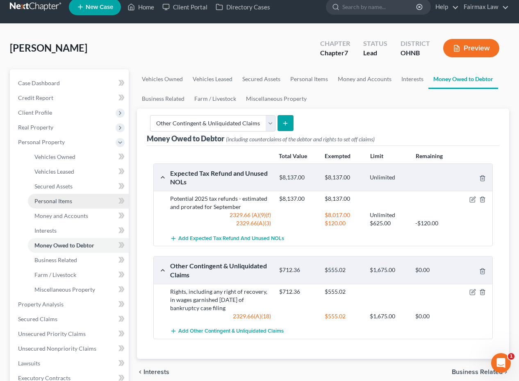
click at [73, 202] on link "Personal Items" at bounding box center [78, 201] width 101 height 15
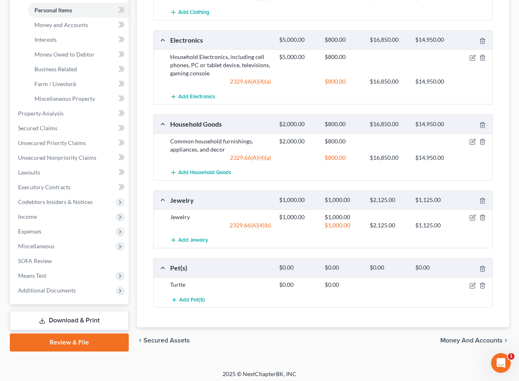
scroll to position [204, 0]
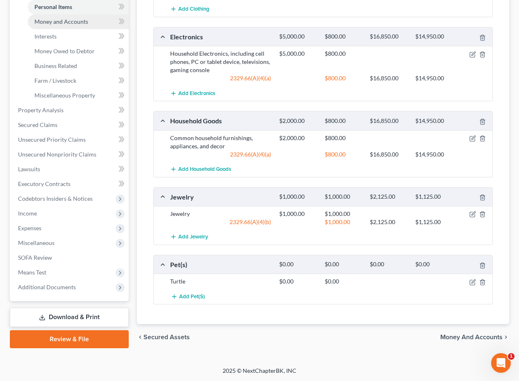
click at [70, 19] on span "Money and Accounts" at bounding box center [61, 21] width 54 height 7
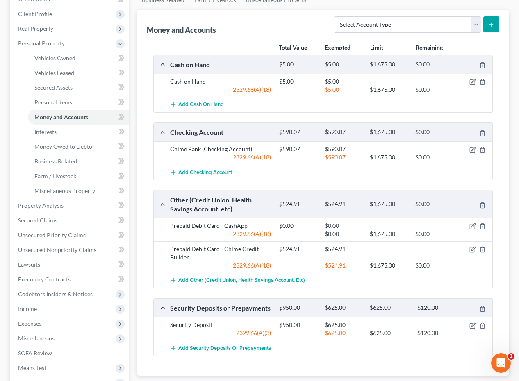
scroll to position [109, 0]
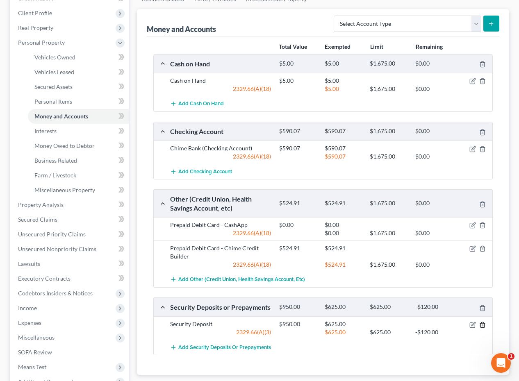
click at [484, 325] on icon "button" at bounding box center [483, 324] width 4 height 5
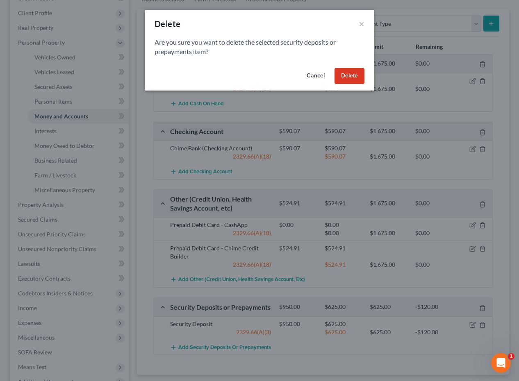
click at [359, 71] on button "Delete" at bounding box center [350, 76] width 30 height 16
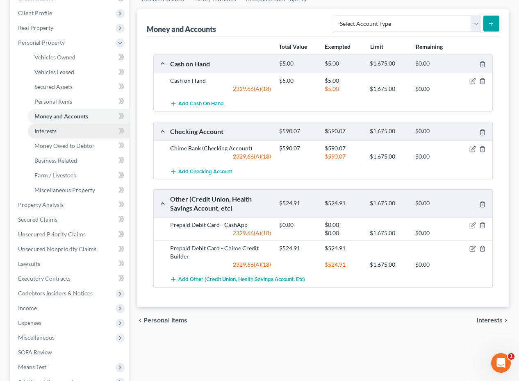
click at [93, 137] on link "Interests" at bounding box center [78, 131] width 101 height 15
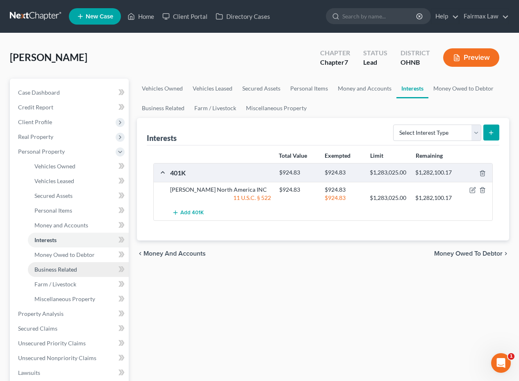
click at [57, 272] on span "Business Related" at bounding box center [55, 269] width 43 height 7
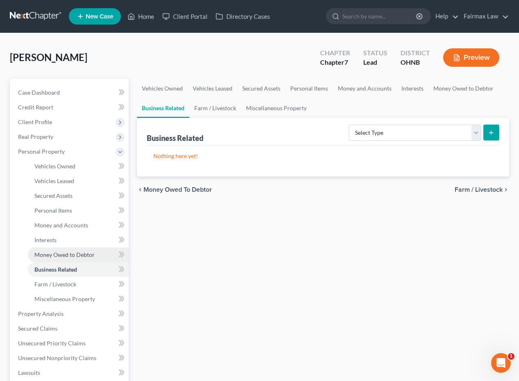
click at [67, 253] on span "Money Owed to Debtor" at bounding box center [64, 254] width 60 height 7
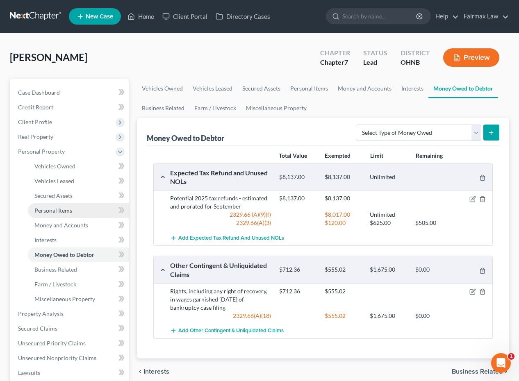
click at [92, 211] on link "Personal Items" at bounding box center [78, 210] width 101 height 15
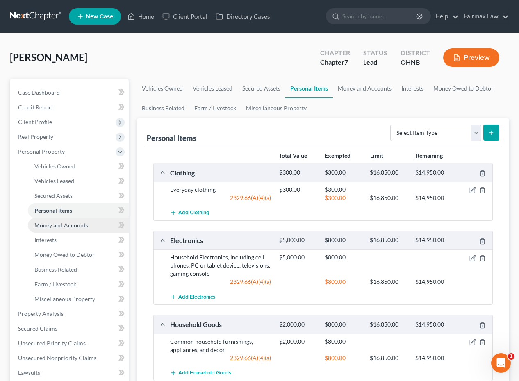
click at [78, 229] on link "Money and Accounts" at bounding box center [78, 225] width 101 height 15
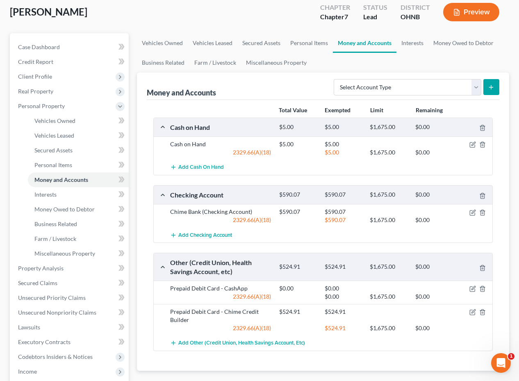
scroll to position [48, 0]
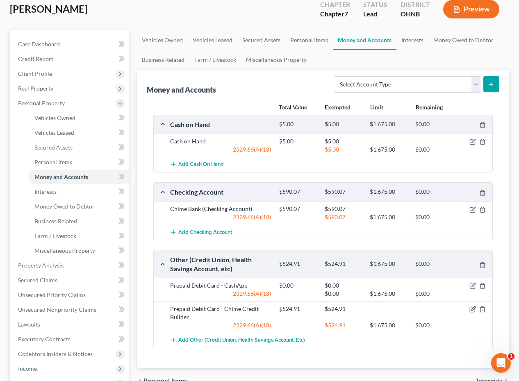
click at [474, 308] on icon "button" at bounding box center [474, 309] width 4 height 4
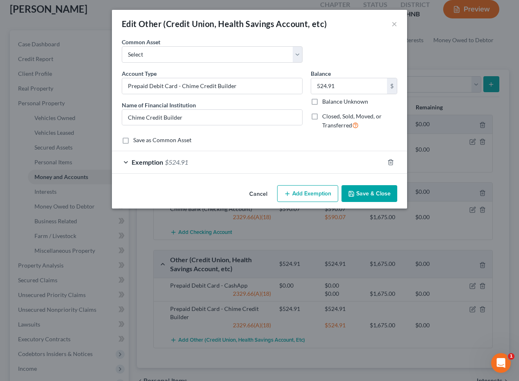
click at [295, 151] on div "Exemption $524.91" at bounding box center [259, 162] width 295 height 23
click at [292, 160] on div "Exemption $524.91" at bounding box center [248, 162] width 272 height 22
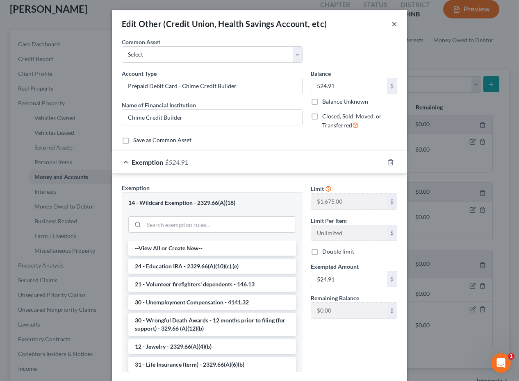
click at [396, 24] on button "×" at bounding box center [395, 24] width 6 height 10
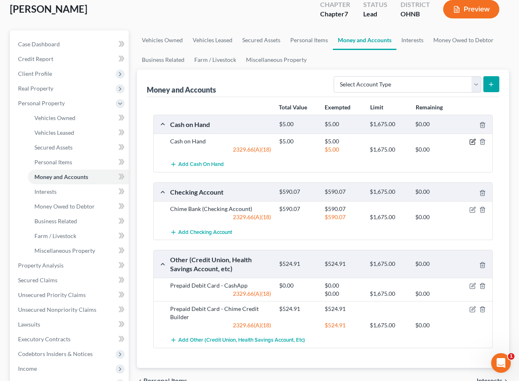
click at [471, 140] on icon "button" at bounding box center [472, 142] width 5 height 5
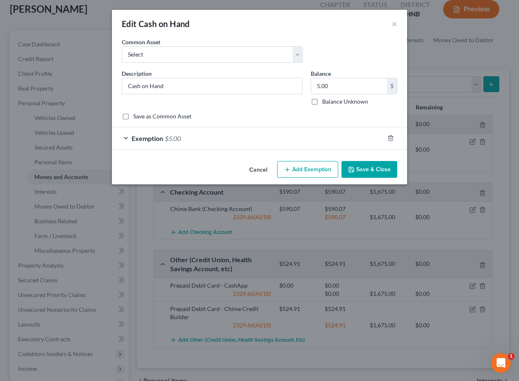
click at [229, 136] on div "Exemption $5.00" at bounding box center [248, 139] width 272 height 22
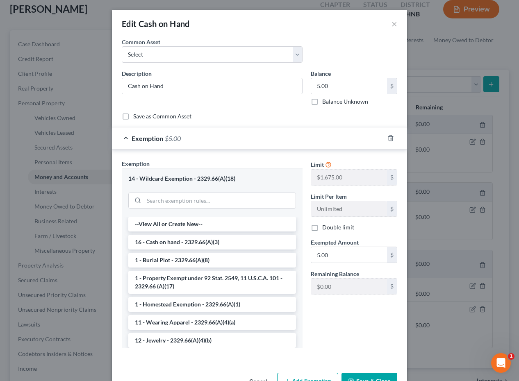
click at [182, 210] on div at bounding box center [212, 199] width 168 height 21
click at [185, 198] on input "search" at bounding box center [220, 201] width 152 height 16
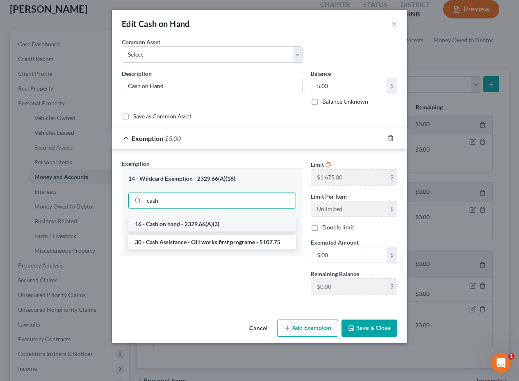
type input "cash"
click at [178, 228] on li "16 - Cash on hand - 2329.66(A)(3)" at bounding box center [212, 224] width 168 height 15
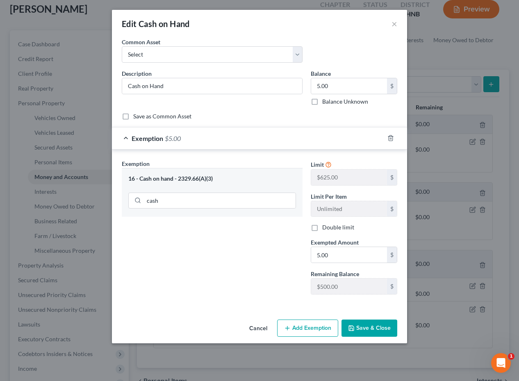
click at [367, 327] on button "Save & Close" at bounding box center [370, 328] width 56 height 17
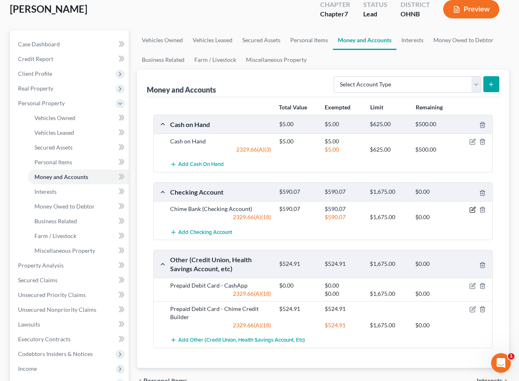
click at [471, 210] on icon "button" at bounding box center [472, 210] width 7 height 7
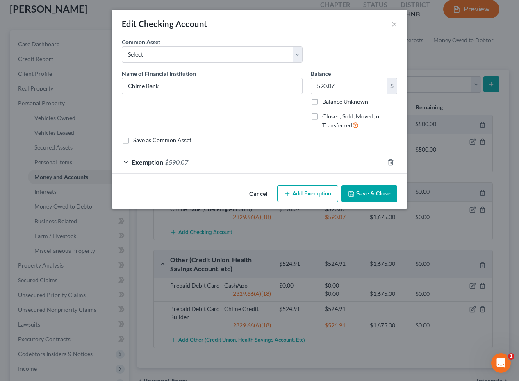
click at [231, 153] on div "Exemption $590.07" at bounding box center [248, 162] width 272 height 22
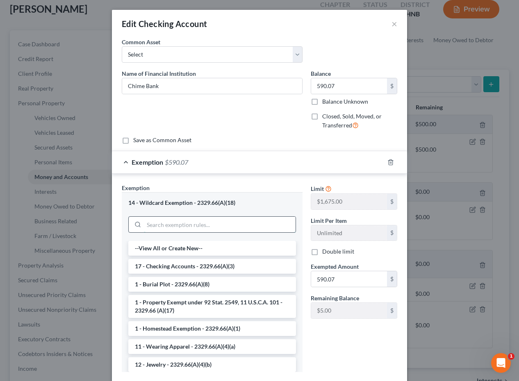
click at [195, 217] on input "search" at bounding box center [220, 225] width 152 height 16
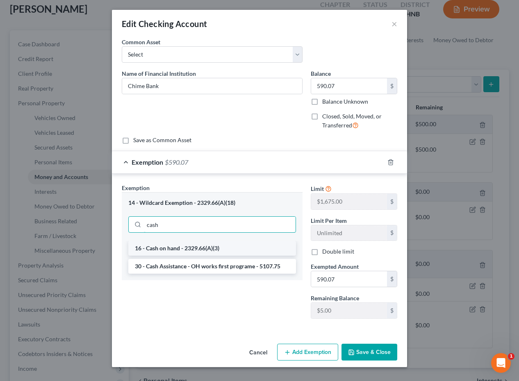
type input "cash"
click at [192, 249] on li "16 - Cash on hand - 2329.66(A)(3)" at bounding box center [212, 248] width 168 height 15
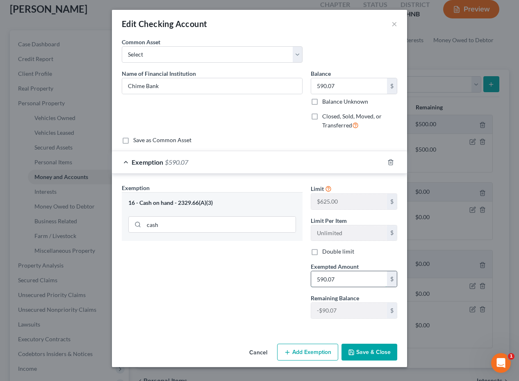
click at [350, 275] on input "590.07" at bounding box center [349, 279] width 76 height 16
drag, startPoint x: 351, startPoint y: 276, endPoint x: 307, endPoint y: 276, distance: 43.5
click at [307, 276] on div "Exempted Amount * 590.07 $" at bounding box center [354, 274] width 95 height 25
type input "500.00"
click at [378, 359] on button "Save & Close" at bounding box center [370, 352] width 56 height 17
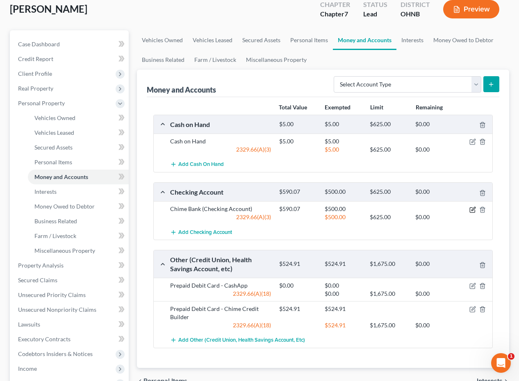
click at [469, 211] on icon "button" at bounding box center [472, 210] width 7 height 7
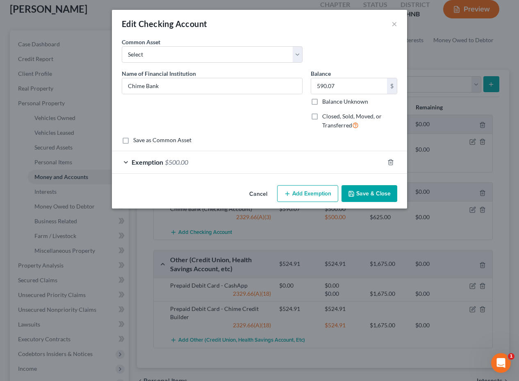
click at [334, 169] on div "Exemption $500.00" at bounding box center [248, 162] width 272 height 22
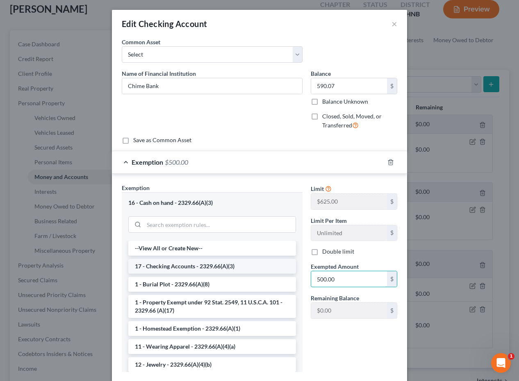
drag, startPoint x: 342, startPoint y: 281, endPoint x: 283, endPoint y: 270, distance: 60.0
click at [283, 270] on div "Exemption Set must be selected for CA. Exemption * 16 - Cash on hand - 2329.66(…" at bounding box center [260, 282] width 284 height 196
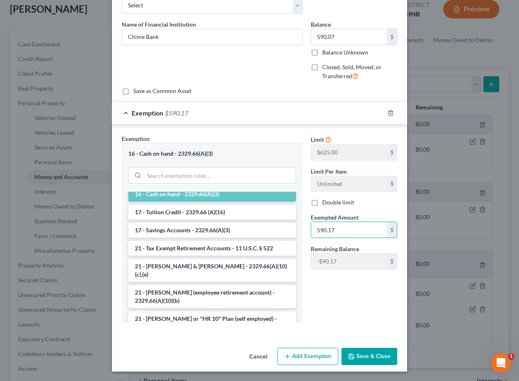
scroll to position [49, 0]
type input "590.17"
click at [363, 357] on button "Save & Close" at bounding box center [370, 357] width 56 height 17
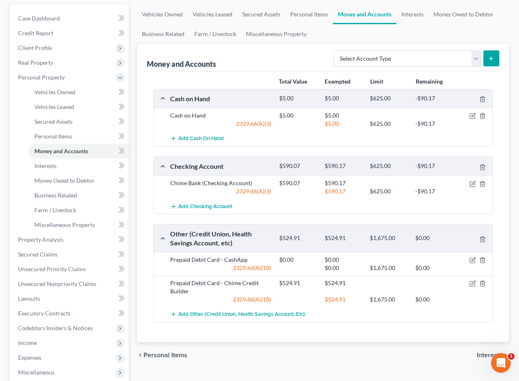
scroll to position [76, 0]
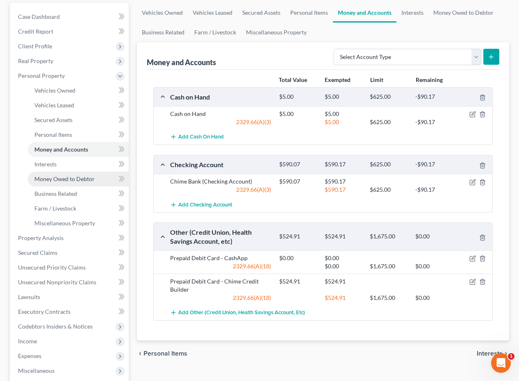
click at [84, 180] on span "Money Owed to Debtor" at bounding box center [64, 178] width 60 height 7
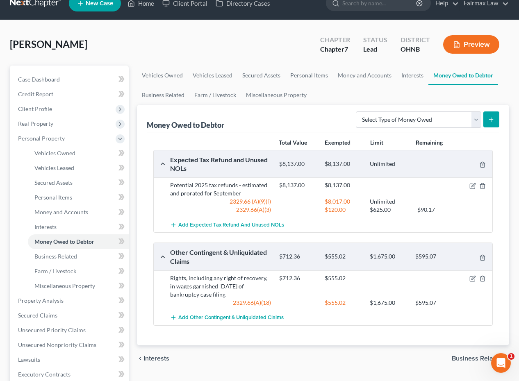
scroll to position [13, 0]
click at [469, 189] on icon "button" at bounding box center [472, 186] width 7 height 7
select select "0"
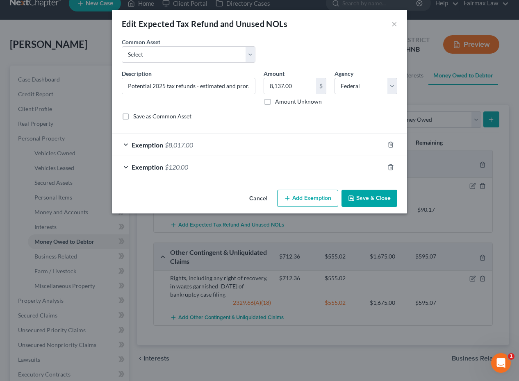
click at [266, 177] on div "Exemption $120.00" at bounding box center [248, 167] width 272 height 22
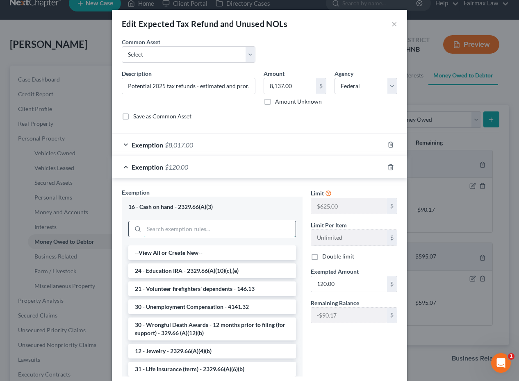
click at [265, 228] on input "search" at bounding box center [220, 229] width 152 height 16
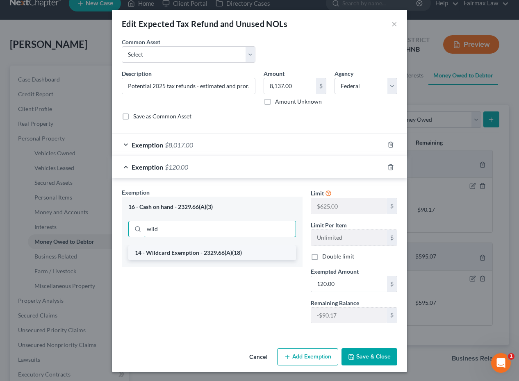
type input "wild"
click at [244, 256] on li "14 - Wildcard Exemption - 2329.66(A)(18)" at bounding box center [212, 253] width 168 height 15
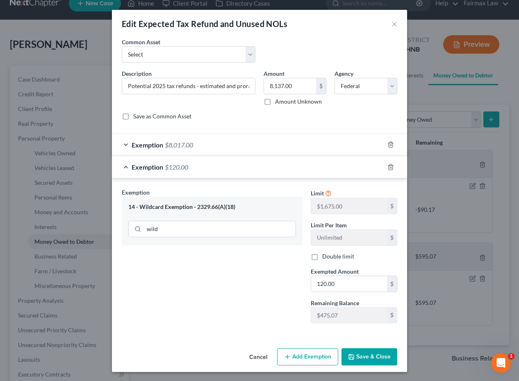
click at [361, 360] on button "Save & Close" at bounding box center [370, 357] width 56 height 17
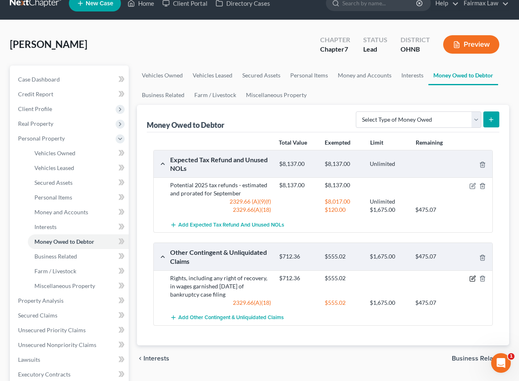
click at [470, 278] on icon "button" at bounding box center [472, 279] width 5 height 5
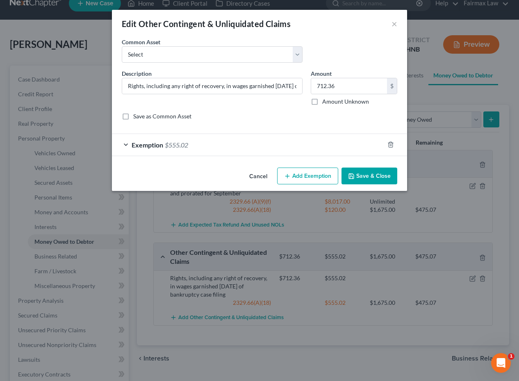
click at [353, 146] on div "Exemption $555.02" at bounding box center [248, 145] width 272 height 22
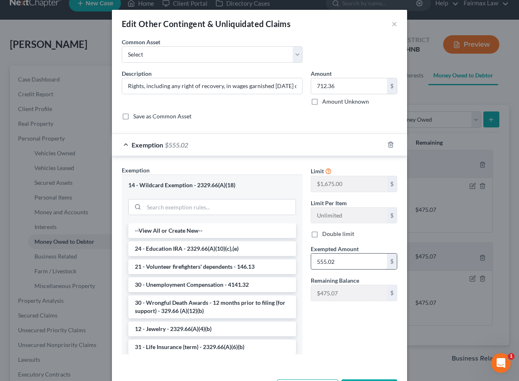
click at [362, 268] on input "555.02" at bounding box center [349, 262] width 76 height 16
drag, startPoint x: 366, startPoint y: 267, endPoint x: 296, endPoint y: 253, distance: 70.9
click at [296, 253] on div "Exemption Set must be selected for CA. Exemption * 14 - Wildcard Exemption - 23…" at bounding box center [260, 264] width 284 height 196
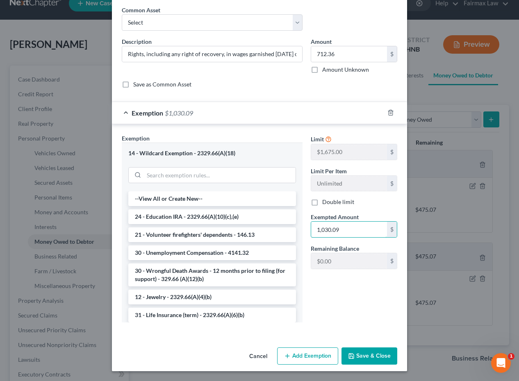
scroll to position [32, 0]
type input "1,030.09"
click at [381, 355] on button "Save & Close" at bounding box center [370, 356] width 56 height 17
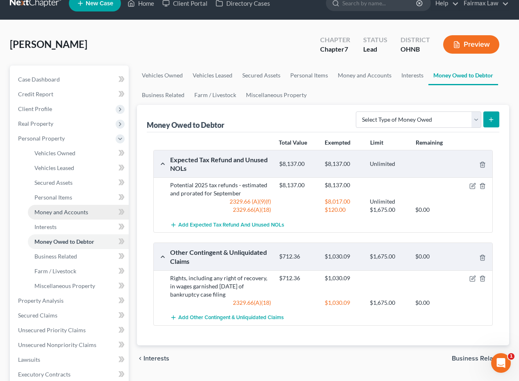
click at [80, 215] on span "Money and Accounts" at bounding box center [61, 212] width 54 height 7
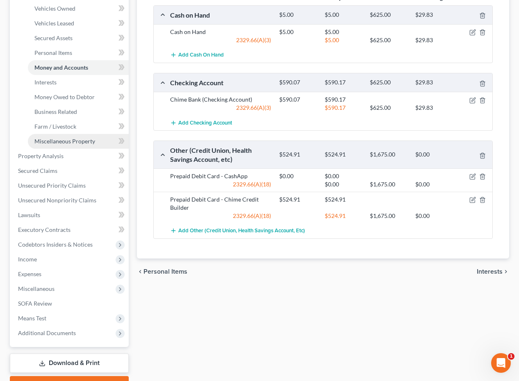
scroll to position [106, 0]
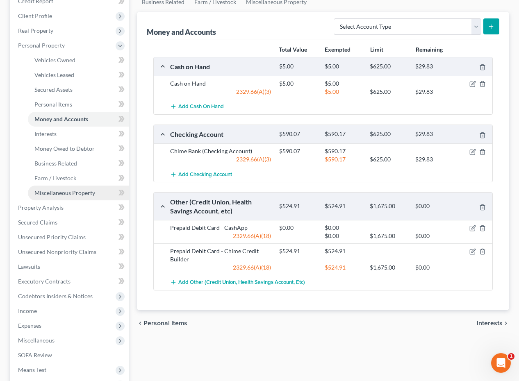
click at [66, 189] on link "Miscellaneous Property" at bounding box center [78, 193] width 101 height 15
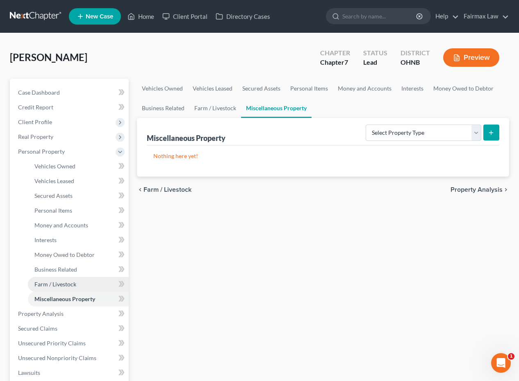
click at [55, 287] on span "Farm / Livestock" at bounding box center [55, 284] width 42 height 7
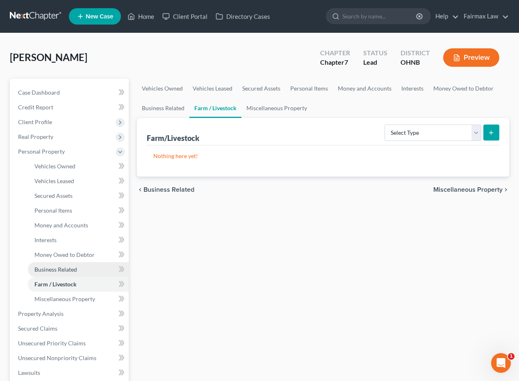
click at [57, 276] on link "Business Related" at bounding box center [78, 269] width 101 height 15
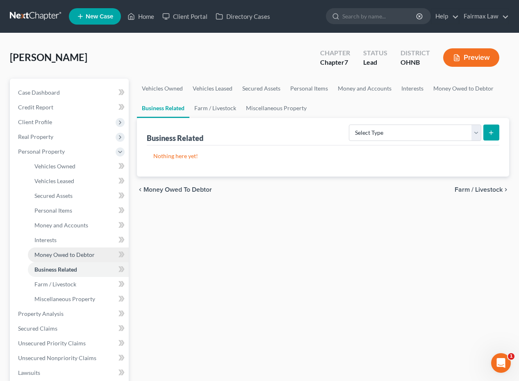
click at [60, 255] on span "Money Owed to Debtor" at bounding box center [64, 254] width 60 height 7
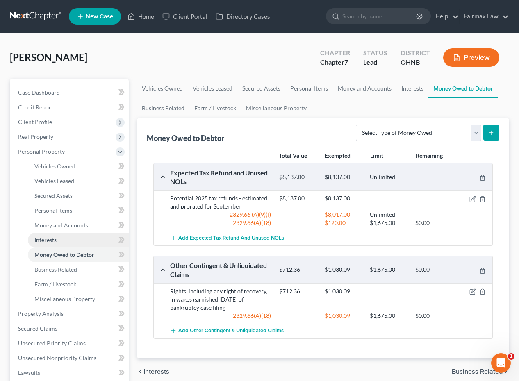
click at [59, 246] on link "Interests" at bounding box center [78, 240] width 101 height 15
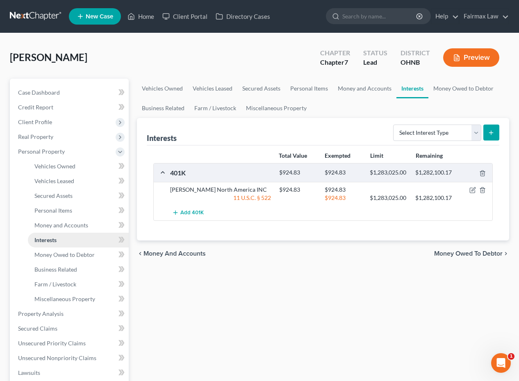
drag, startPoint x: 62, startPoint y: 230, endPoint x: 81, endPoint y: 246, distance: 25.3
click at [472, 190] on icon "button" at bounding box center [474, 190] width 4 height 4
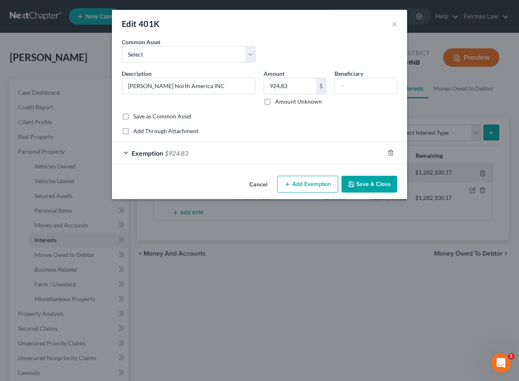
click at [223, 161] on div "Exemption $924.83" at bounding box center [248, 153] width 272 height 22
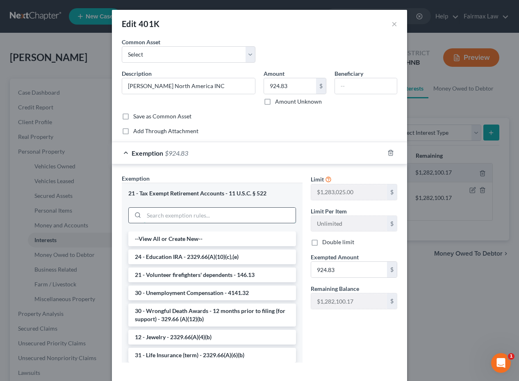
click at [197, 212] on input "search" at bounding box center [220, 216] width 152 height 16
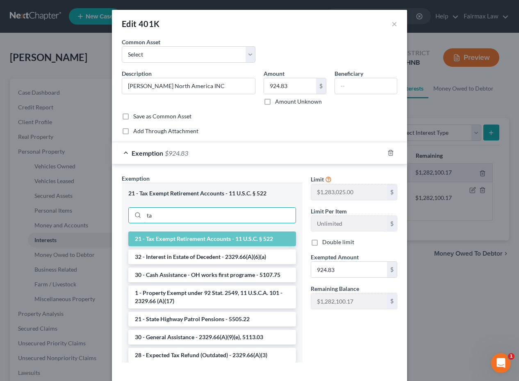
type input "t"
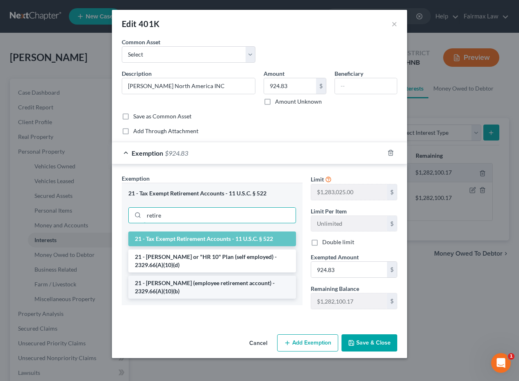
type input "retire"
click at [237, 285] on li "21 - ERISA (employee retirement account) - 2329.66(A)(10)(b)" at bounding box center [212, 287] width 168 height 23
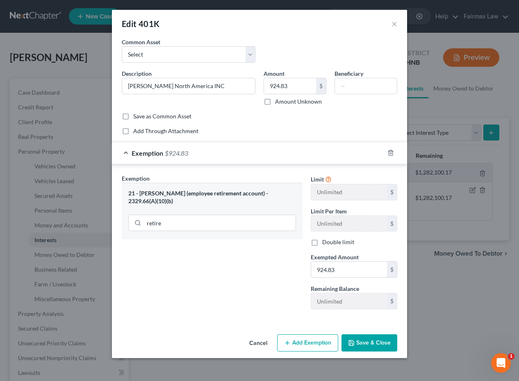
click at [369, 344] on button "Save & Close" at bounding box center [370, 343] width 56 height 17
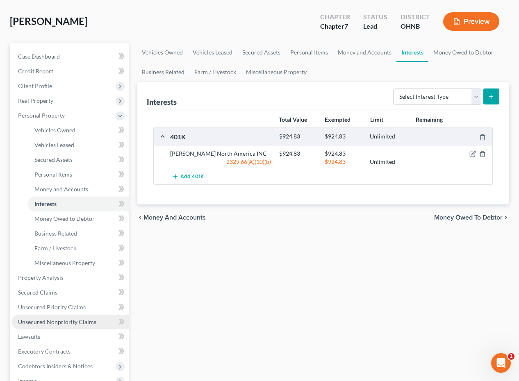
scroll to position [36, 0]
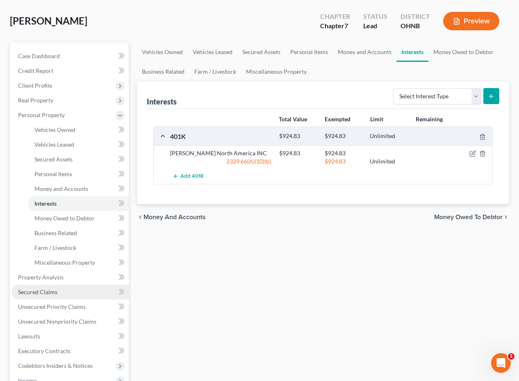
click at [53, 294] on span "Secured Claims" at bounding box center [37, 292] width 39 height 7
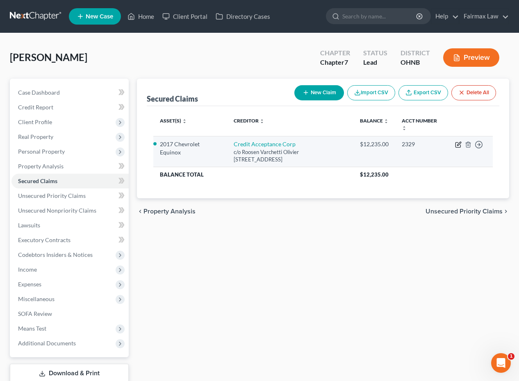
click at [456, 145] on icon "button" at bounding box center [458, 144] width 7 height 7
select select "23"
select select "2"
select select "0"
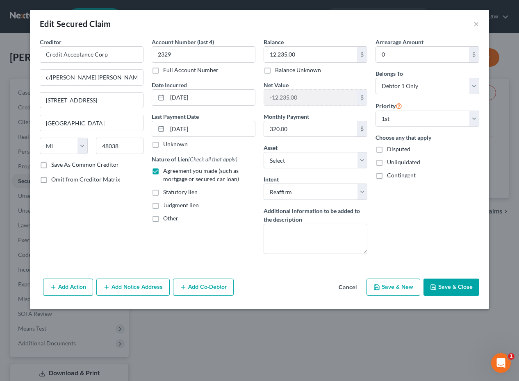
click at [460, 290] on button "Save & Close" at bounding box center [452, 287] width 56 height 17
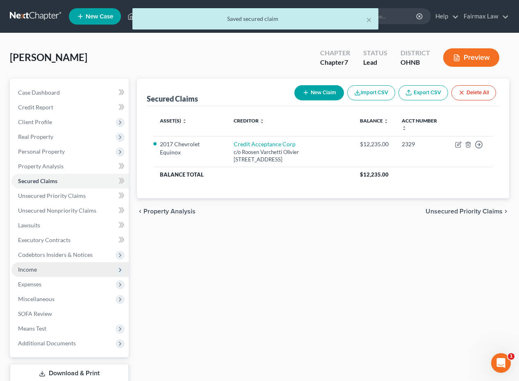
click at [55, 274] on span "Income" at bounding box center [69, 269] width 117 height 15
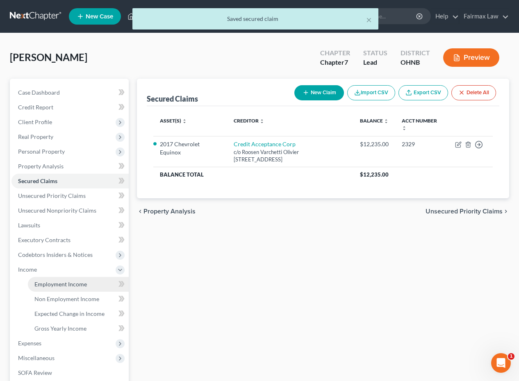
click at [57, 287] on span "Employment Income" at bounding box center [60, 284] width 52 height 7
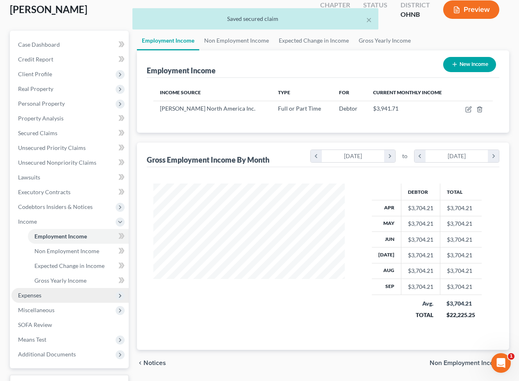
scroll to position [49, 0]
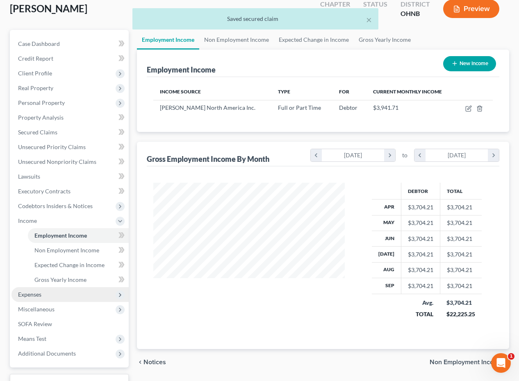
click at [54, 301] on span "Expenses" at bounding box center [69, 294] width 117 height 15
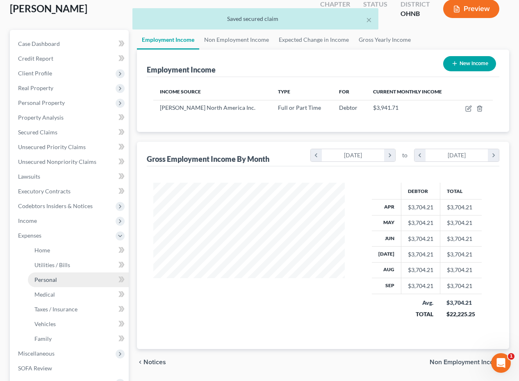
click at [54, 283] on span "Personal" at bounding box center [45, 279] width 23 height 7
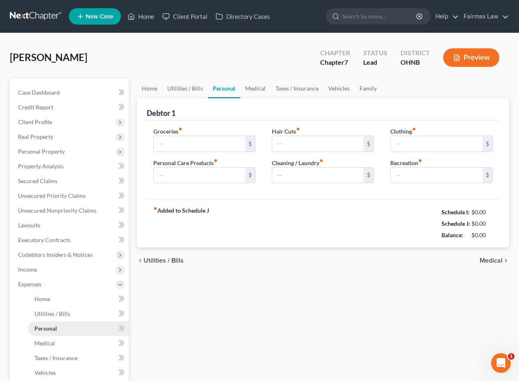
type input "500.00"
type input "70.00"
type input "0.00"
type input "50.00"
type input "0.00"
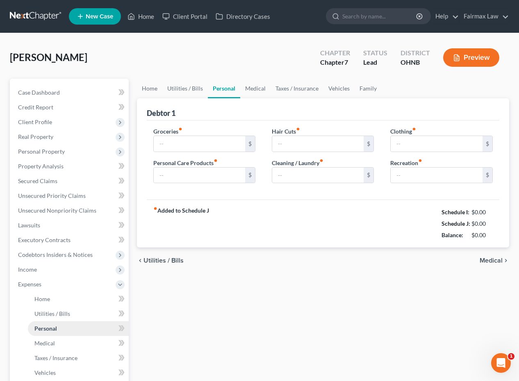
type input "50.00"
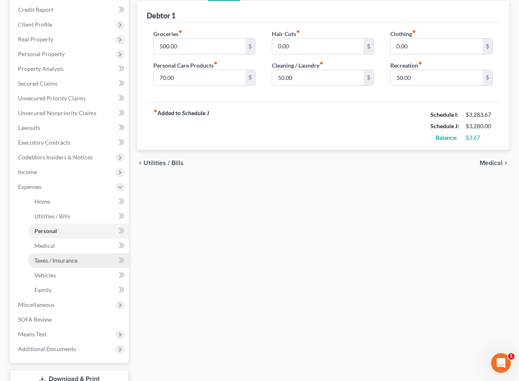
click at [63, 266] on link "Taxes / Insurance" at bounding box center [78, 260] width 101 height 15
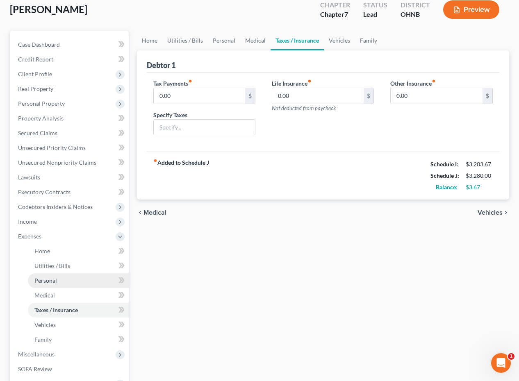
scroll to position [53, 0]
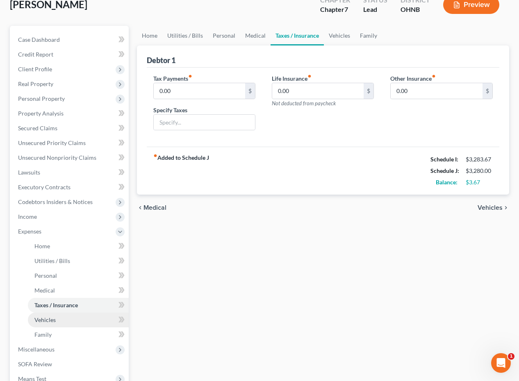
click at [54, 320] on span "Vehicles" at bounding box center [44, 320] width 21 height 7
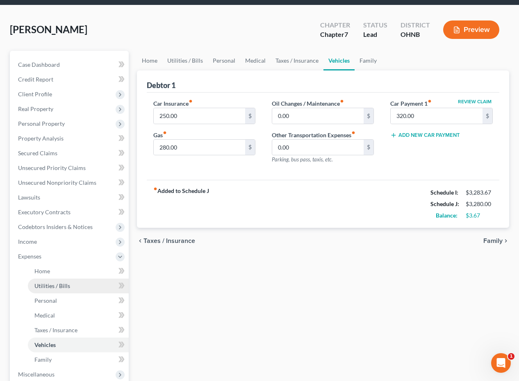
scroll to position [30, 0]
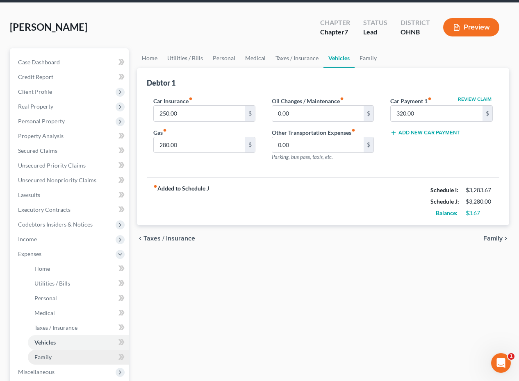
click at [55, 354] on link "Family" at bounding box center [78, 357] width 101 height 15
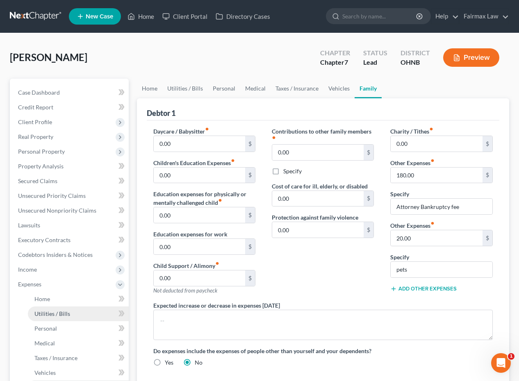
click at [64, 315] on span "Utilities / Bills" at bounding box center [52, 313] width 36 height 7
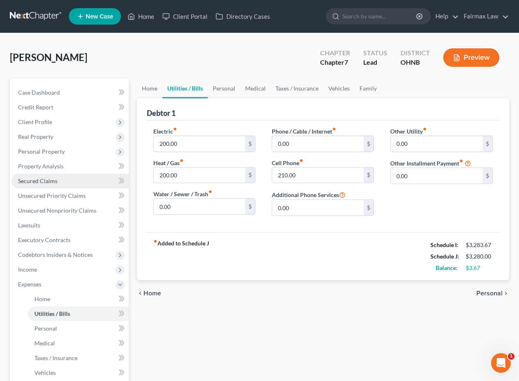
click at [87, 186] on link "Secured Claims" at bounding box center [69, 181] width 117 height 15
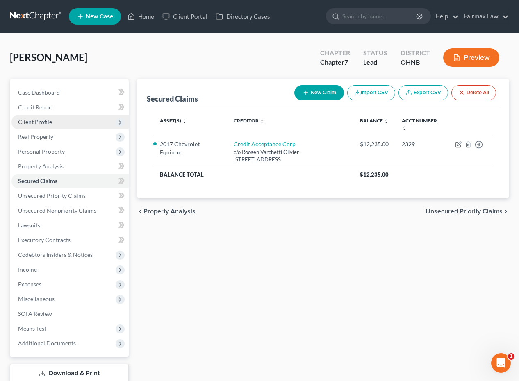
click at [90, 122] on span "Client Profile" at bounding box center [69, 122] width 117 height 15
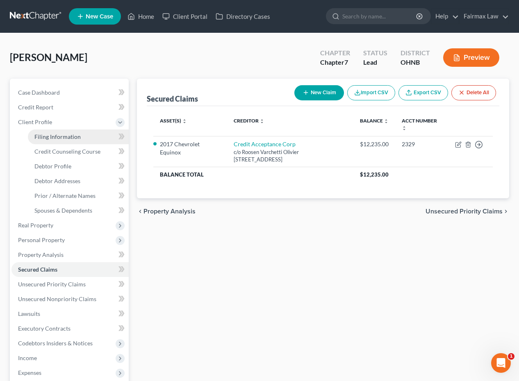
click at [86, 141] on link "Filing Information" at bounding box center [78, 137] width 101 height 15
select select "1"
select select "0"
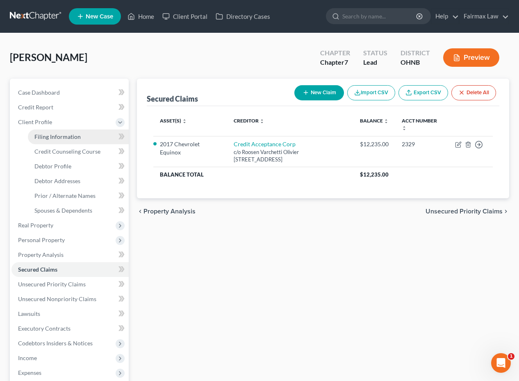
select select "36"
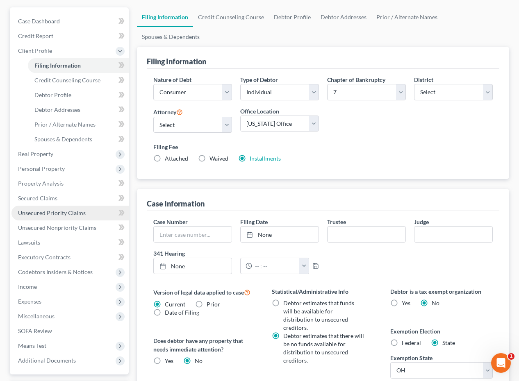
scroll to position [37, 0]
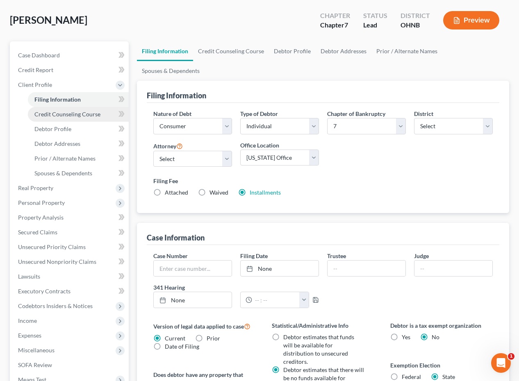
click at [80, 115] on span "Credit Counseling Course" at bounding box center [67, 114] width 66 height 7
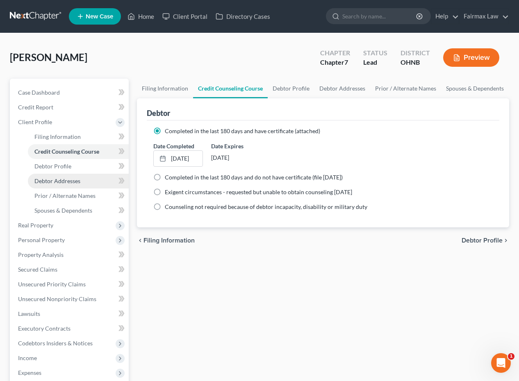
click at [74, 175] on link "Debtor Addresses" at bounding box center [78, 181] width 101 height 15
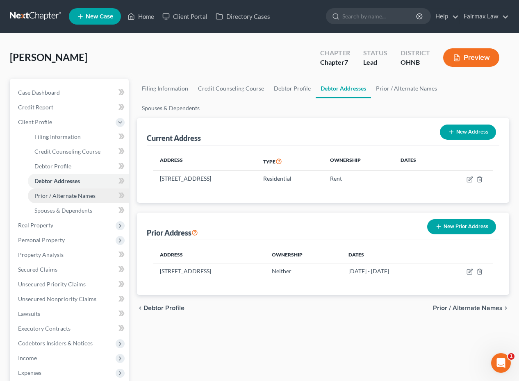
click at [73, 192] on span "Prior / Alternate Names" at bounding box center [64, 195] width 61 height 7
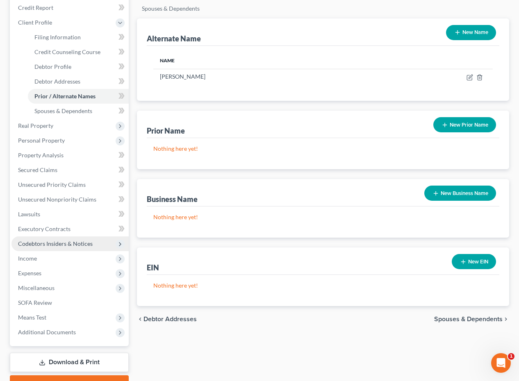
scroll to position [133, 0]
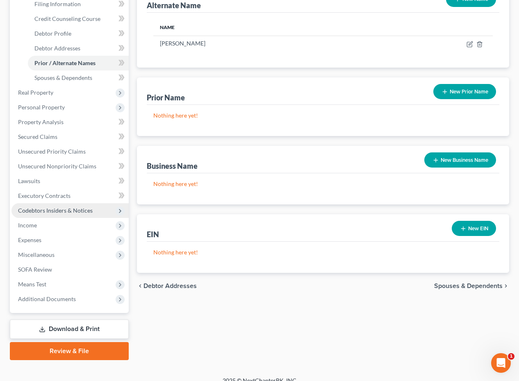
click at [58, 213] on span "Codebtors Insiders & Notices" at bounding box center [55, 210] width 75 height 7
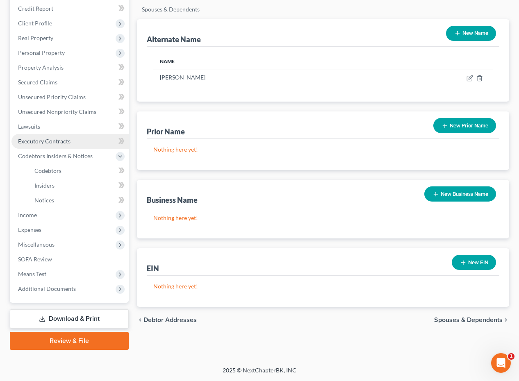
click at [62, 148] on link "Executory Contracts" at bounding box center [69, 141] width 117 height 15
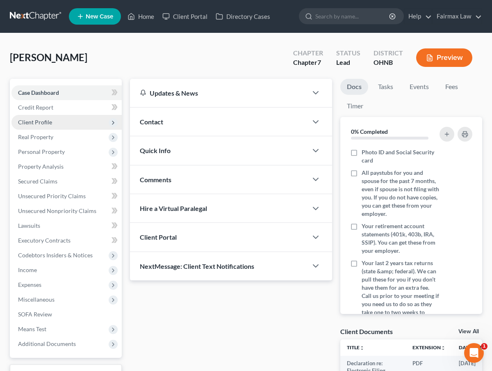
click at [98, 121] on span "Client Profile" at bounding box center [66, 122] width 110 height 15
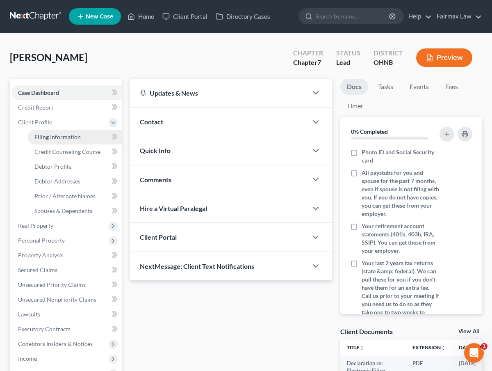
click at [91, 139] on link "Filing Information" at bounding box center [75, 137] width 94 height 15
select select "1"
select select "0"
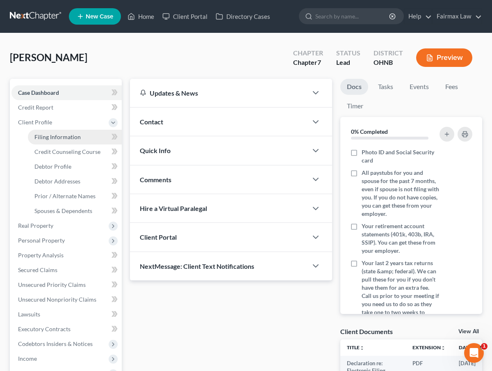
select select "36"
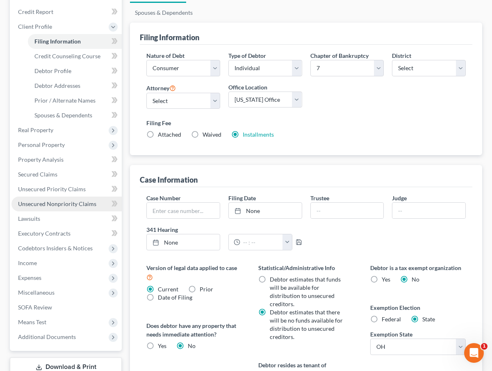
scroll to position [132, 0]
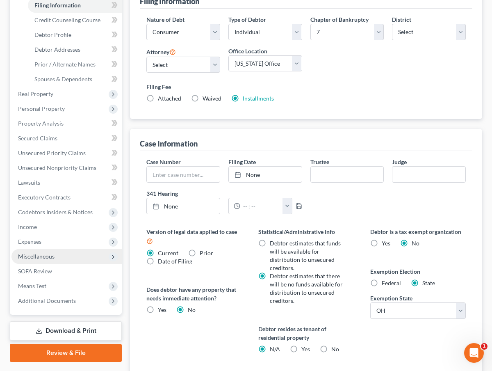
click at [61, 258] on span "Miscellaneous" at bounding box center [66, 256] width 110 height 15
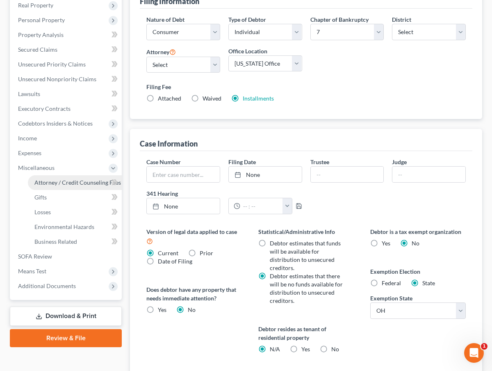
click at [70, 182] on span "Attorney / Credit Counseling Fees" at bounding box center [77, 182] width 87 height 7
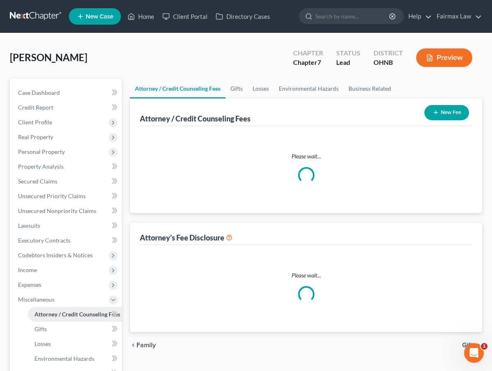
select select "1"
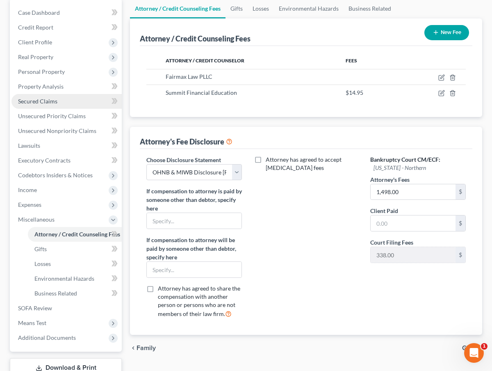
scroll to position [87, 0]
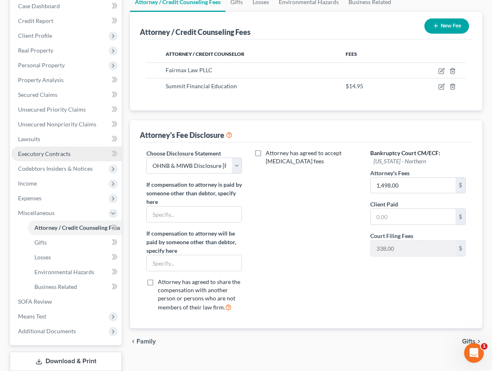
click at [66, 148] on link "Executory Contracts" at bounding box center [66, 153] width 110 height 15
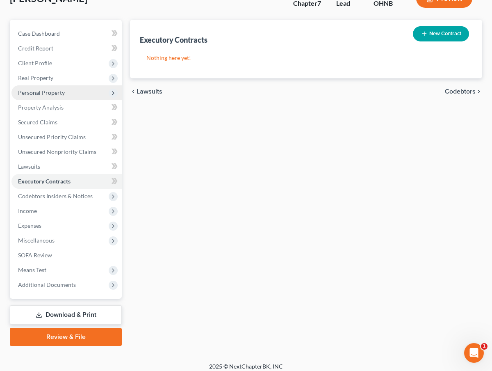
scroll to position [60, 0]
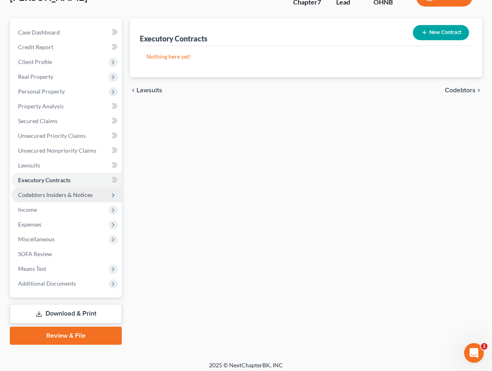
click at [67, 195] on span "Codebtors Insiders & Notices" at bounding box center [55, 194] width 75 height 7
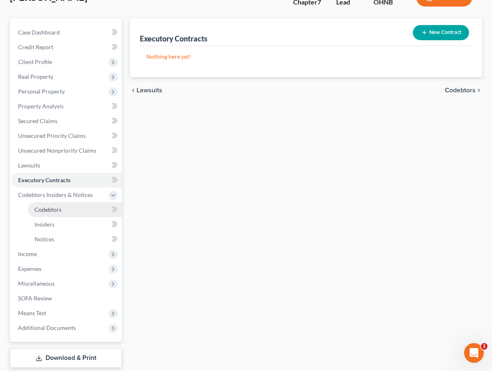
click at [67, 214] on link "Codebtors" at bounding box center [75, 209] width 94 height 15
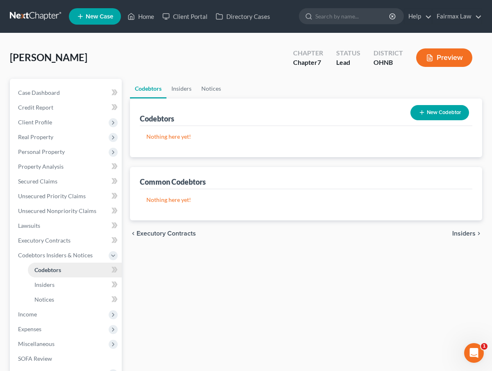
click at [72, 276] on link "Codebtors" at bounding box center [75, 269] width 94 height 15
click at [64, 313] on span "Income" at bounding box center [66, 314] width 110 height 15
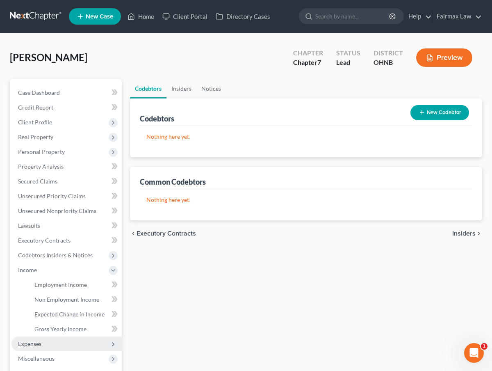
click at [56, 342] on span "Expenses" at bounding box center [66, 343] width 110 height 15
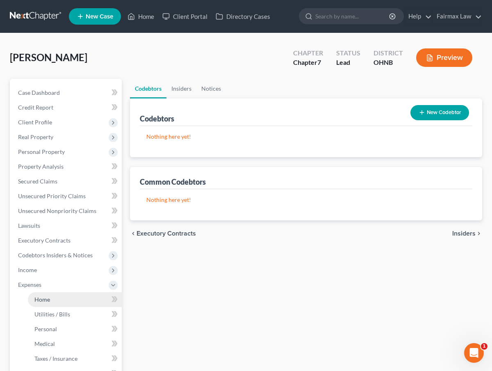
click at [52, 299] on link "Home" at bounding box center [75, 299] width 94 height 15
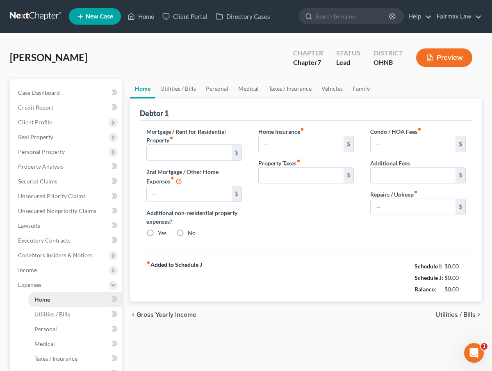
type input "500.00"
type input "0.00"
radio input "true"
type input "0.00"
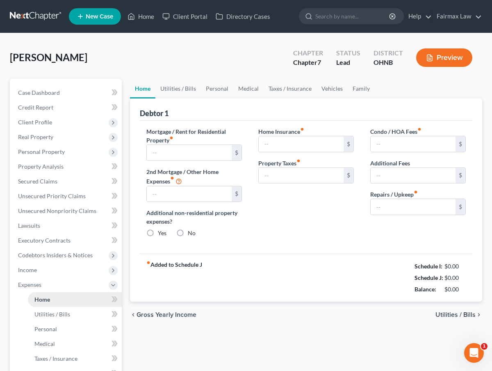
type input "0.00"
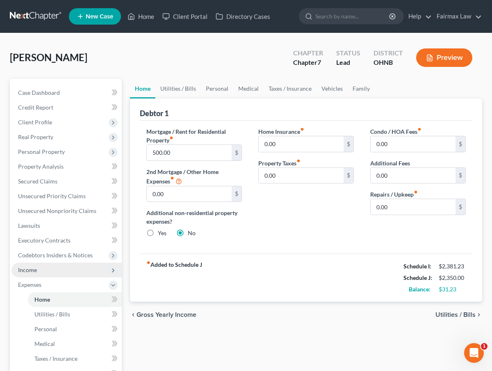
click at [55, 274] on span "Income" at bounding box center [66, 269] width 110 height 15
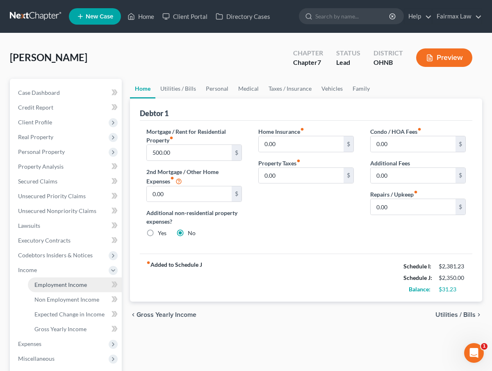
click at [55, 281] on span "Employment Income" at bounding box center [60, 284] width 52 height 7
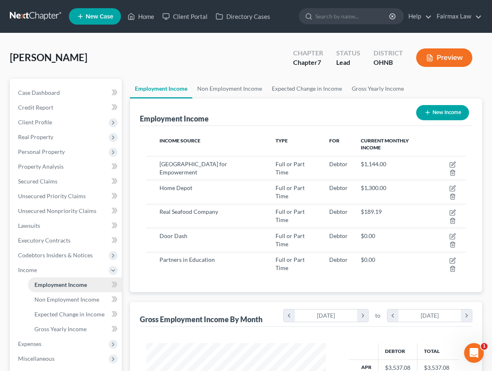
scroll to position [147, 196]
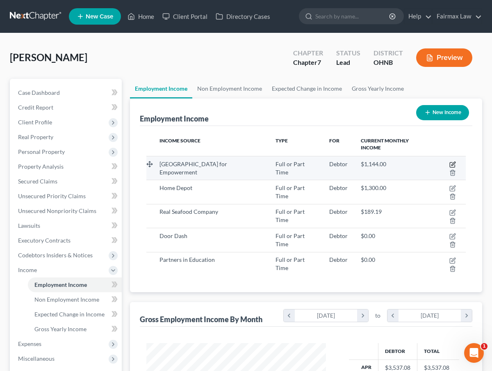
click at [450, 162] on icon "button" at bounding box center [452, 164] width 5 height 5
select select "0"
select select "44"
select select "2"
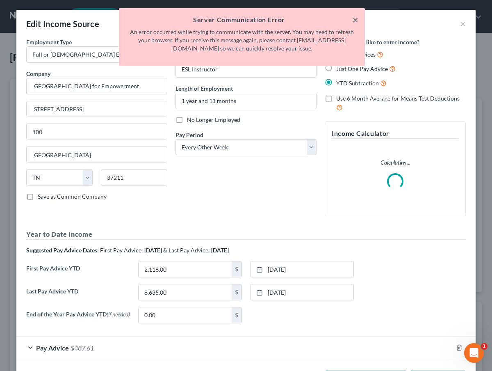
click at [358, 23] on button "×" at bounding box center [356, 20] width 6 height 10
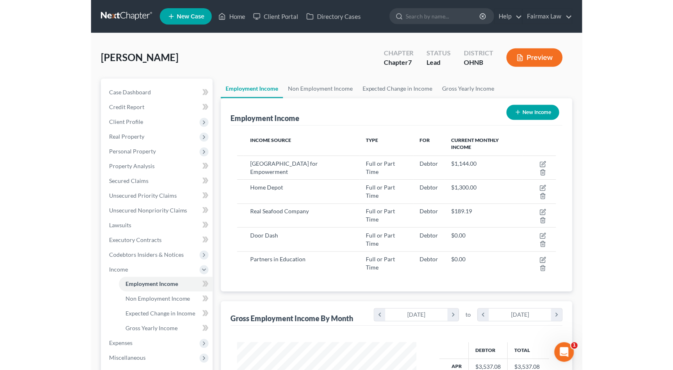
scroll to position [147, 196]
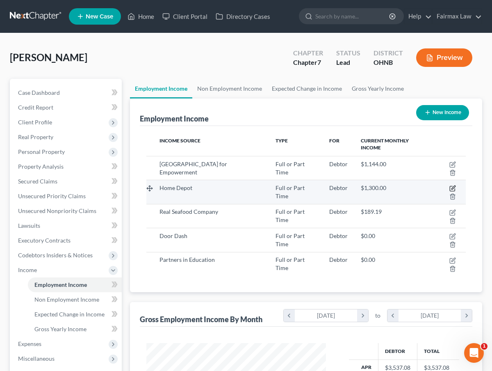
click at [454, 187] on icon "button" at bounding box center [452, 188] width 7 height 7
select select "0"
select select "36"
select select "2"
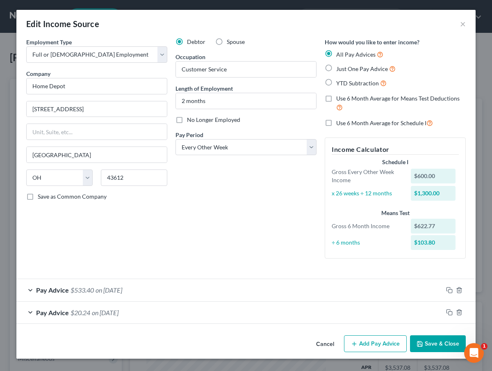
click at [364, 345] on button "Add Pay Advice" at bounding box center [375, 343] width 63 height 17
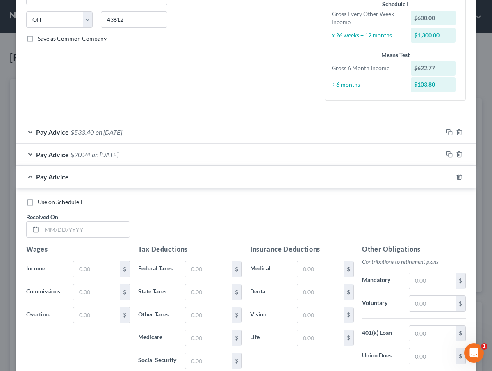
scroll to position [193, 0]
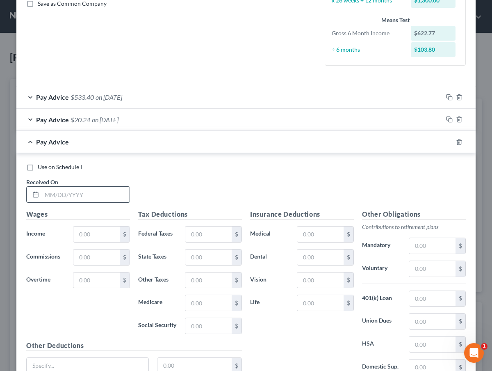
click at [77, 197] on input "text" at bounding box center [86, 195] width 88 height 16
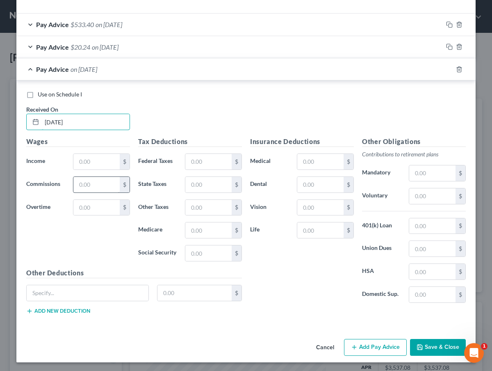
scroll to position [264, 0]
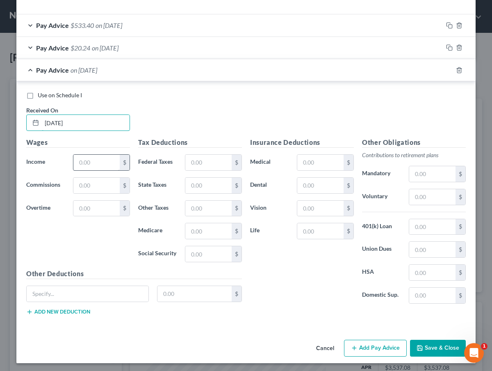
type input "[DATE]"
click at [98, 164] on input "text" at bounding box center [96, 163] width 46 height 16
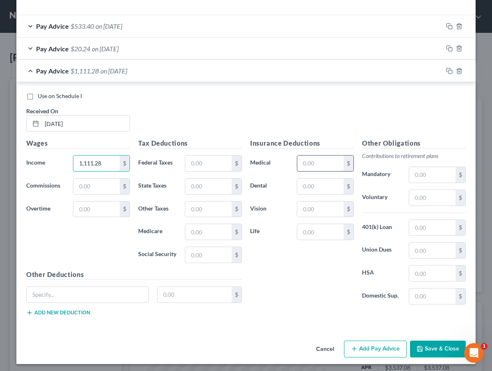
type input "1,111.28"
click at [314, 163] on input "text" at bounding box center [320, 163] width 46 height 16
type input "18.43"
click at [326, 188] on input "text" at bounding box center [320, 186] width 46 height 16
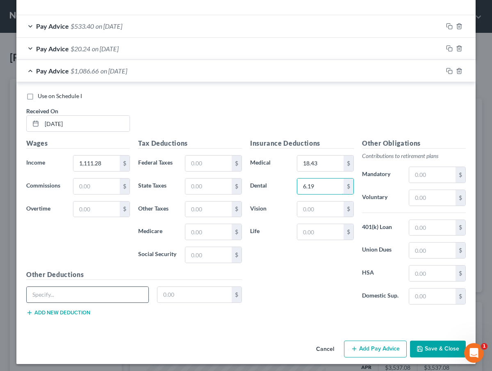
type input "6.19"
type input "Legal Plan"
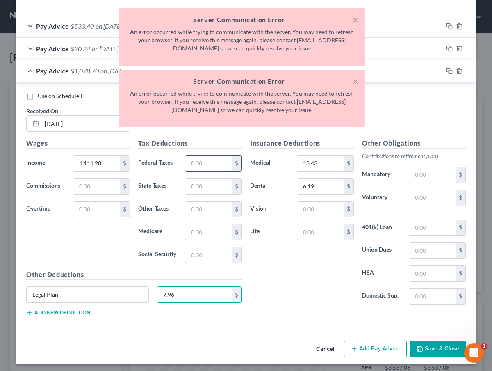
type input "7.96"
click at [223, 158] on input "text" at bounding box center [208, 163] width 46 height 16
type input "51.14"
click at [204, 234] on input "text" at bounding box center [208, 232] width 46 height 16
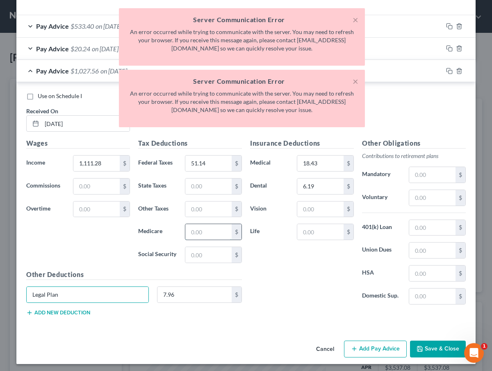
click at [212, 230] on input "text" at bounding box center [208, 232] width 46 height 16
type input "11.04"
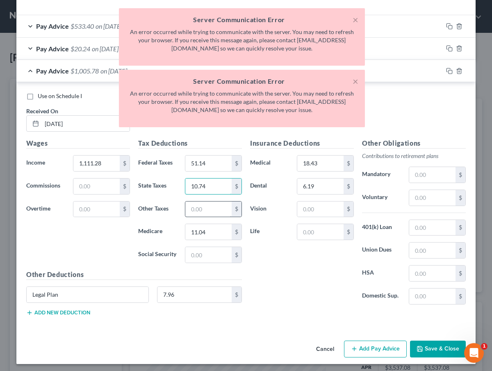
type input "10.74"
click at [207, 201] on input "text" at bounding box center [208, 209] width 46 height 16
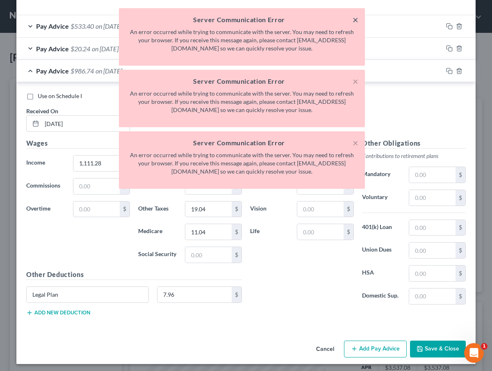
click at [355, 21] on button "×" at bounding box center [356, 20] width 6 height 10
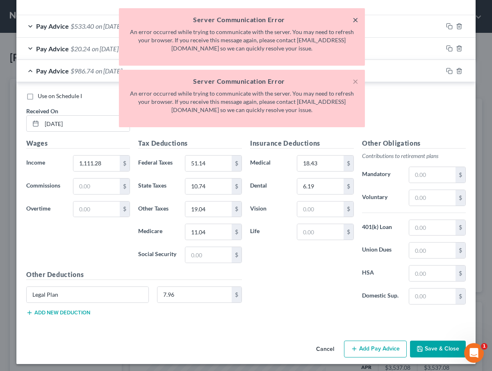
click at [355, 21] on button "×" at bounding box center [356, 20] width 6 height 10
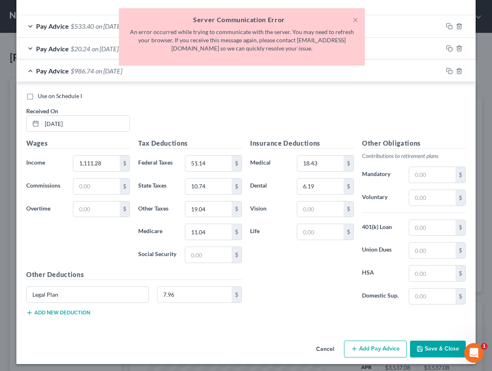
click at [355, 21] on button "×" at bounding box center [356, 20] width 6 height 10
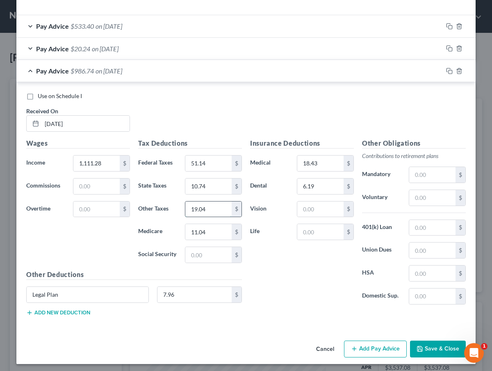
click at [223, 204] on input "19.04" at bounding box center [208, 209] width 46 height 16
drag, startPoint x: 223, startPoint y: 204, endPoint x: 141, endPoint y: 200, distance: 82.5
click at [141, 201] on div "Other Taxes 19.04 $" at bounding box center [190, 209] width 112 height 16
click at [212, 208] on input "22" at bounding box center [208, 209] width 46 height 16
type input "22.72"
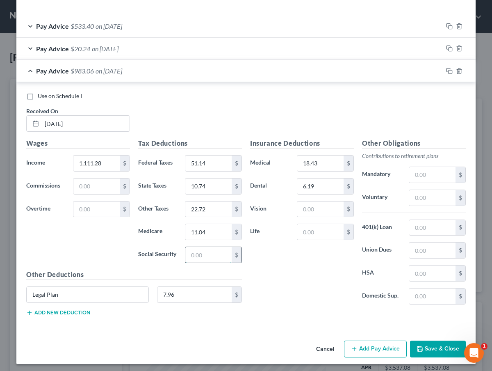
click at [213, 253] on input "text" at bounding box center [208, 255] width 46 height 16
type input "47.21"
click at [263, 259] on div "Insurance Deductions Medical 18.43 $ Dental 6.19 $ Vision $ Life $" at bounding box center [302, 224] width 112 height 173
click at [433, 344] on button "Save & Close" at bounding box center [438, 348] width 56 height 17
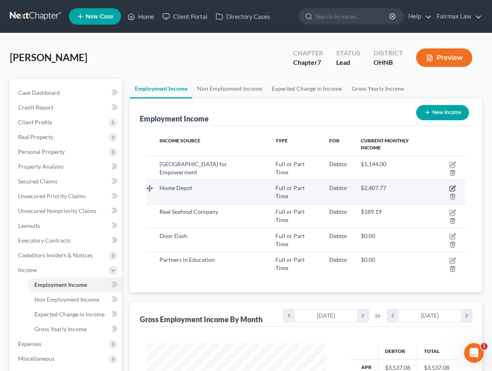
click at [453, 188] on icon "button" at bounding box center [453, 188] width 4 height 4
select select "0"
select select "36"
select select "2"
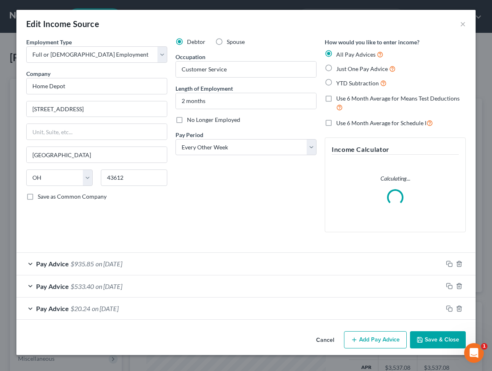
click at [191, 263] on div "Pay Advice $935.85 on [DATE]" at bounding box center [229, 264] width 426 height 22
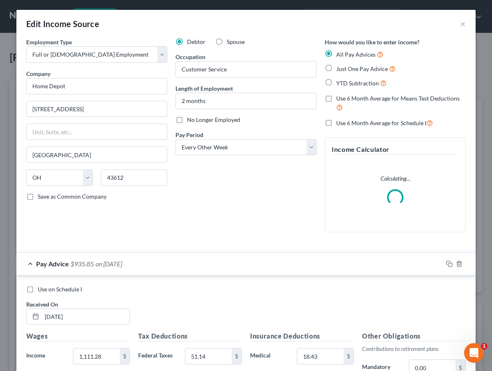
click at [191, 263] on div "Pay Advice $935.85 on [DATE]" at bounding box center [229, 264] width 426 height 22
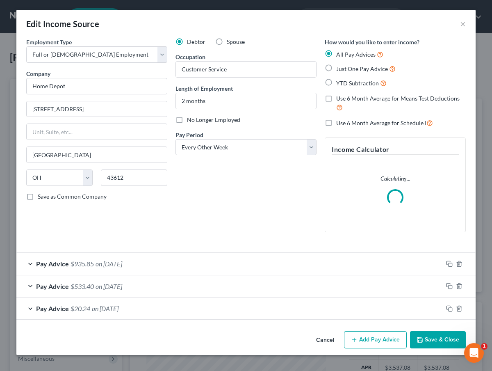
click at [182, 282] on div "Pay Advice $533.40 on [DATE]" at bounding box center [229, 286] width 426 height 22
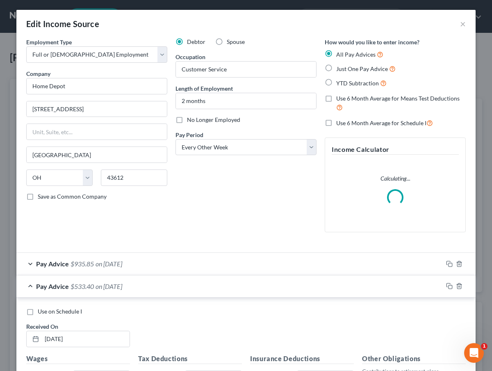
click at [182, 282] on div "Pay Advice $533.40 on [DATE]" at bounding box center [229, 286] width 426 height 22
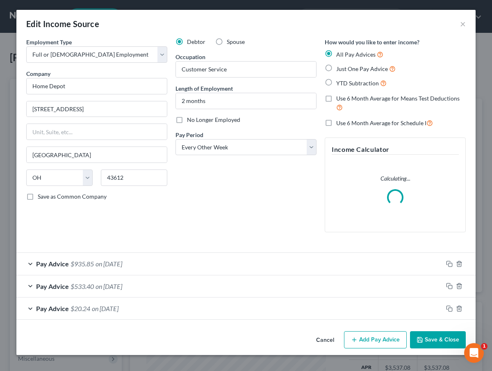
click at [174, 305] on div "Pay Advice $20.24 on [DATE]" at bounding box center [229, 308] width 426 height 22
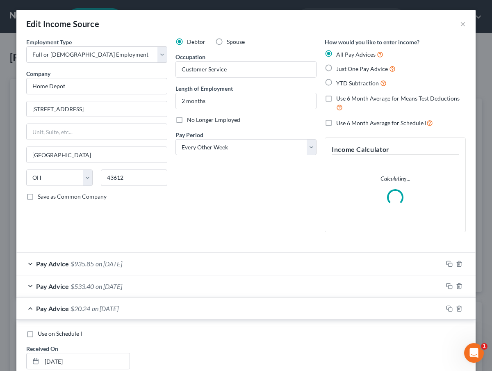
scroll to position [2, 0]
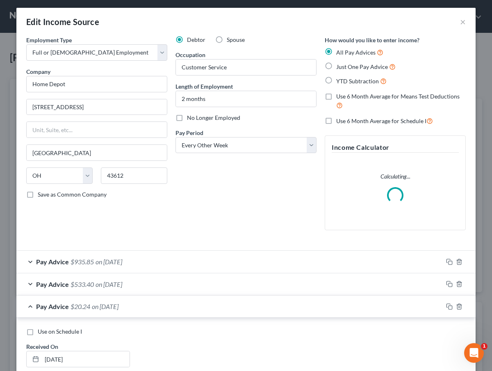
click at [174, 305] on div "Pay Advice $20.24 on [DATE]" at bounding box center [229, 306] width 426 height 22
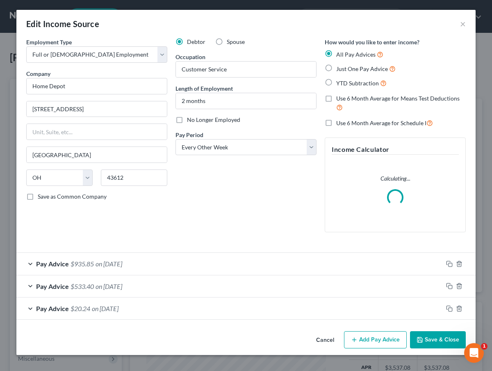
scroll to position [0, 0]
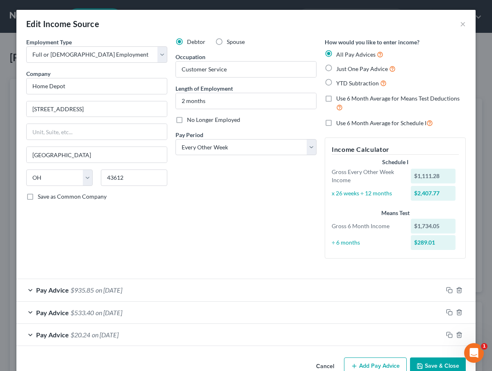
click at [173, 303] on div "Pay Advice $533.40 on [DATE]" at bounding box center [229, 312] width 426 height 22
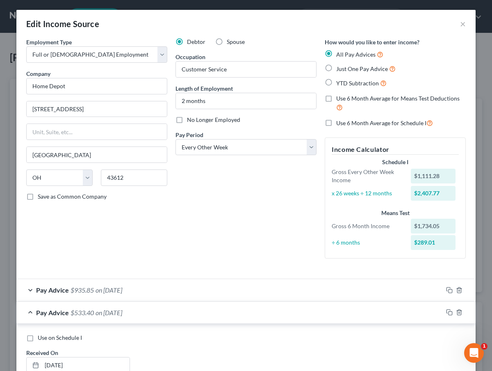
click at [173, 303] on div "Pay Advice $533.40 on [DATE]" at bounding box center [229, 312] width 426 height 22
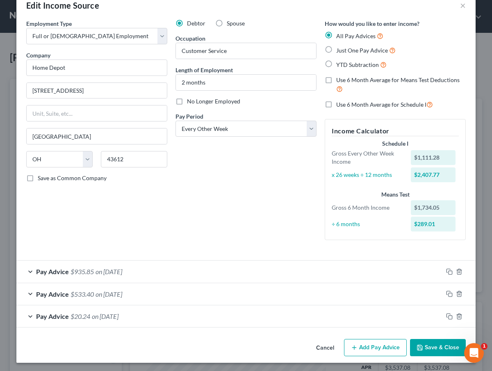
scroll to position [18, 0]
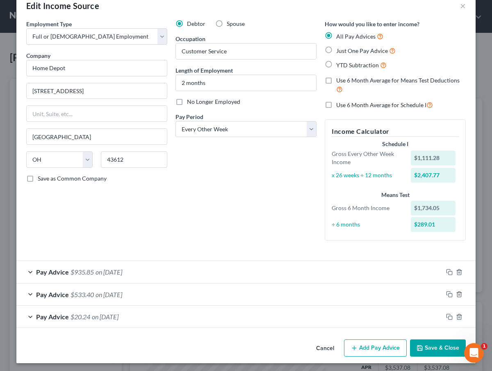
click at [169, 269] on div "Pay Advice $935.85 on [DATE]" at bounding box center [229, 272] width 426 height 22
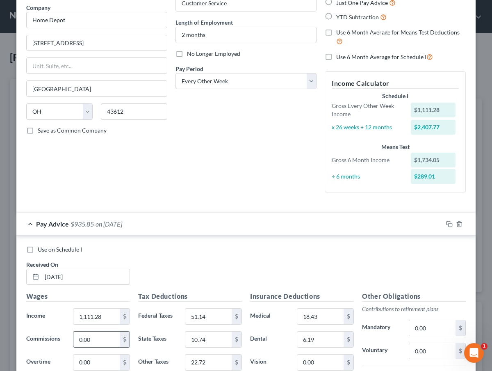
scroll to position [77, 0]
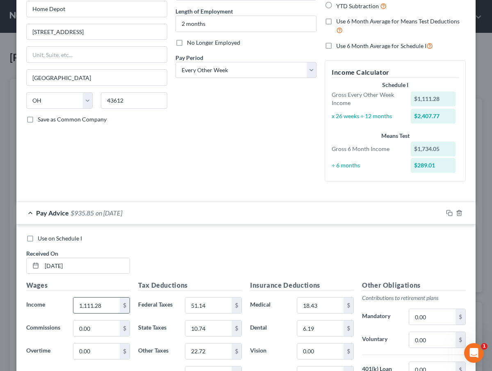
click at [108, 300] on input "1,111.28" at bounding box center [96, 305] width 46 height 16
type input "1"
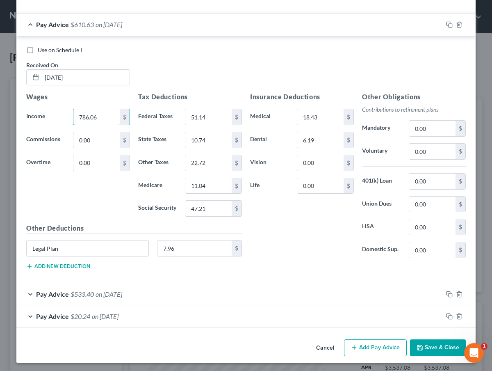
scroll to position [265, 0]
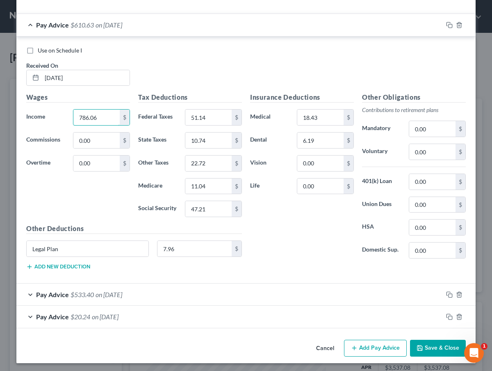
type input "786.06"
click at [437, 348] on button "Save & Close" at bounding box center [438, 347] width 56 height 17
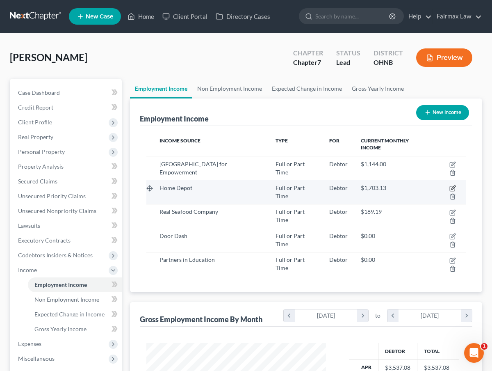
click at [452, 187] on icon "button" at bounding box center [452, 188] width 7 height 7
select select "0"
select select "36"
select select "2"
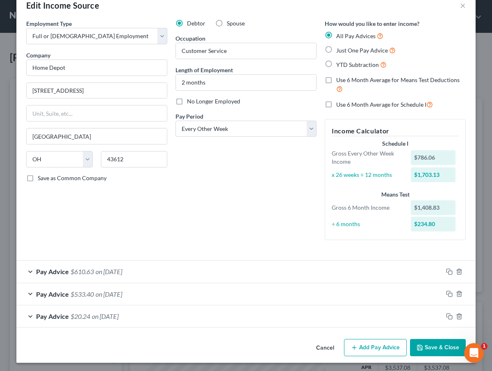
scroll to position [18, 0]
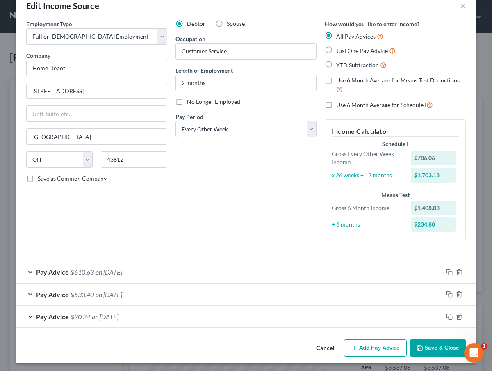
click at [378, 345] on button "Add Pay Advice" at bounding box center [375, 347] width 63 height 17
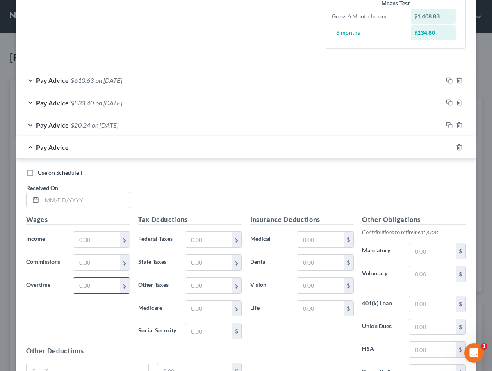
scroll to position [224, 0]
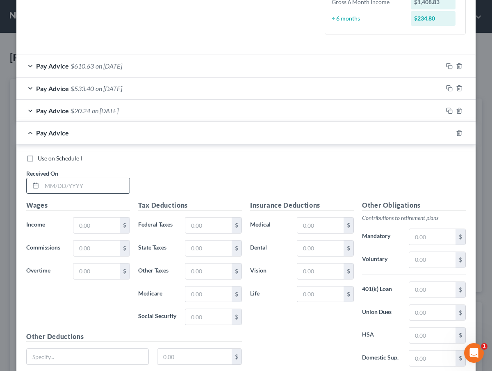
click at [79, 183] on input "text" at bounding box center [86, 186] width 88 height 16
type input "[DATE]"
